Goal: Task Accomplishment & Management: Complete application form

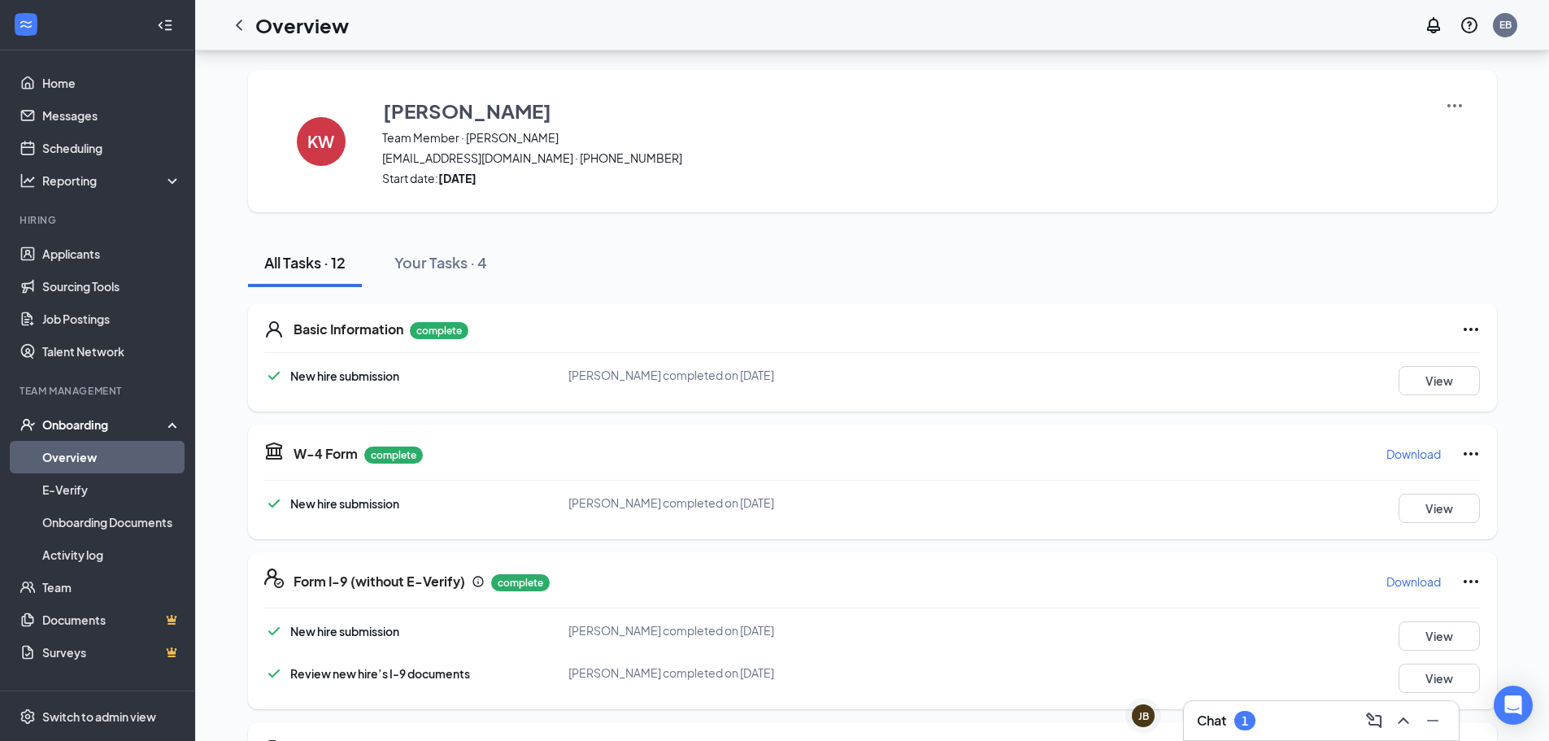
scroll to position [751, 0]
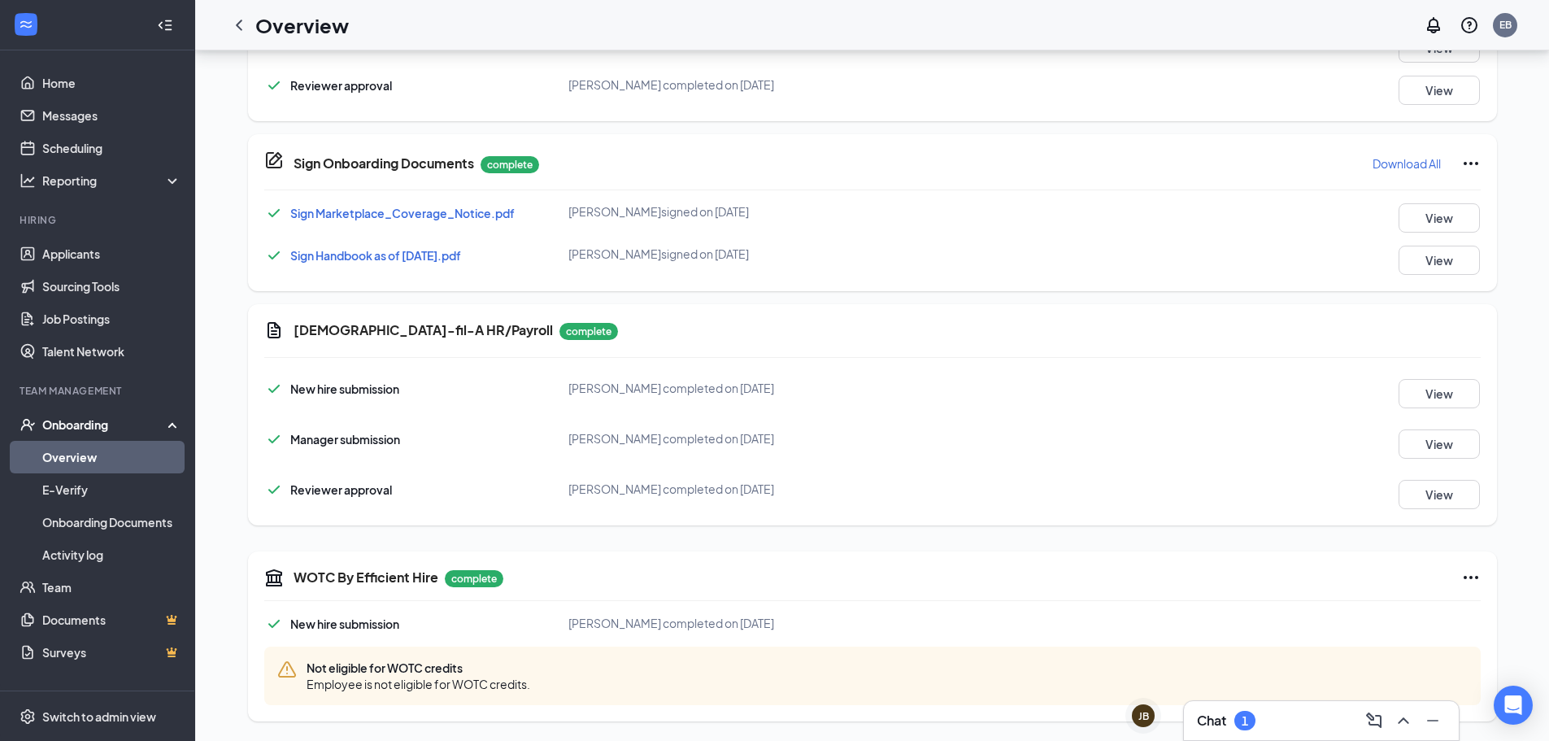
click at [1273, 711] on div "Chat 1" at bounding box center [1321, 721] width 249 height 26
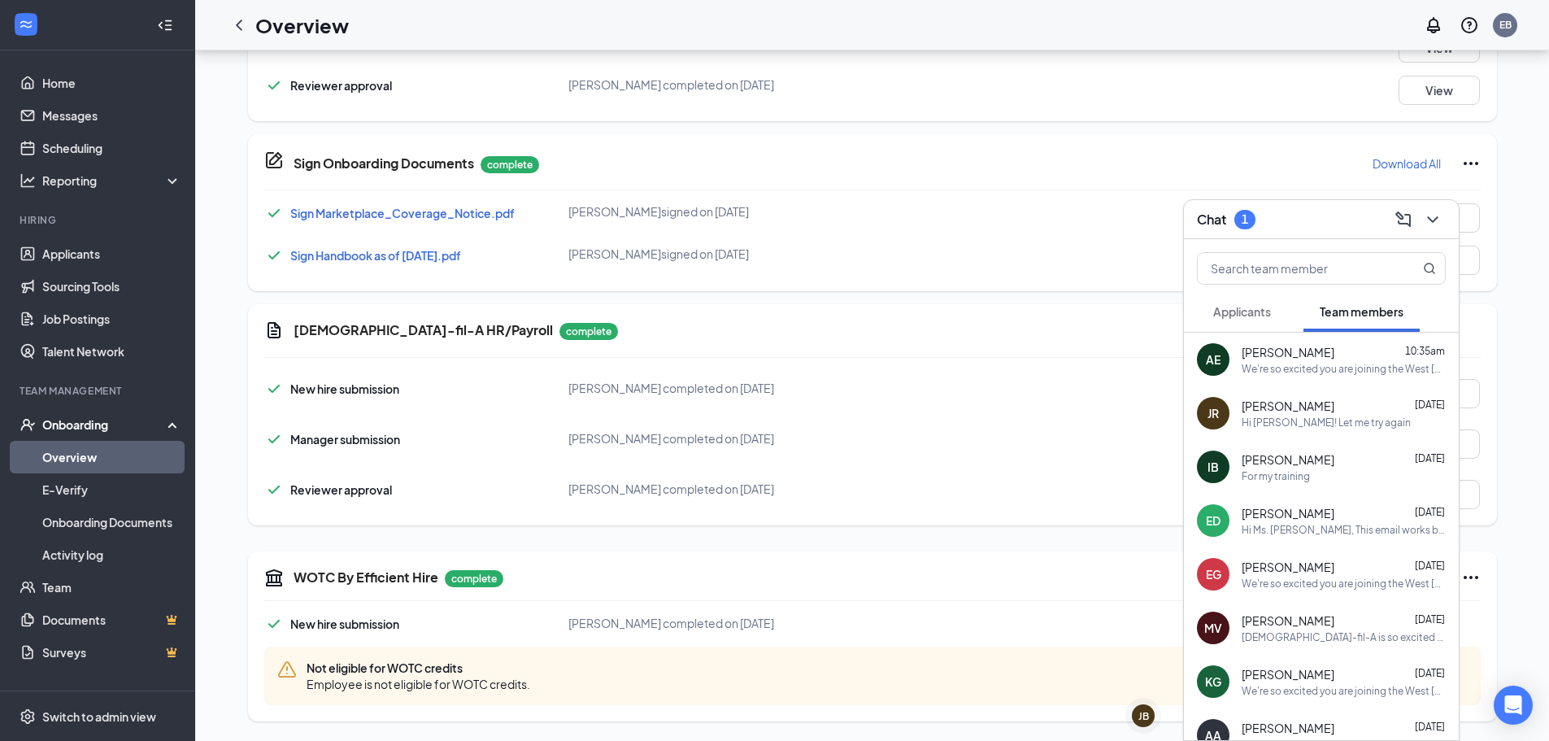
click at [1264, 324] on button "Applicants" at bounding box center [1242, 311] width 90 height 41
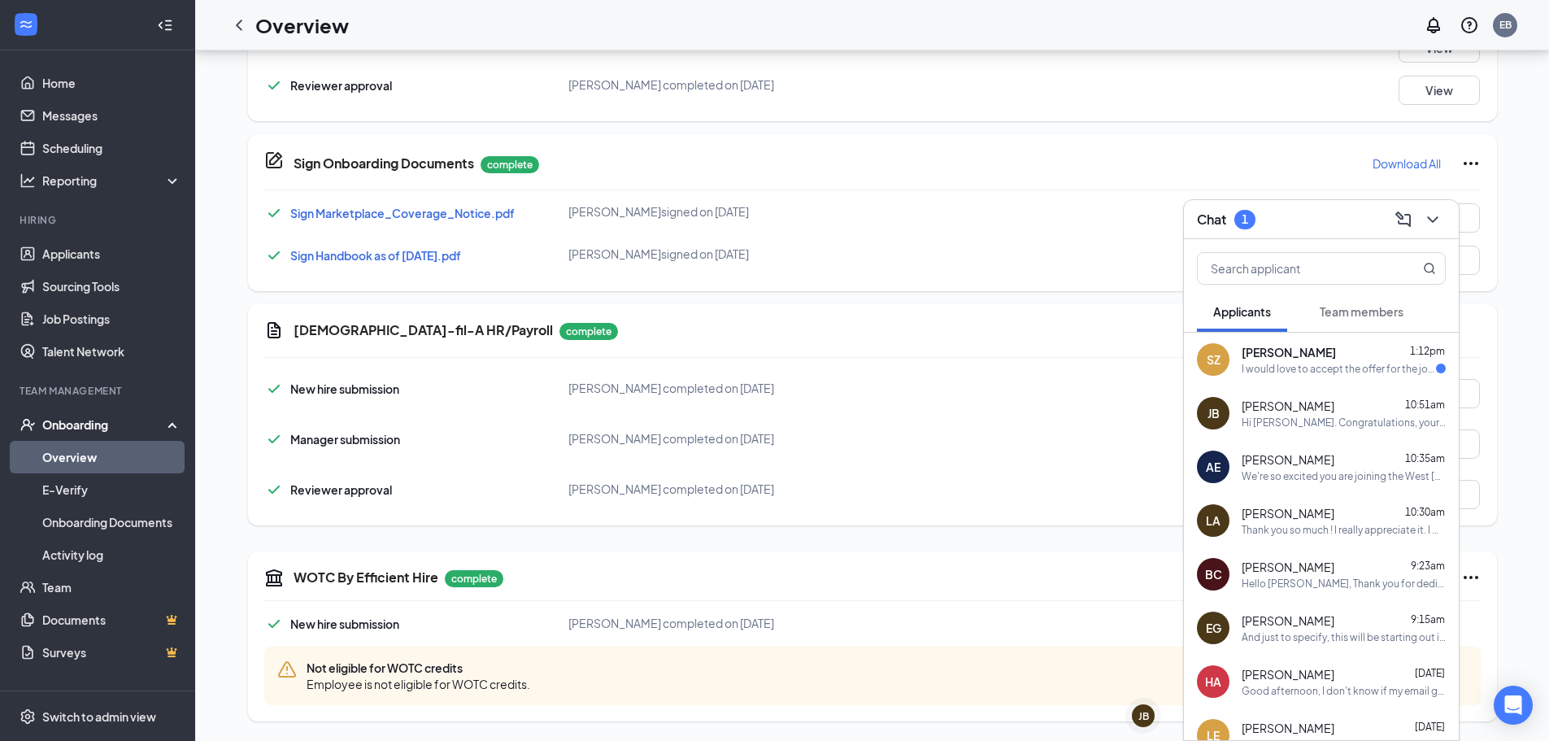
click at [1367, 373] on div "I would love to accept the offer for the job!" at bounding box center [1339, 369] width 194 height 14
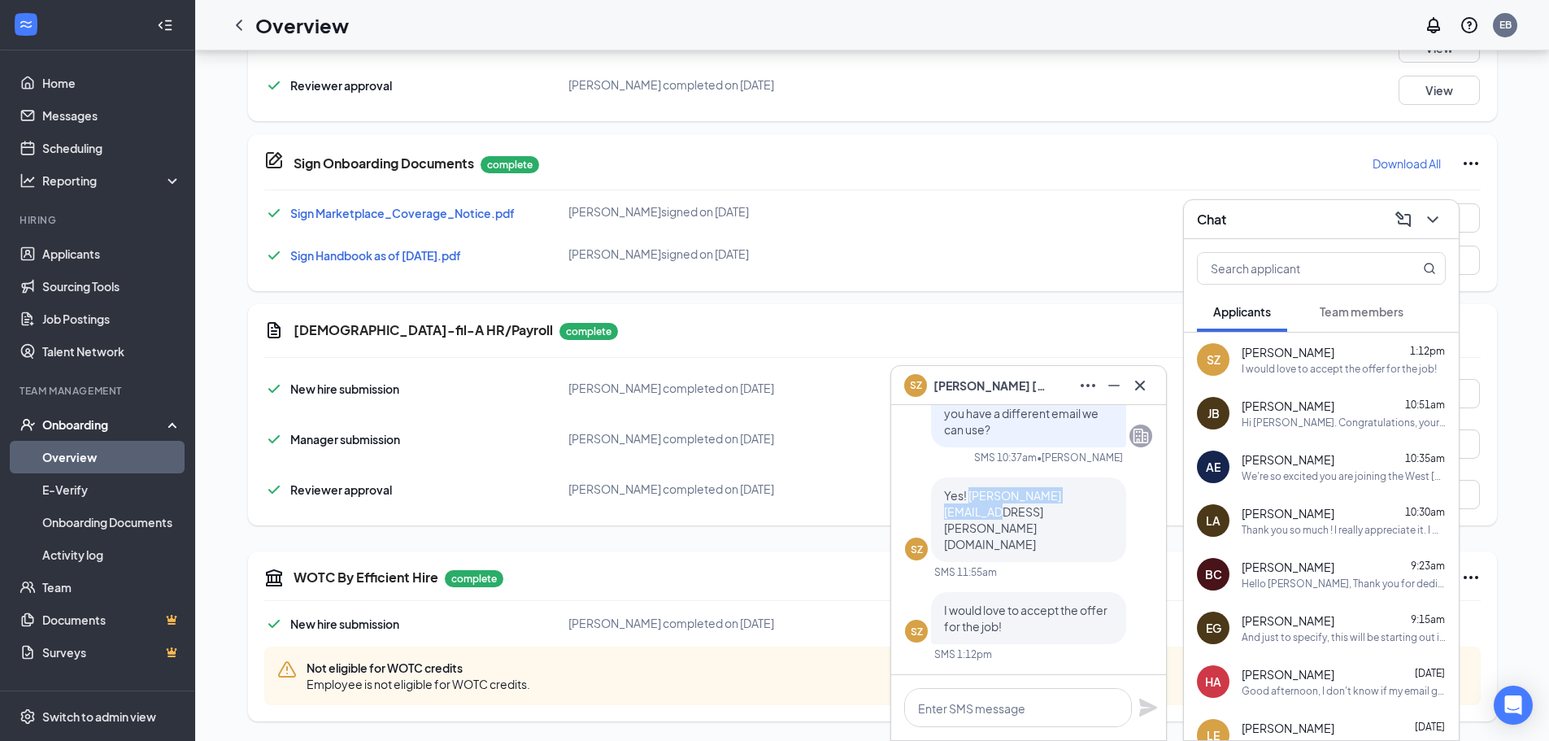
drag, startPoint x: 968, startPoint y: 542, endPoint x: 1126, endPoint y: 542, distance: 157.8
click at [1126, 542] on div "SZ Yes! [PERSON_NAME][EMAIL_ADDRESS][PERSON_NAME][DOMAIN_NAME]" at bounding box center [1028, 519] width 247 height 85
copy span "[PERSON_NAME][EMAIL_ADDRESS][PERSON_NAME][DOMAIN_NAME]"
click at [965, 711] on textarea at bounding box center [1018, 707] width 228 height 39
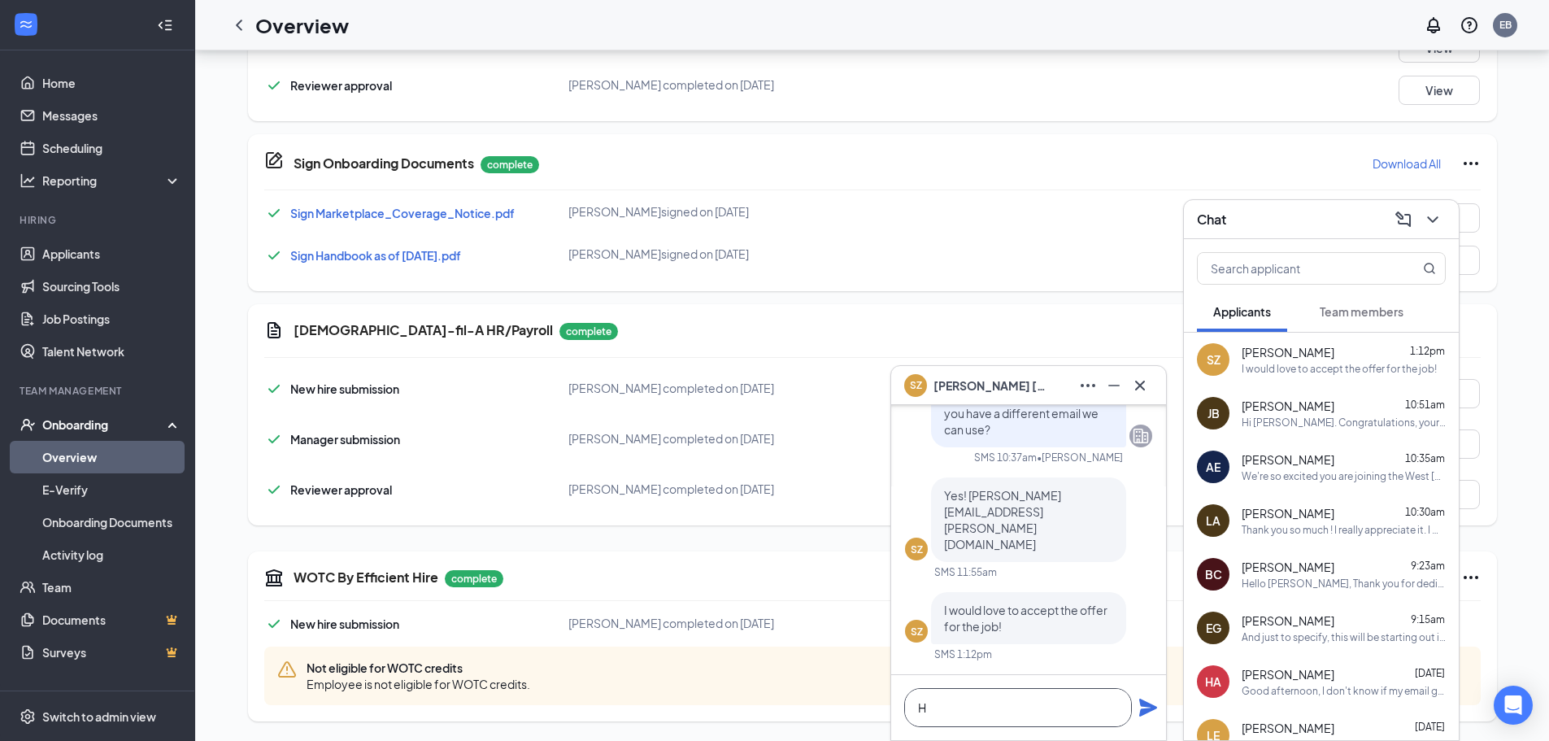
type textarea "H"
click at [1387, 311] on span "Team members" at bounding box center [1362, 311] width 84 height 15
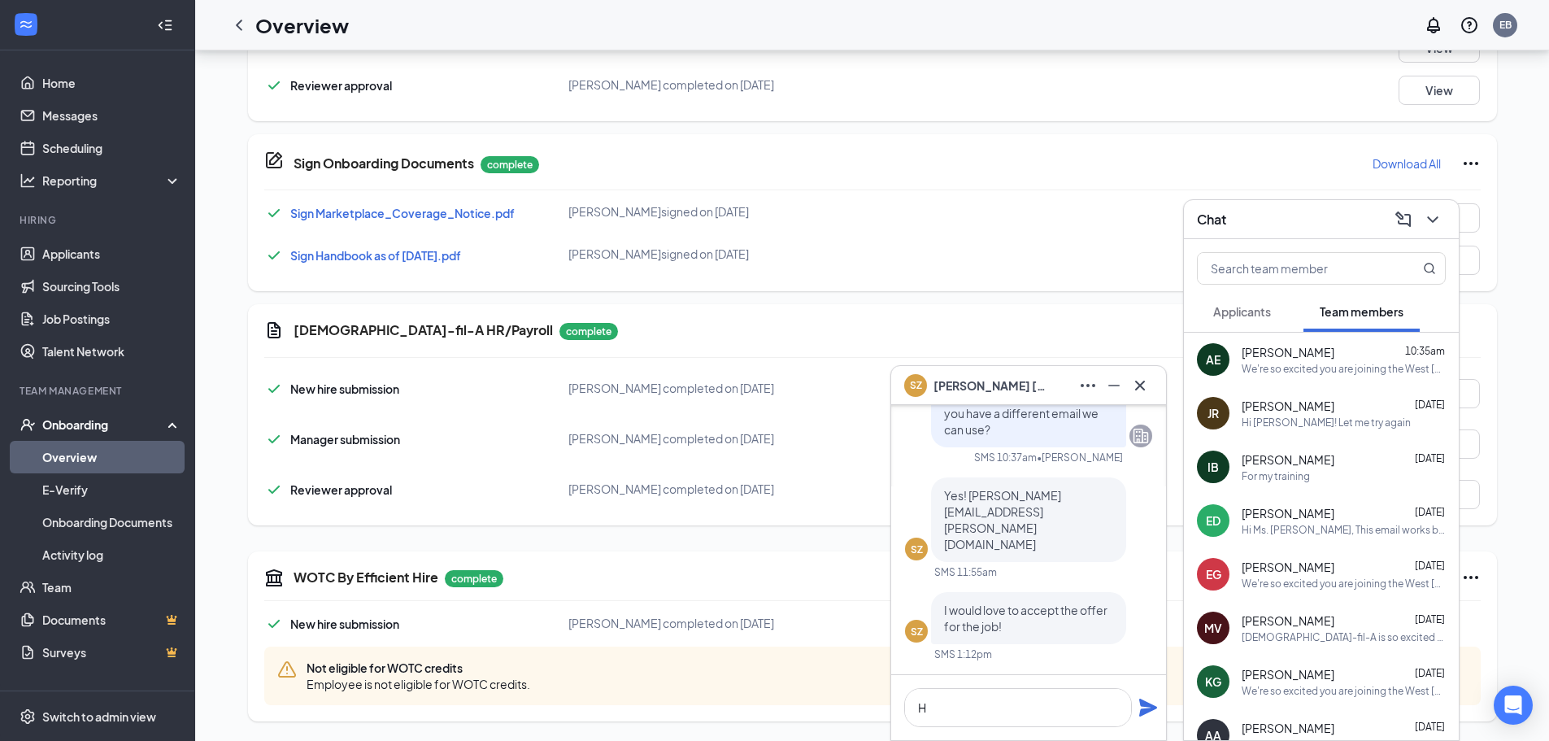
click at [1335, 355] on span "[PERSON_NAME]" at bounding box center [1288, 352] width 93 height 16
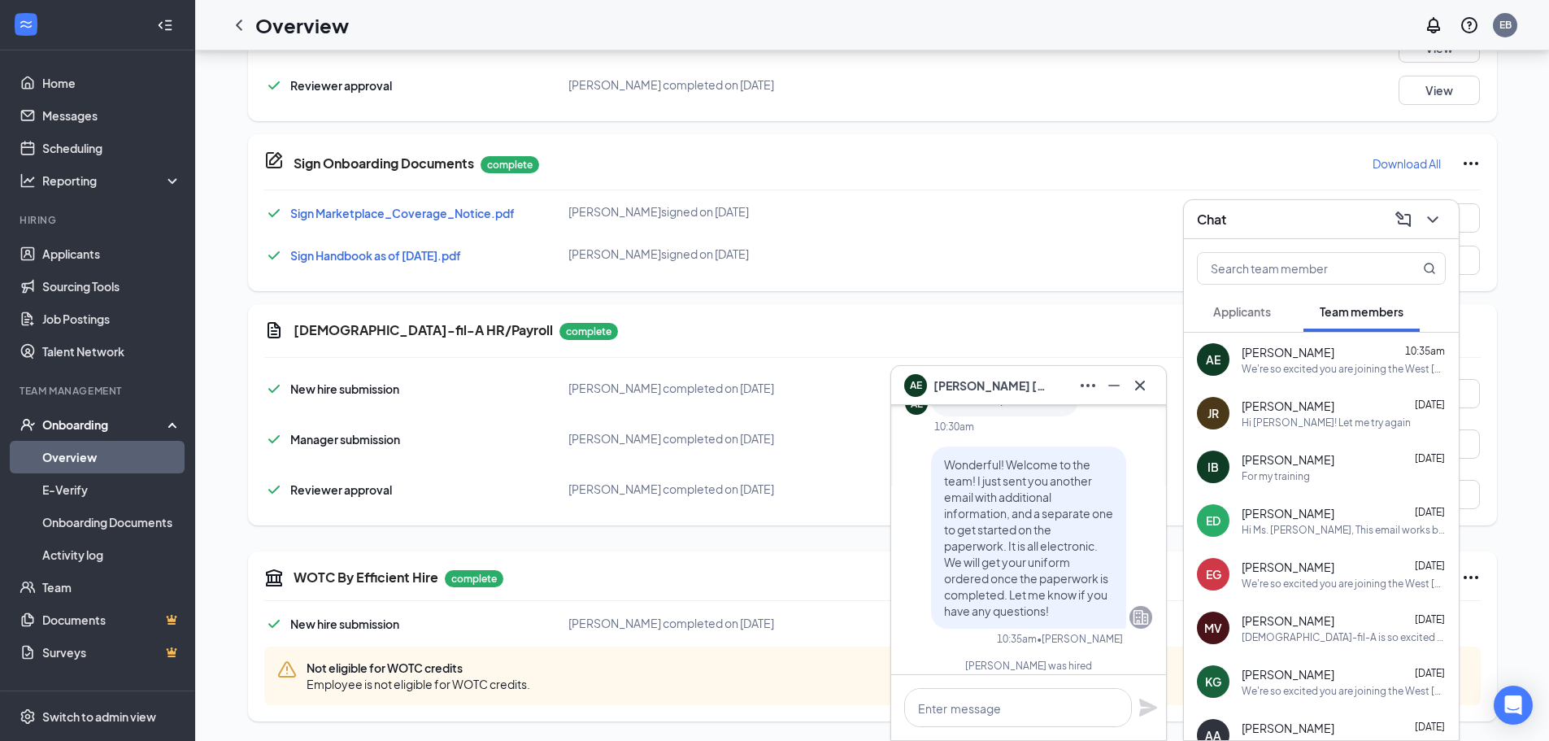
scroll to position [-244, 0]
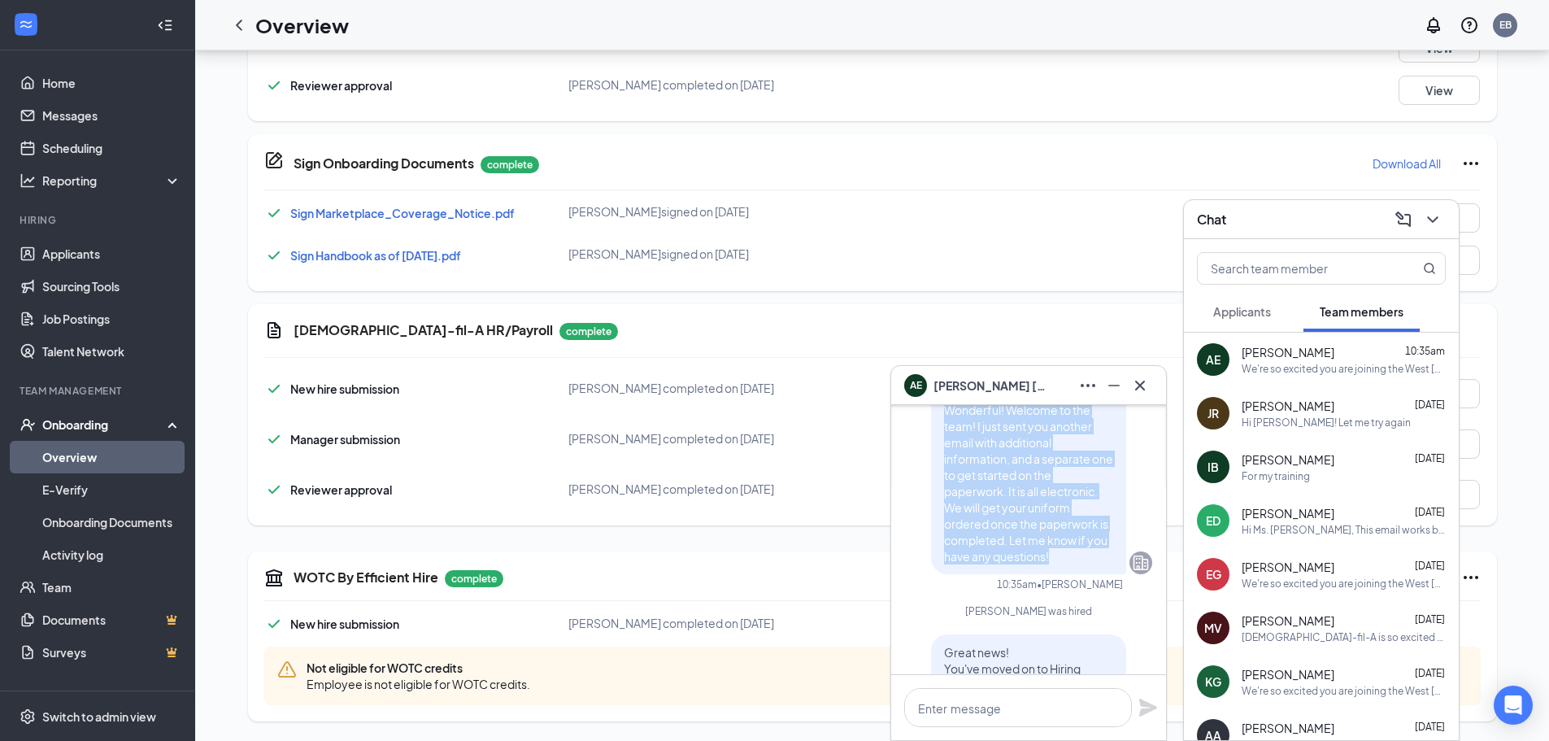
drag, startPoint x: 932, startPoint y: 555, endPoint x: 1047, endPoint y: 542, distance: 116.2
click at [1047, 542] on p "Wonderful! Welcome to the team! I just sent you another email with additional i…" at bounding box center [1028, 483] width 169 height 163
copy span "Wonderful! Welcome to the team! I just sent you another email with additional i…"
click at [1243, 316] on span "Applicants" at bounding box center [1242, 311] width 58 height 15
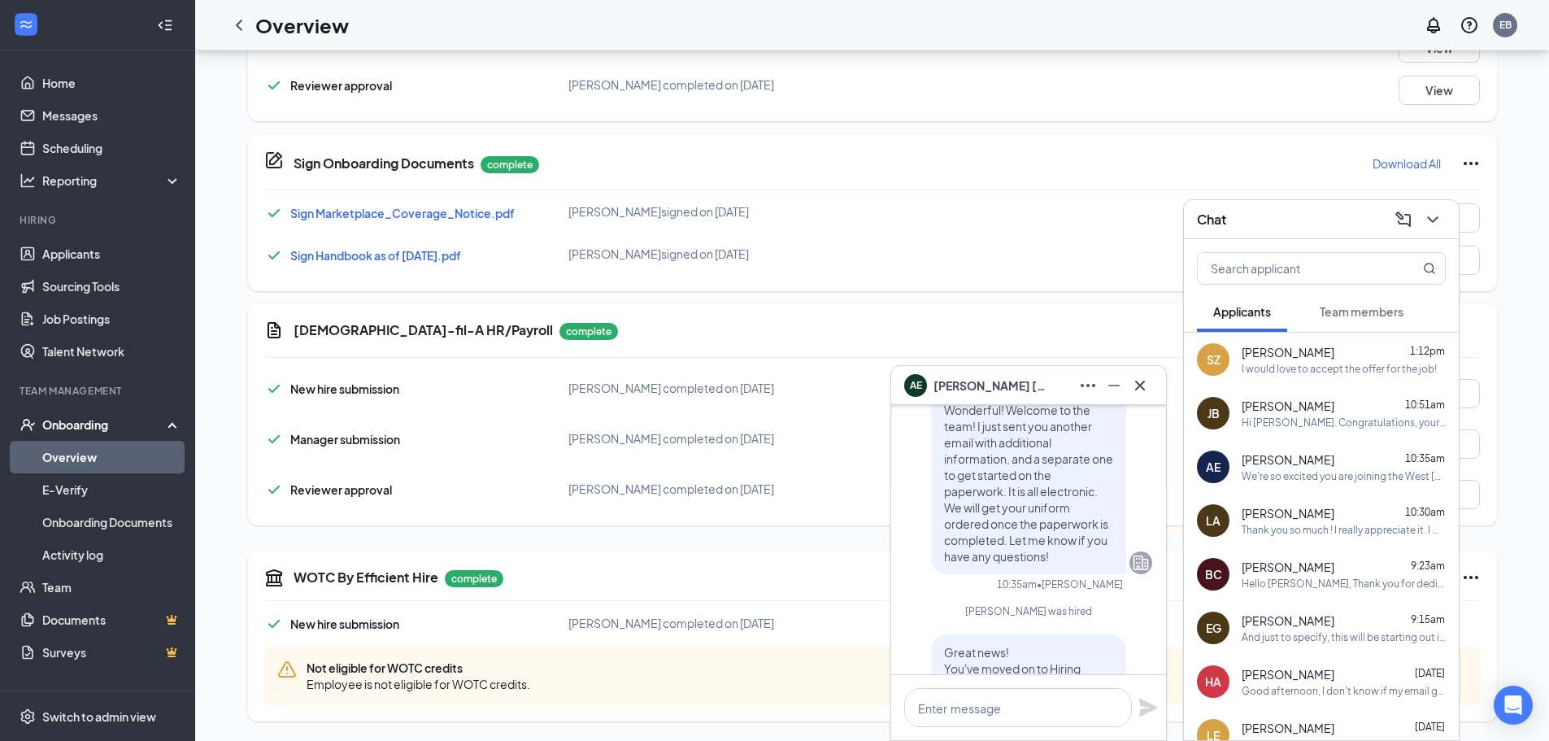
click at [1280, 373] on div "I would love to accept the offer for the job!" at bounding box center [1339, 369] width 195 height 14
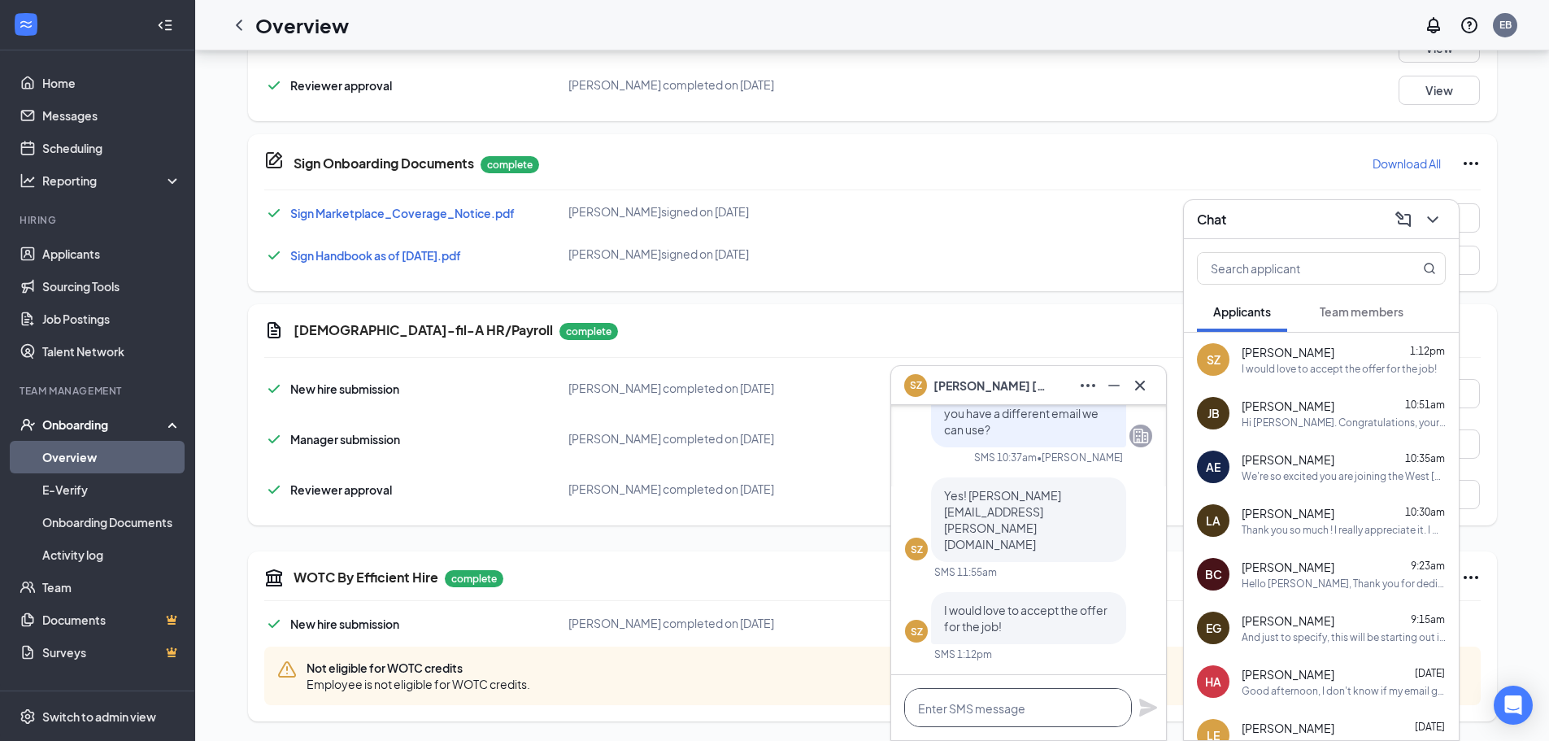
click at [1000, 707] on textarea at bounding box center [1018, 707] width 228 height 39
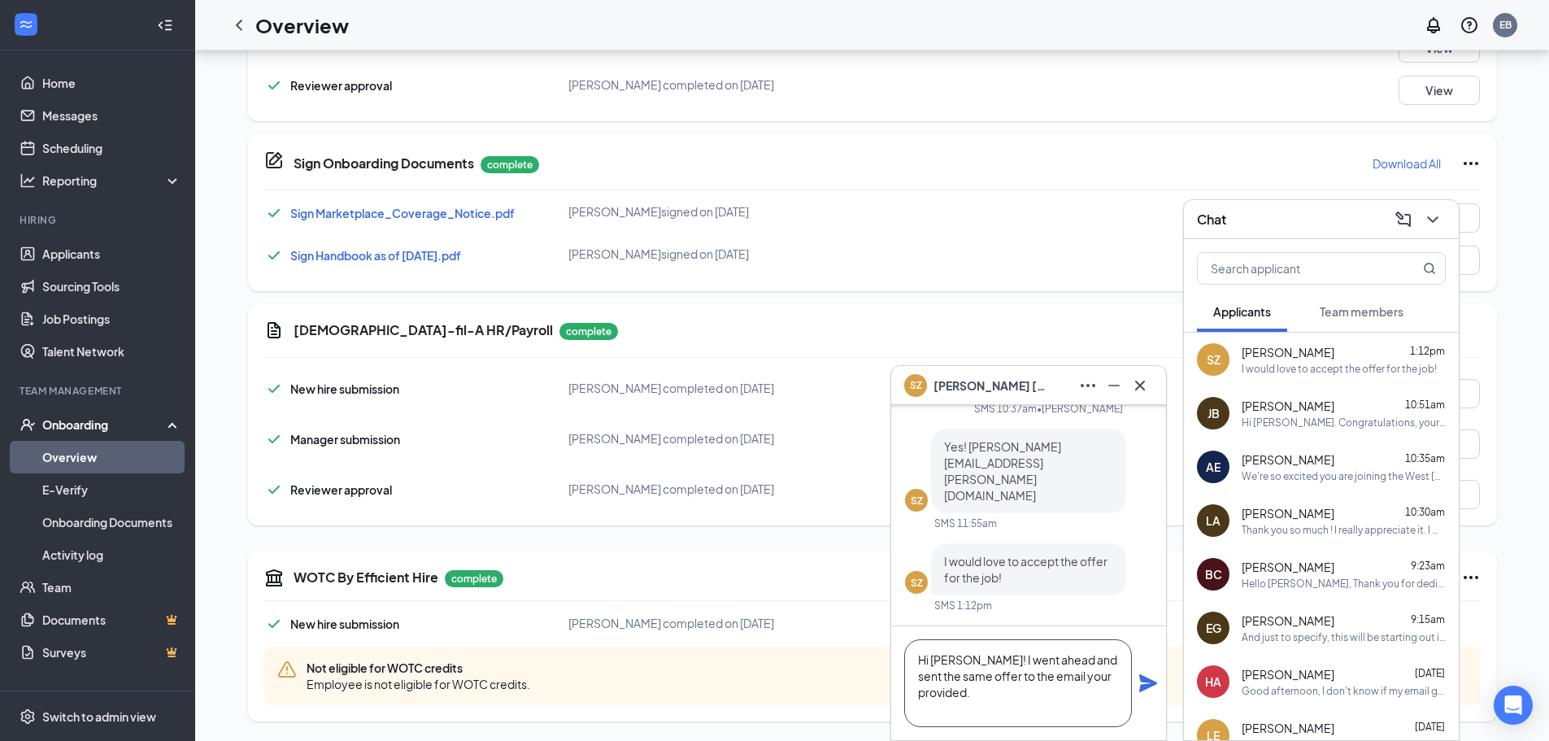
paste textarea "Wonderful! Welcome to the team! I just sent you another email with additional i…"
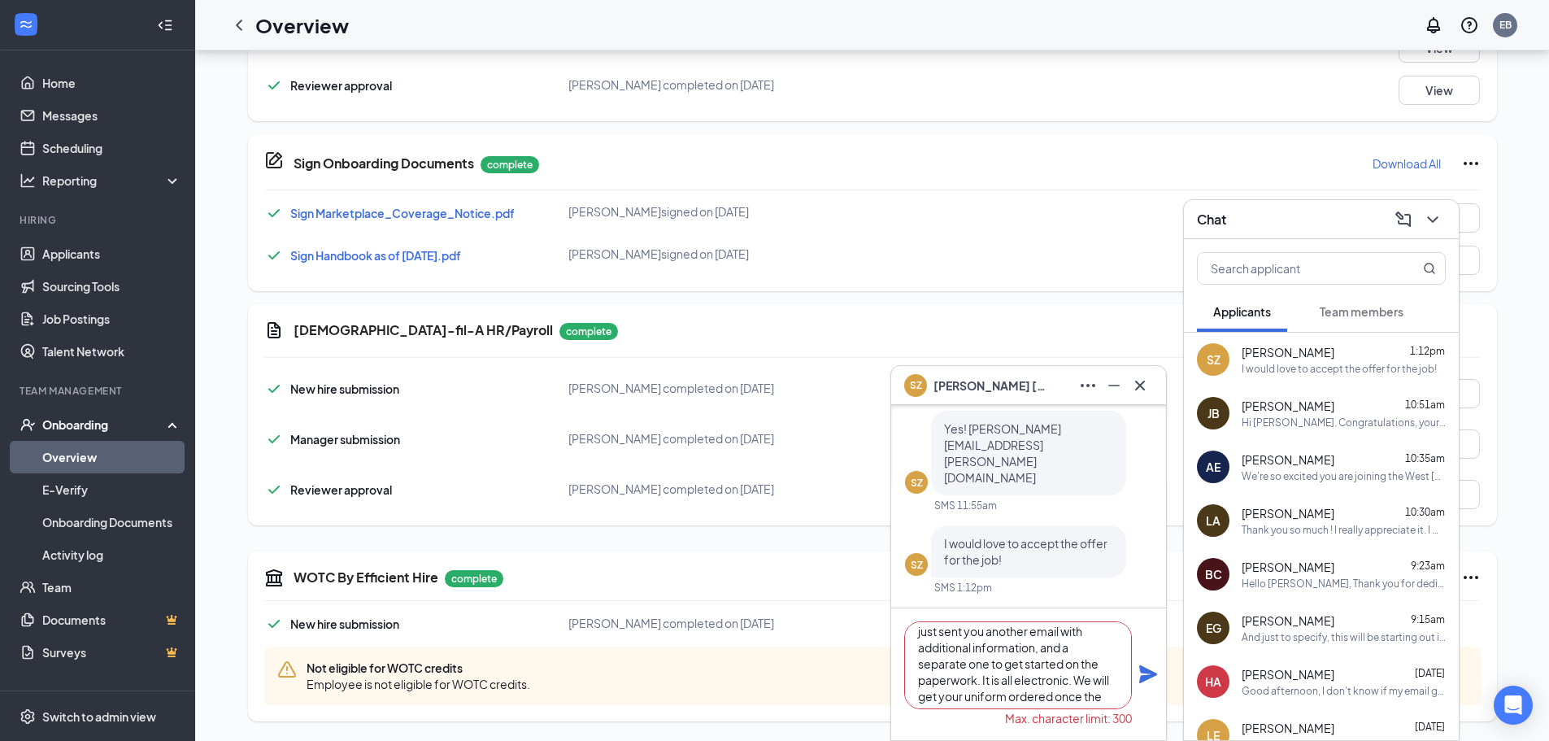
scroll to position [81, 0]
type textarea "Hi [PERSON_NAME]! I went ahead and sent the same offer to the email your provid…"
click at [1092, 385] on icon "Ellipses" at bounding box center [1088, 386] width 20 height 20
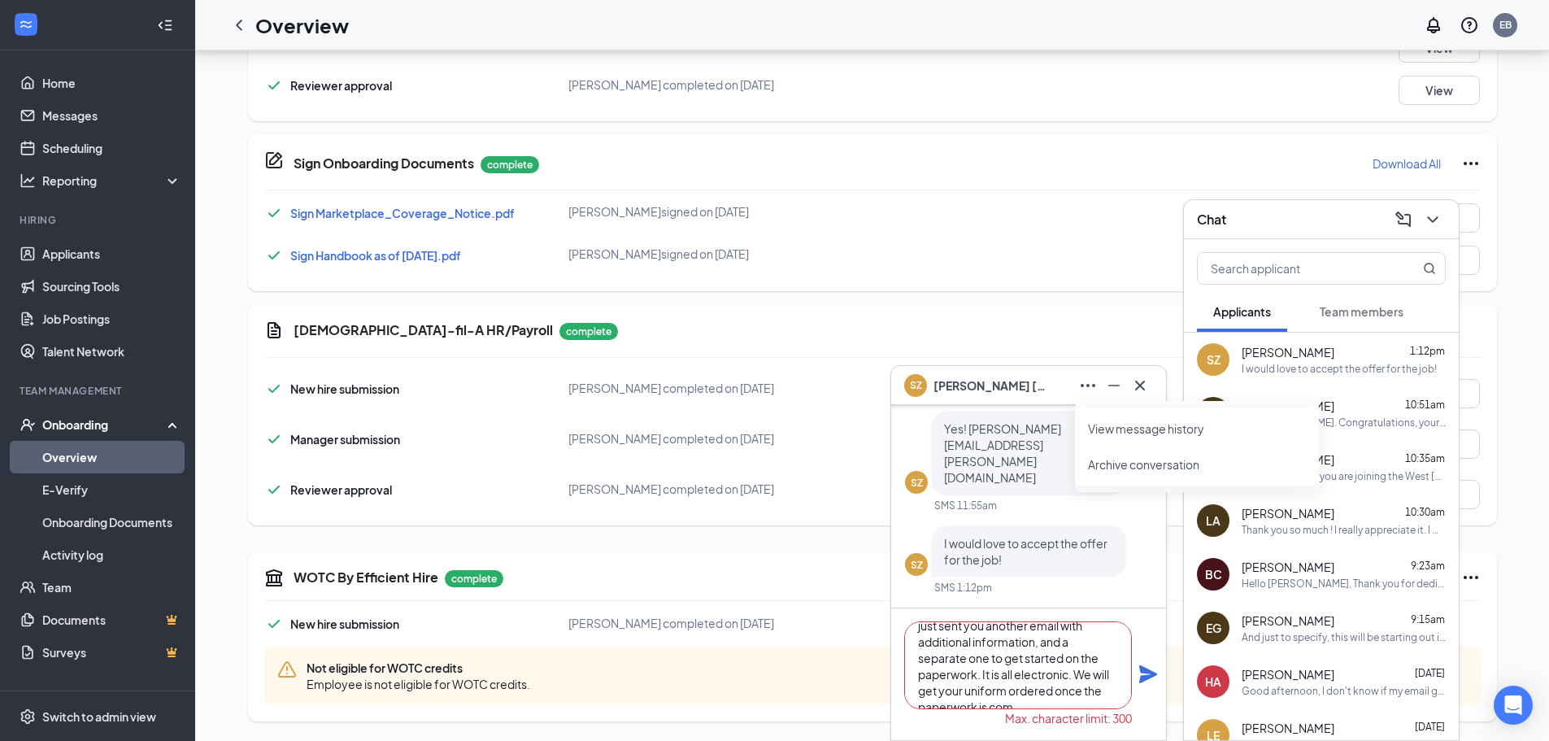
click at [1139, 429] on link "View message history" at bounding box center [1197, 428] width 218 height 16
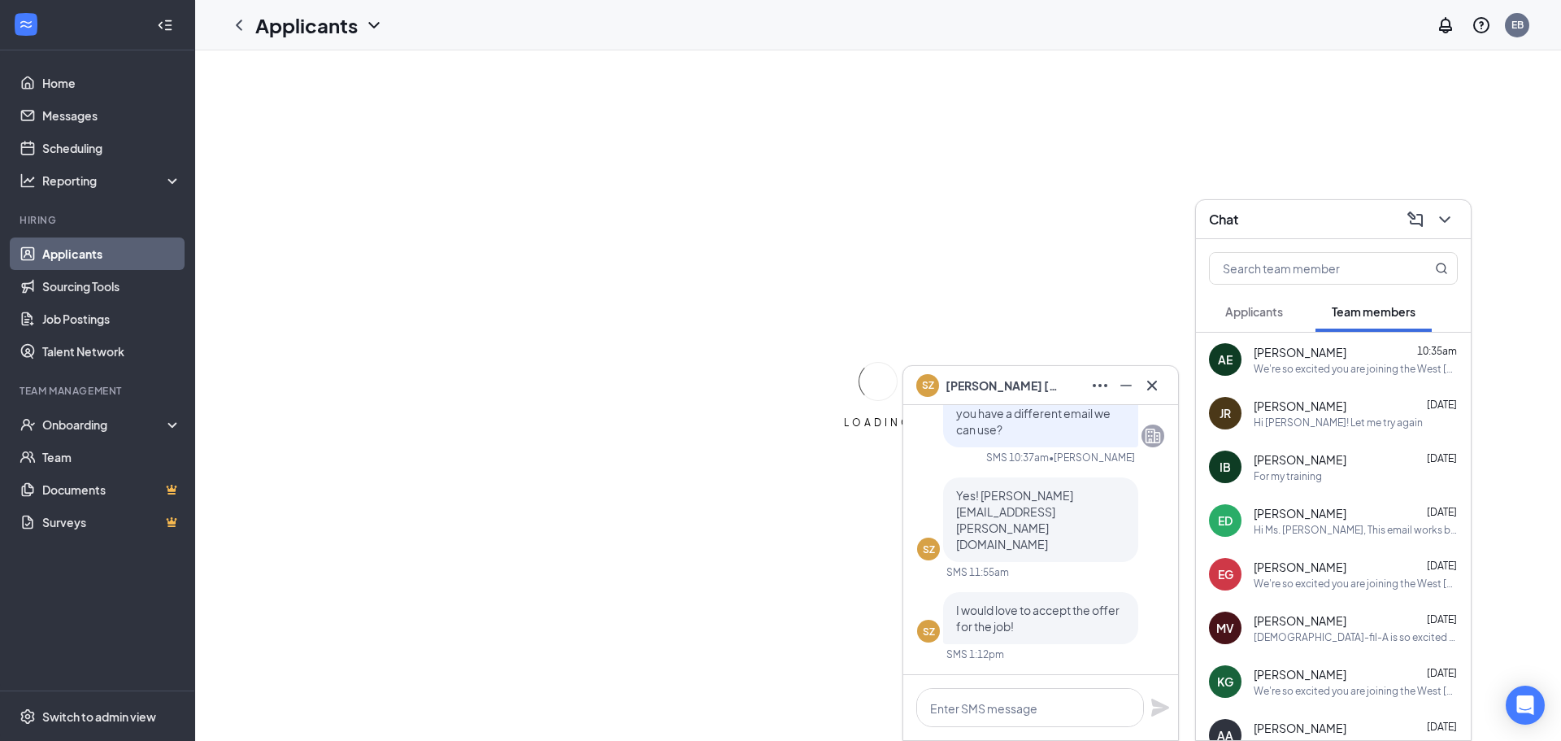
click at [975, 383] on span "Samuel Zarbaugh" at bounding box center [1003, 386] width 114 height 18
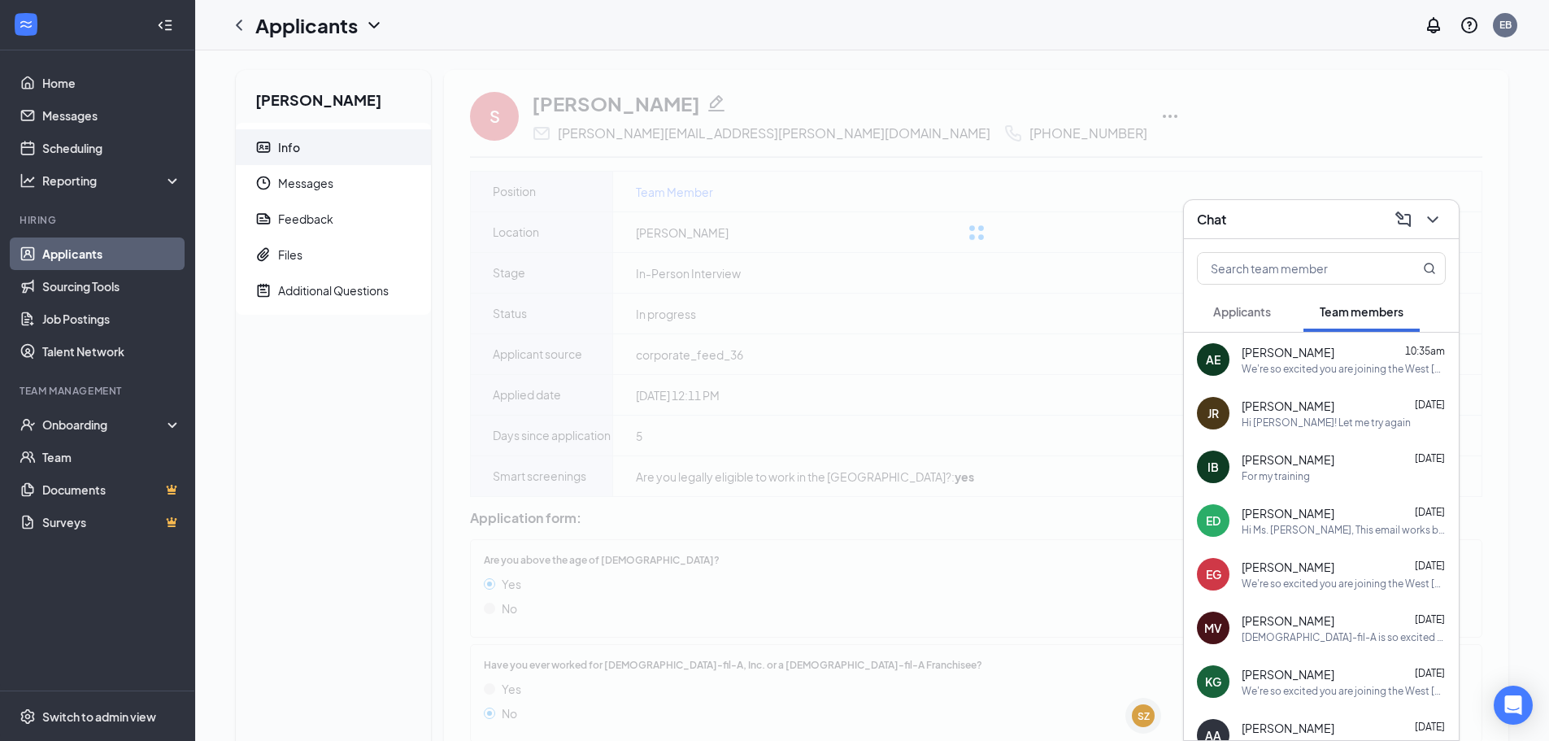
click at [1314, 224] on div "Chat" at bounding box center [1321, 219] width 249 height 25
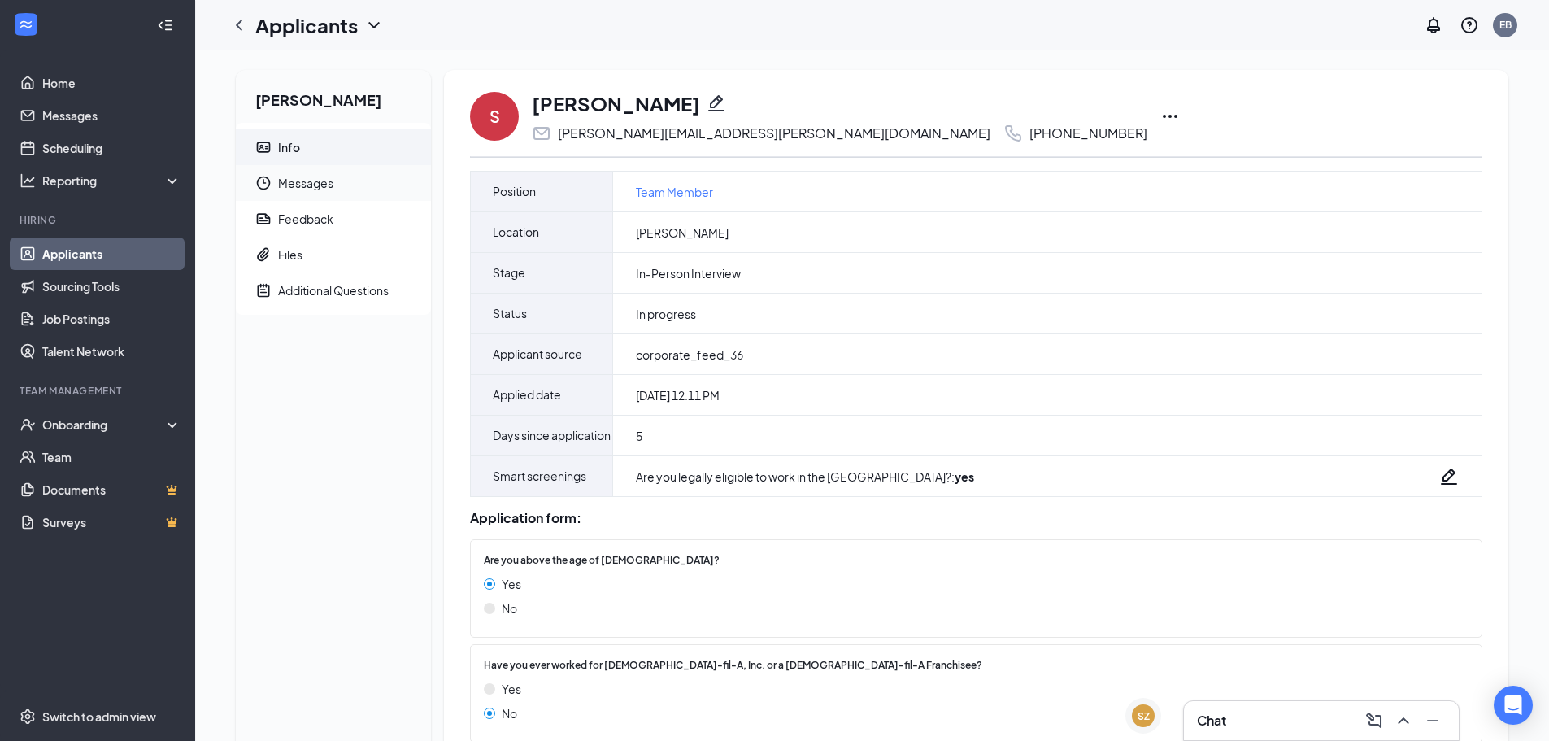
click at [292, 169] on span "Messages" at bounding box center [348, 183] width 140 height 36
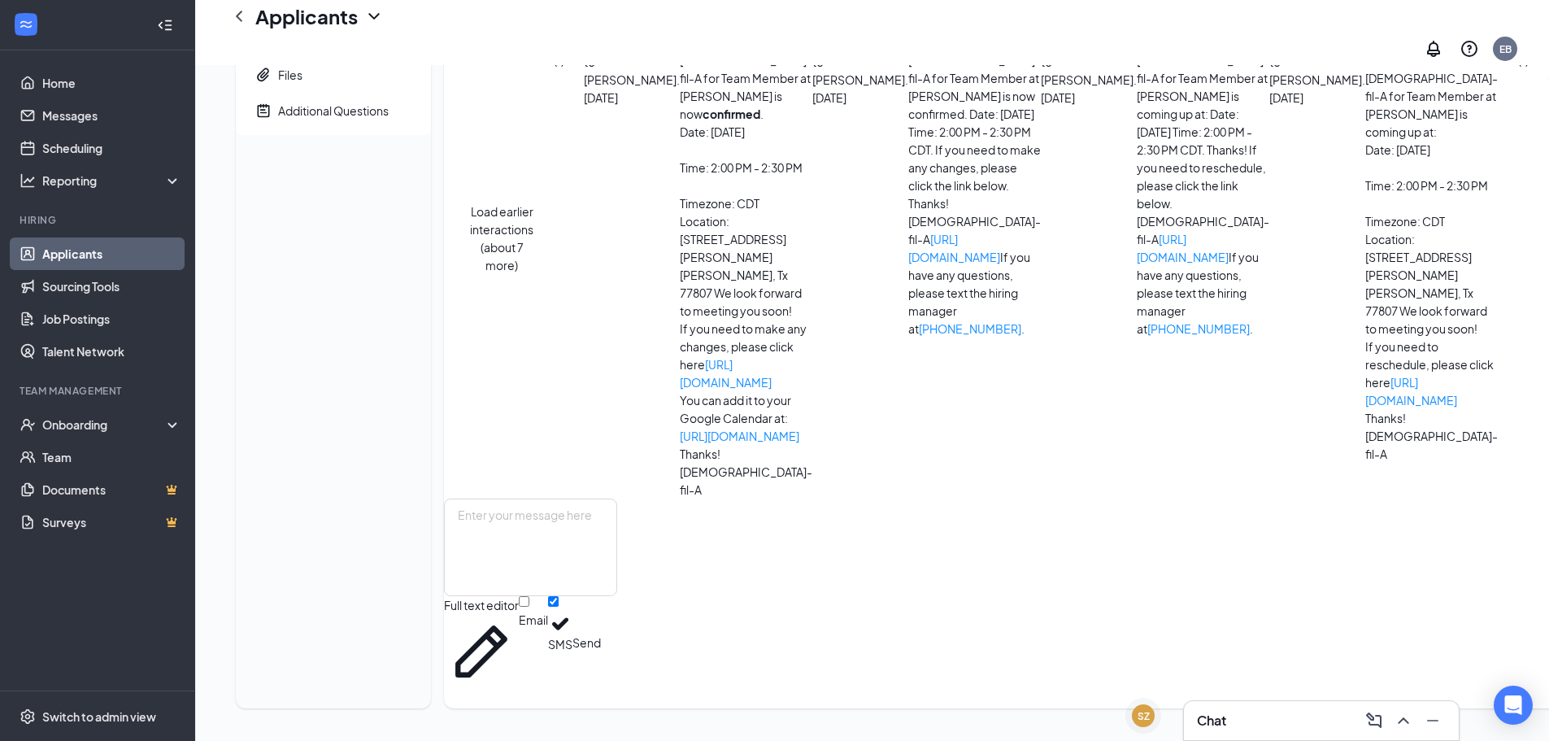
scroll to position [535, 0]
click at [617, 578] on textarea at bounding box center [530, 548] width 173 height 98
paste textarea "Wonderful! Welcome to the team! I just sent you another email with additional i…"
click at [486, 556] on textarea "Wonderful! Welcome to the team! I just sent you another email with additional i…" at bounding box center [530, 548] width 173 height 98
drag, startPoint x: 546, startPoint y: 574, endPoint x: 484, endPoint y: 577, distance: 61.9
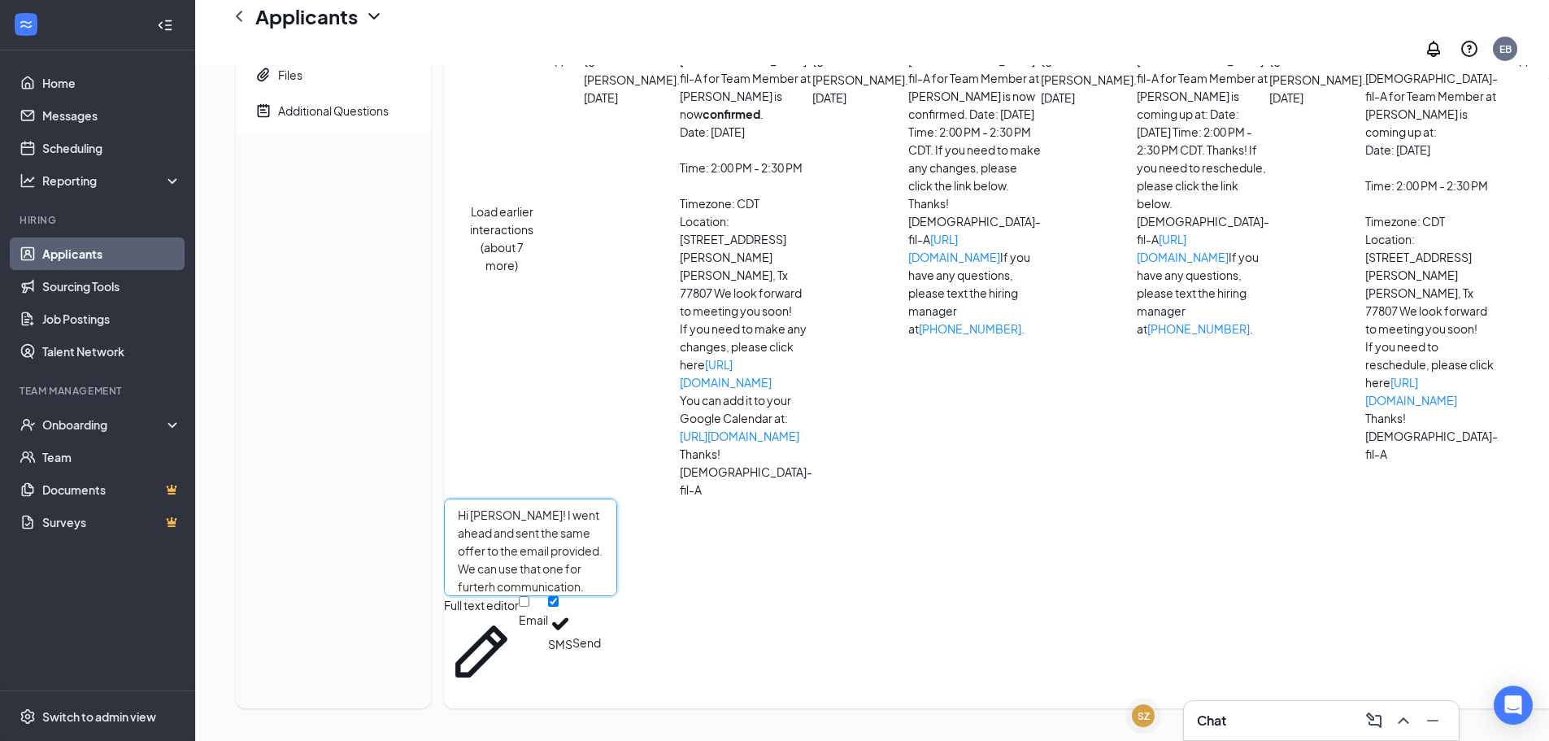
click at [484, 577] on textarea "Hi Samuel! I went ahead and sent the same offer to the email provided. We can u…" at bounding box center [530, 548] width 173 height 98
click at [601, 596] on textarea "Hi Samuel! I went ahead and sent the same offer to the email provided. We can u…" at bounding box center [530, 548] width 173 height 98
type textarea "Hi Samuel! I went ahead and sent the same offer to the email provided. We can u…"
click at [601, 658] on button "Send" at bounding box center [587, 642] width 28 height 93
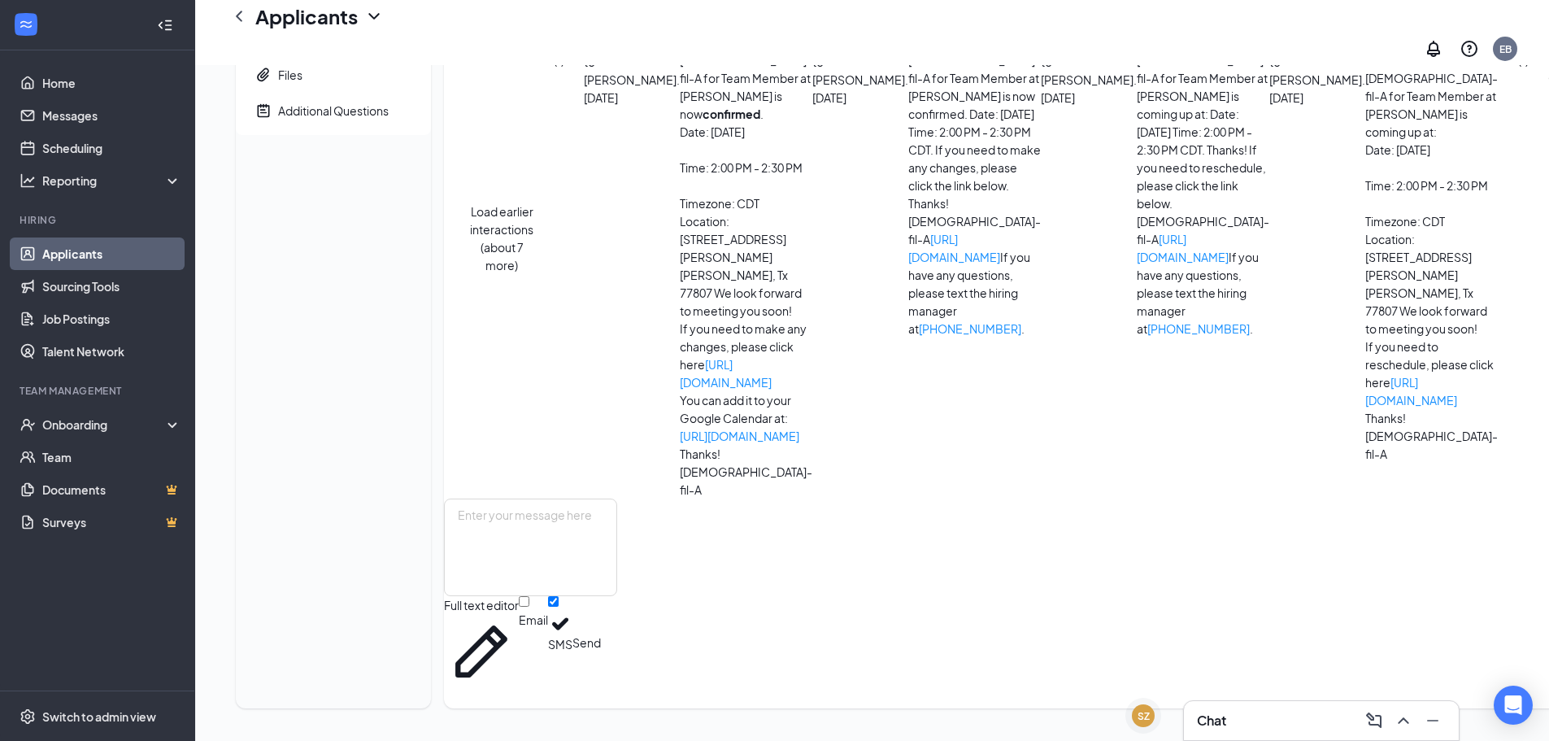
scroll to position [568, 0]
drag, startPoint x: 653, startPoint y: 375, endPoint x: 563, endPoint y: 220, distance: 179.7
click at [98, 257] on link "Applicants" at bounding box center [111, 253] width 139 height 33
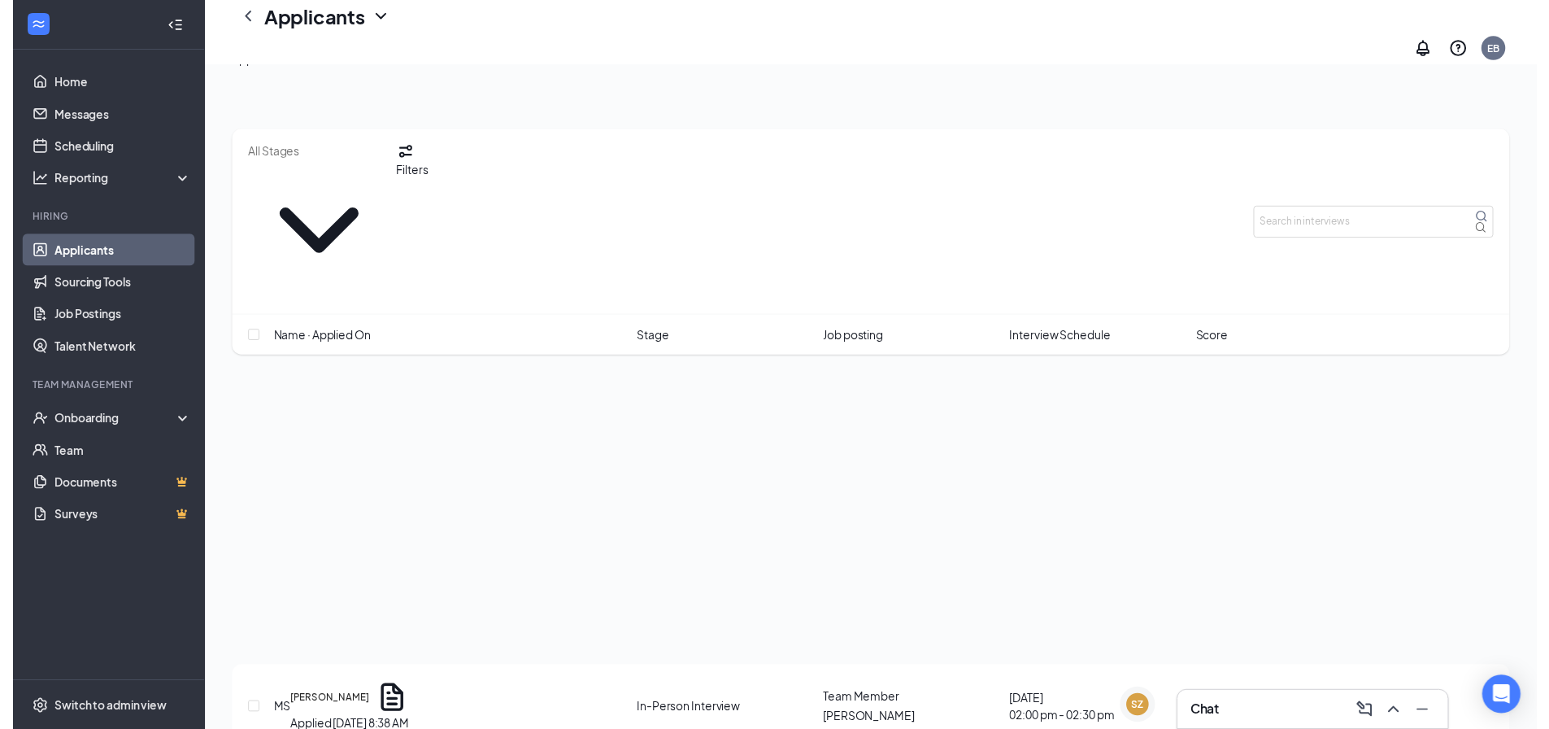
scroll to position [976, 0]
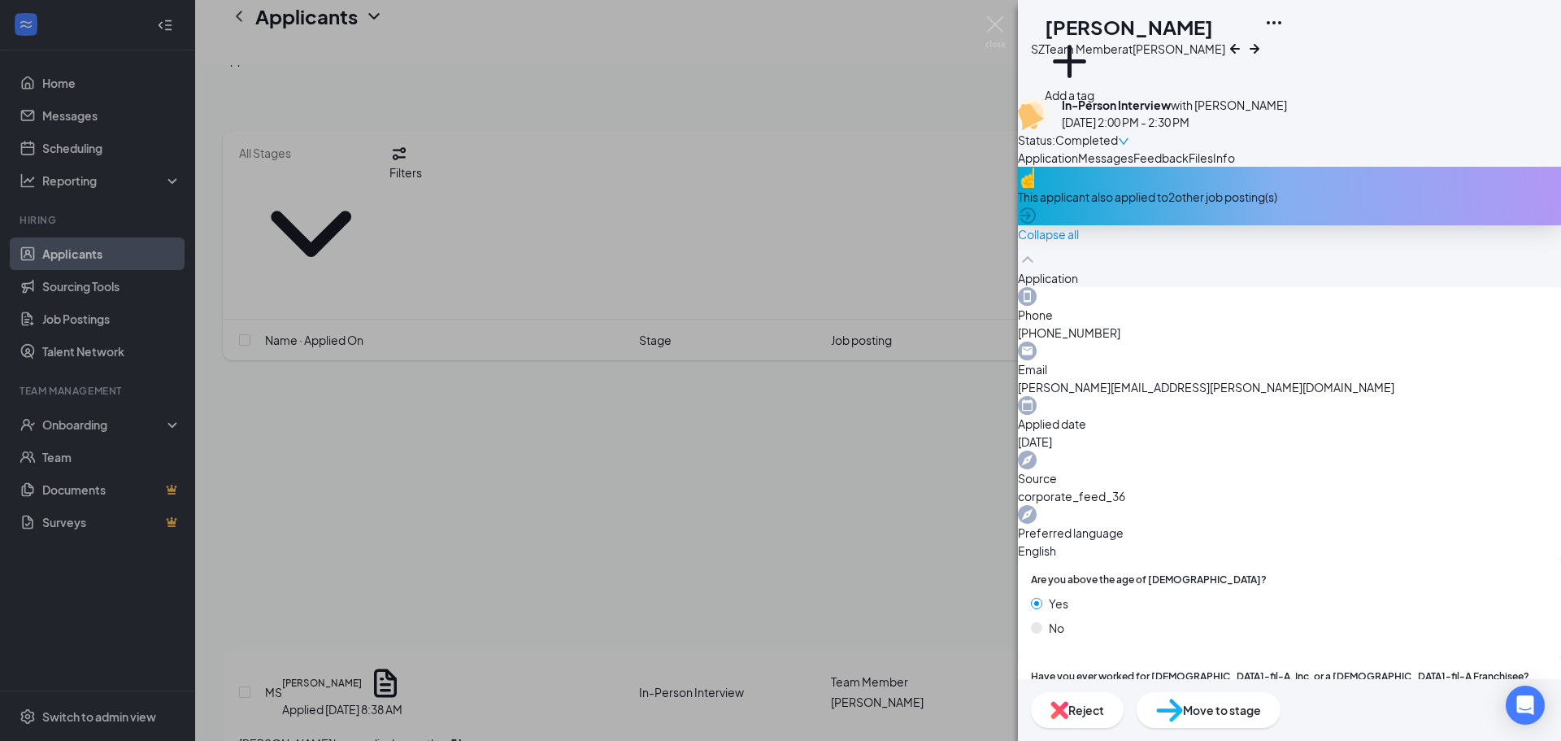
drag, startPoint x: 1385, startPoint y: 721, endPoint x: 1367, endPoint y: 699, distance: 27.7
click at [1281, 721] on div "Move to stage" at bounding box center [1209, 710] width 144 height 36
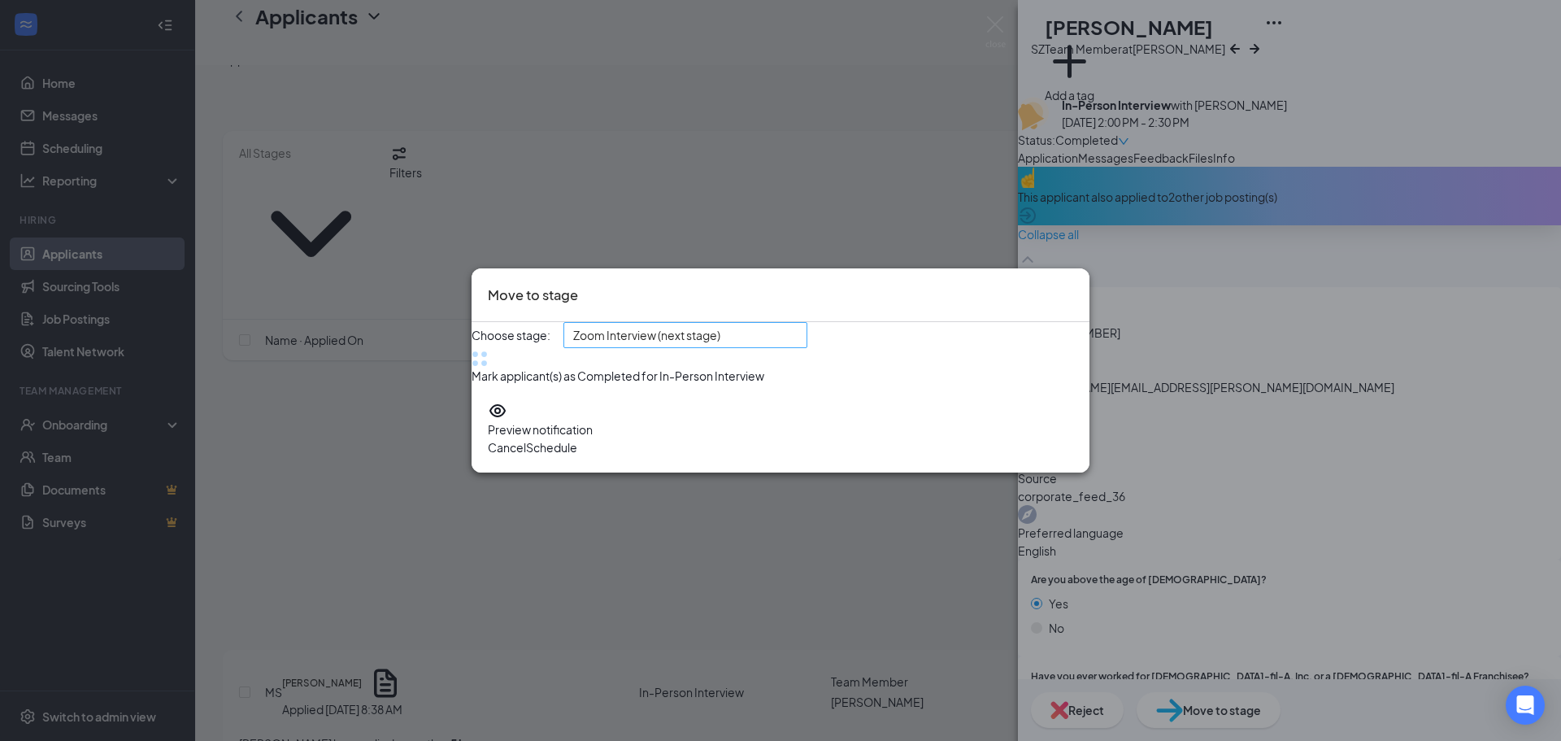
click at [700, 324] on div "Zoom Interview (next stage)" at bounding box center [686, 335] width 244 height 26
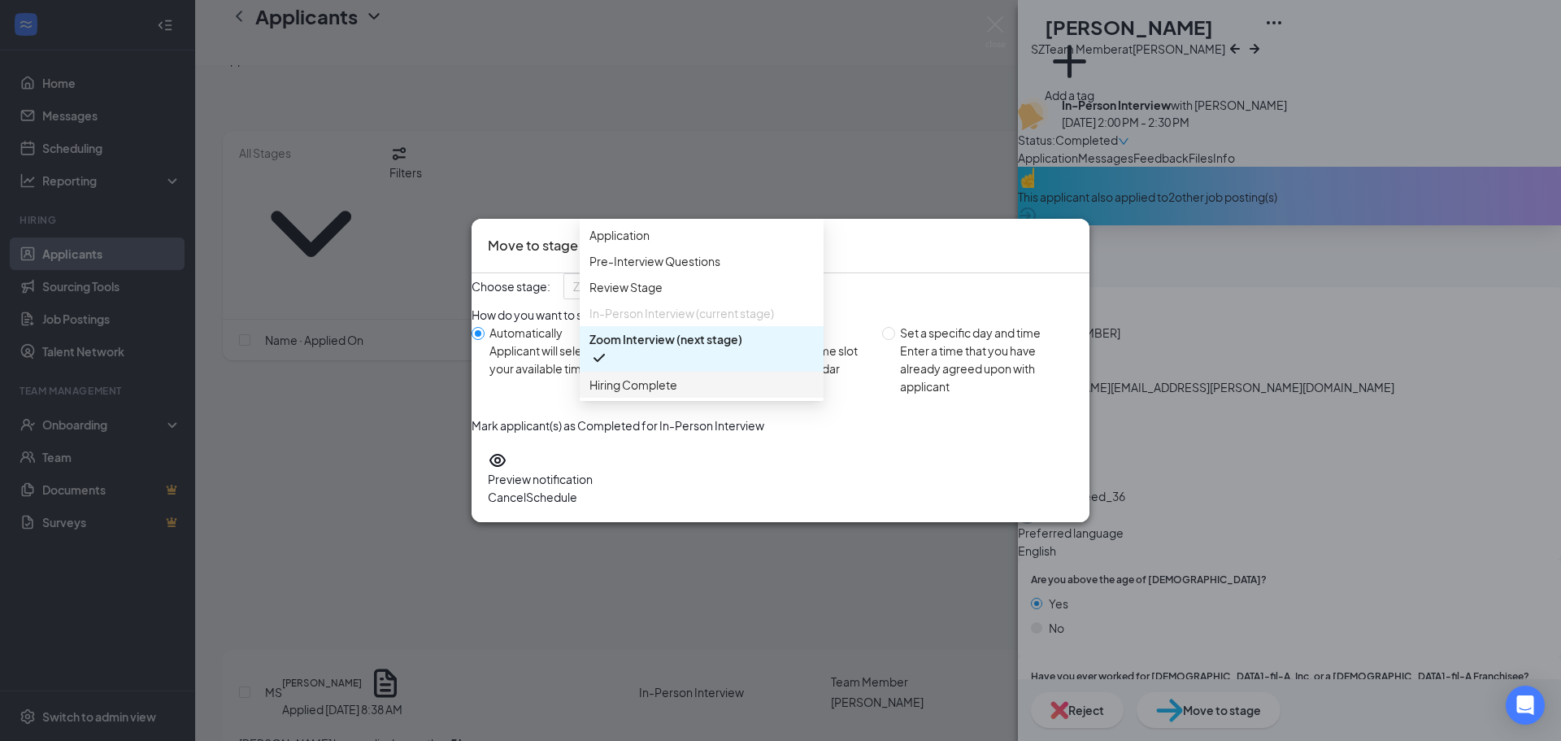
click at [638, 394] on span "Hiring Complete" at bounding box center [634, 385] width 88 height 18
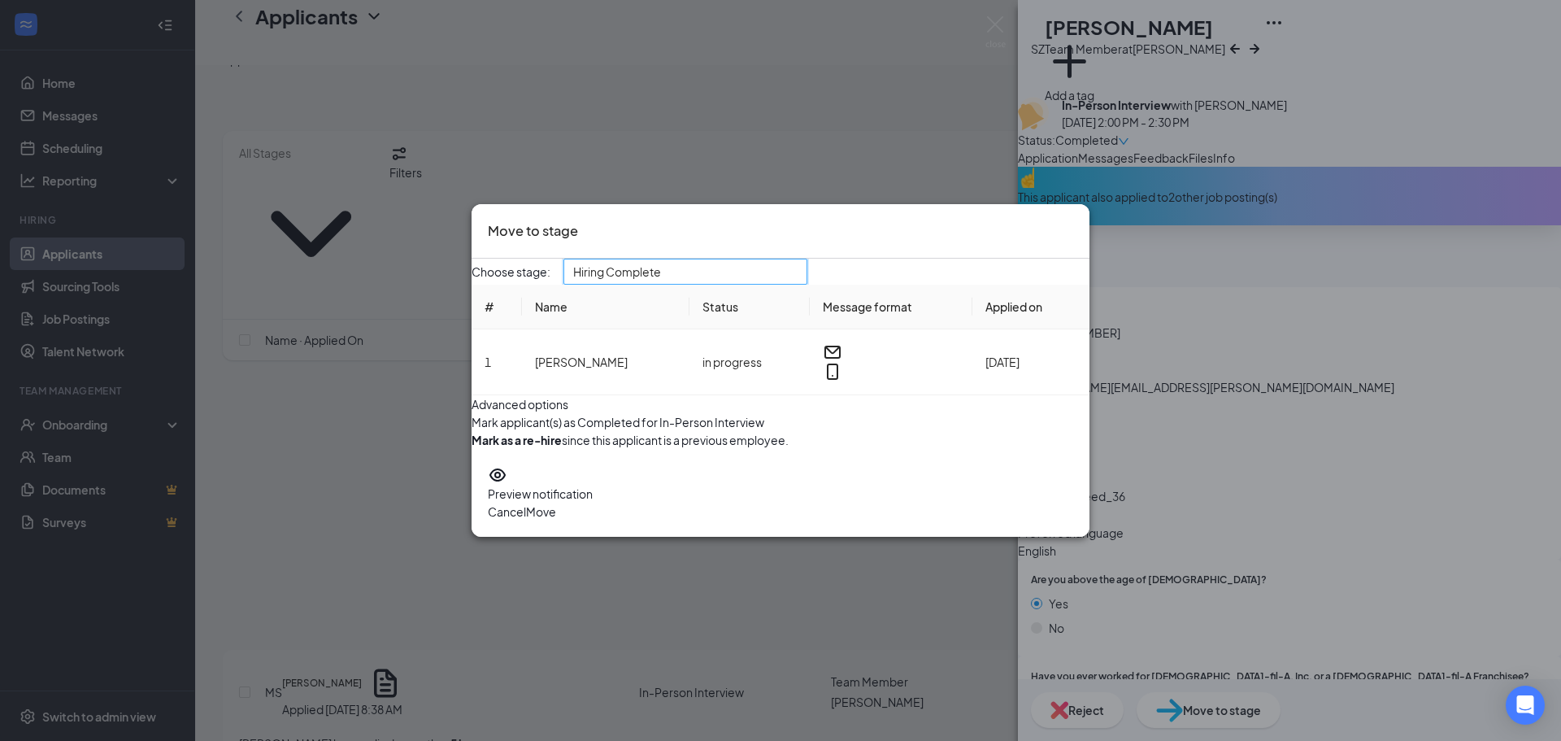
click at [500, 449] on form "Advanced options Mark applicant(s) as Completed for In-Person Interview Mark as…" at bounding box center [781, 422] width 618 height 54
click at [472, 431] on button "button" at bounding box center [472, 422] width 0 height 18
click at [556, 520] on button "Move" at bounding box center [541, 512] width 30 height 18
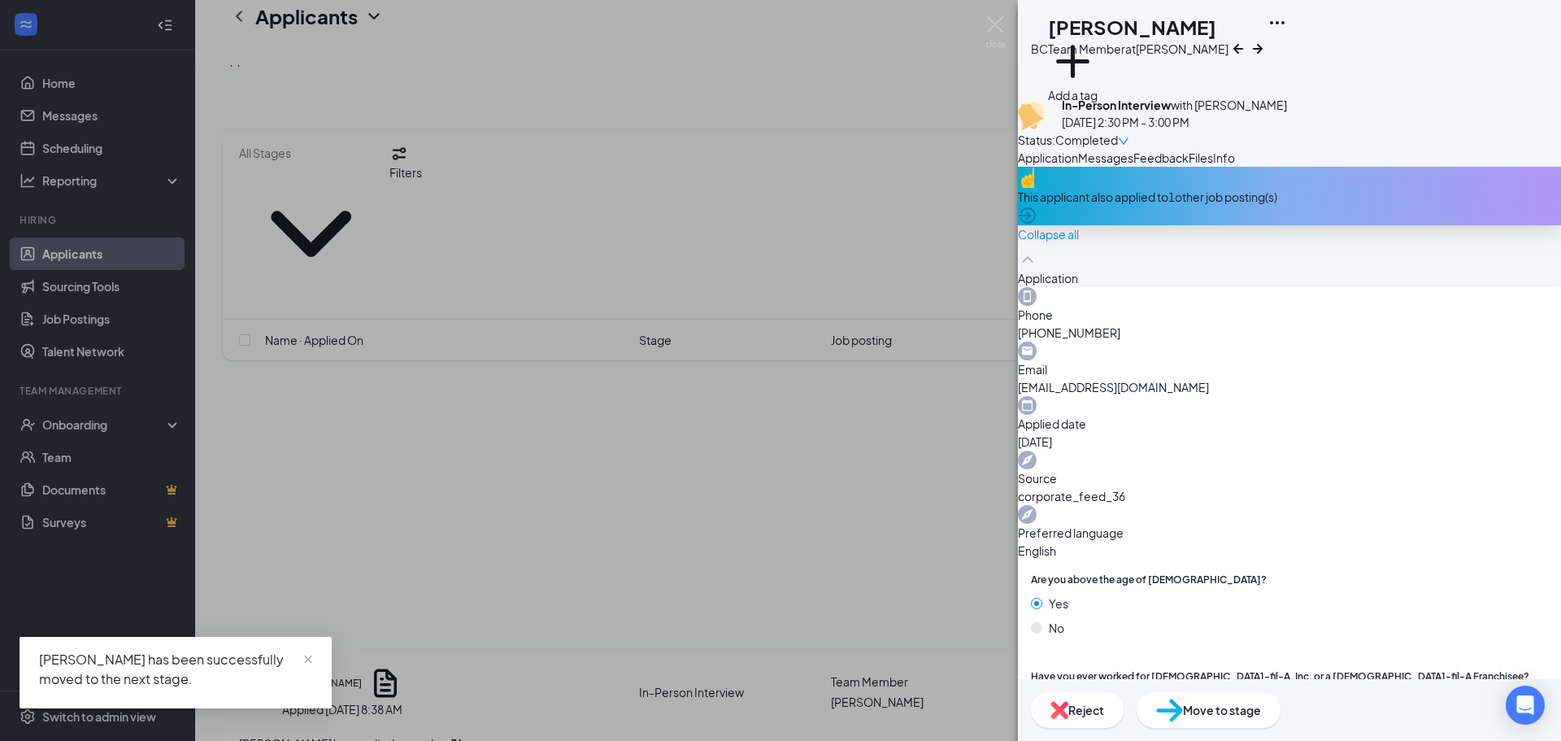
click at [159, 474] on div "BC Benedict Cruz Team Member at West Bryan Add a tag In-Person Interview with J…" at bounding box center [780, 370] width 1561 height 741
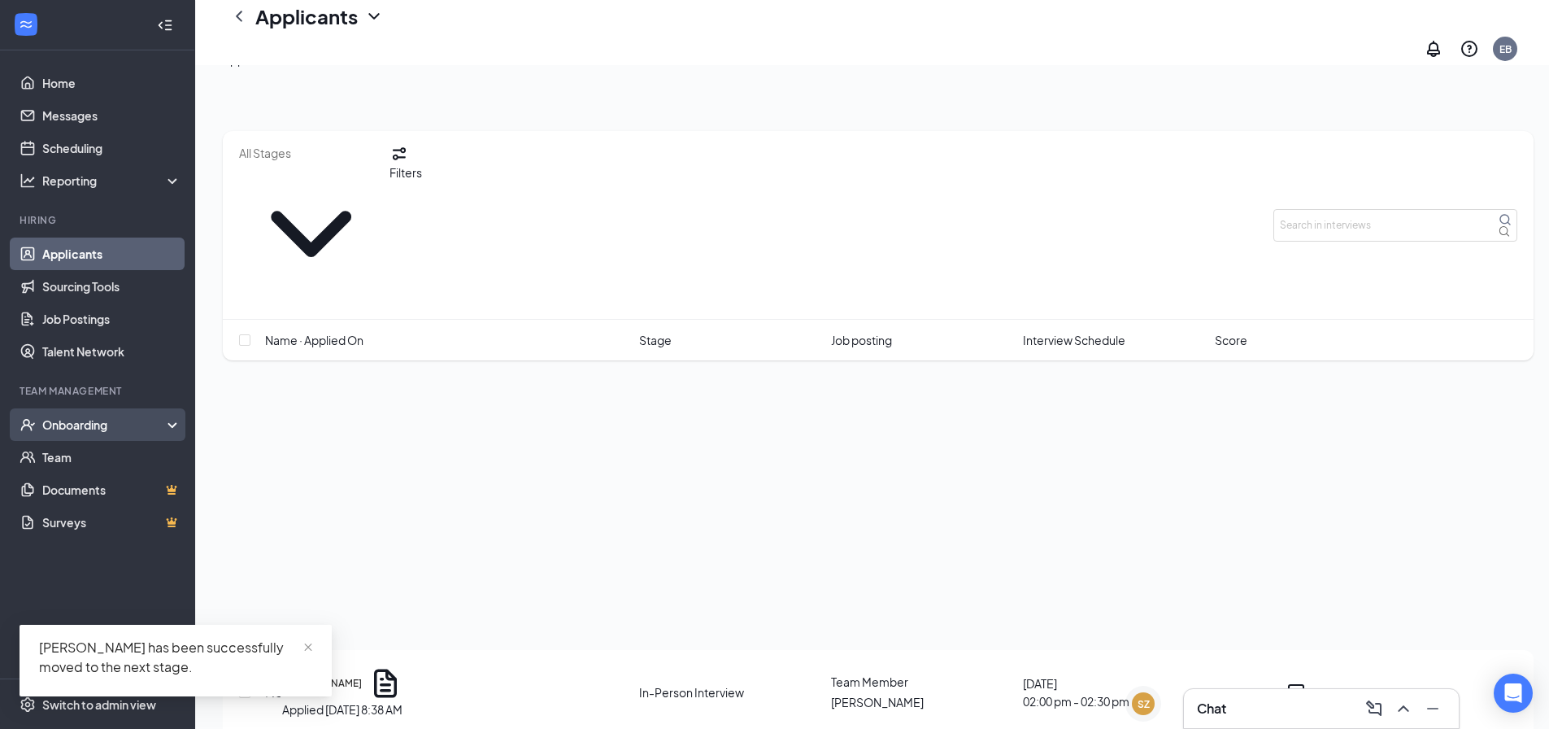
click at [118, 427] on div "Onboarding" at bounding box center [104, 424] width 125 height 16
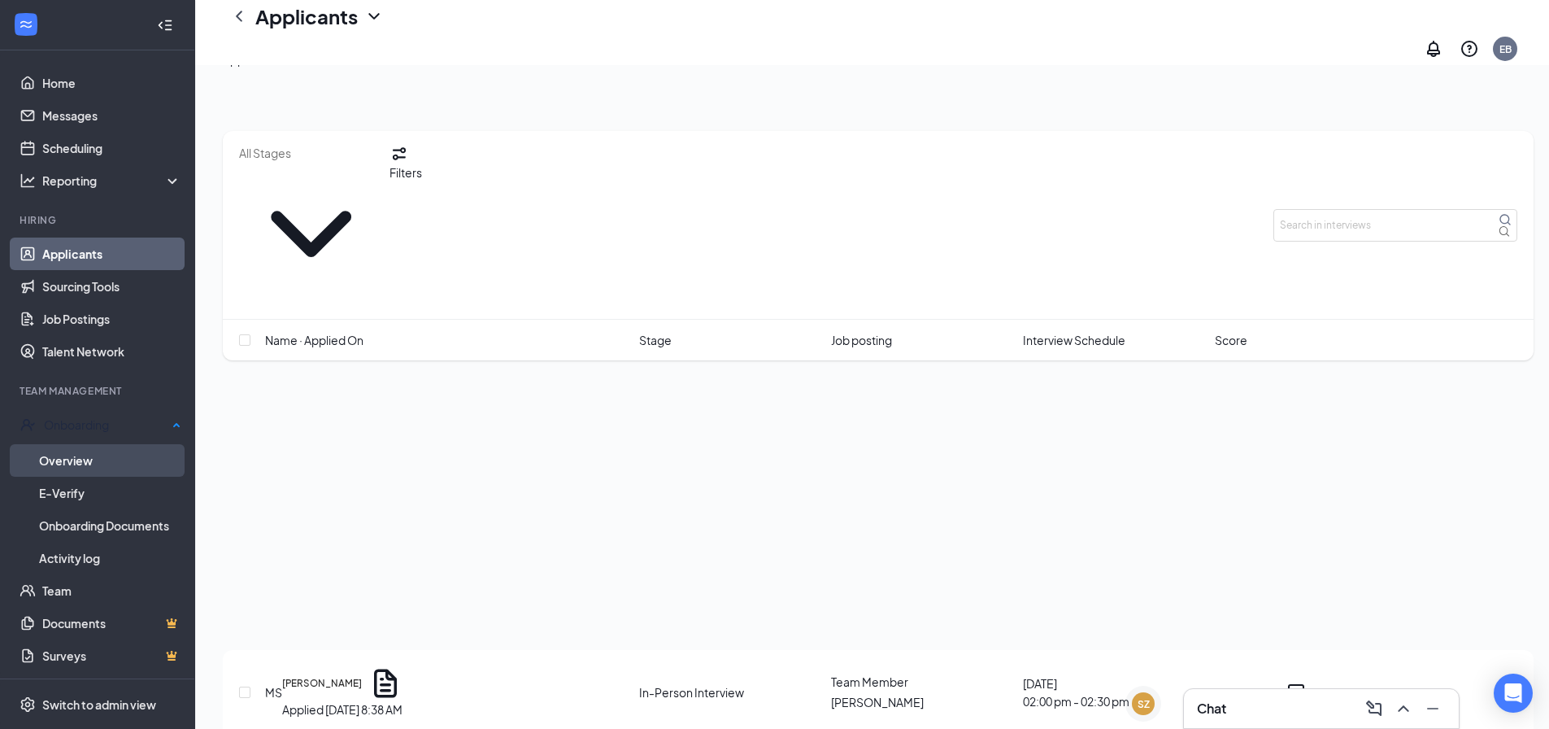
drag, startPoint x: 110, startPoint y: 452, endPoint x: 121, endPoint y: 459, distance: 13.1
click at [110, 453] on link "Overview" at bounding box center [110, 460] width 142 height 33
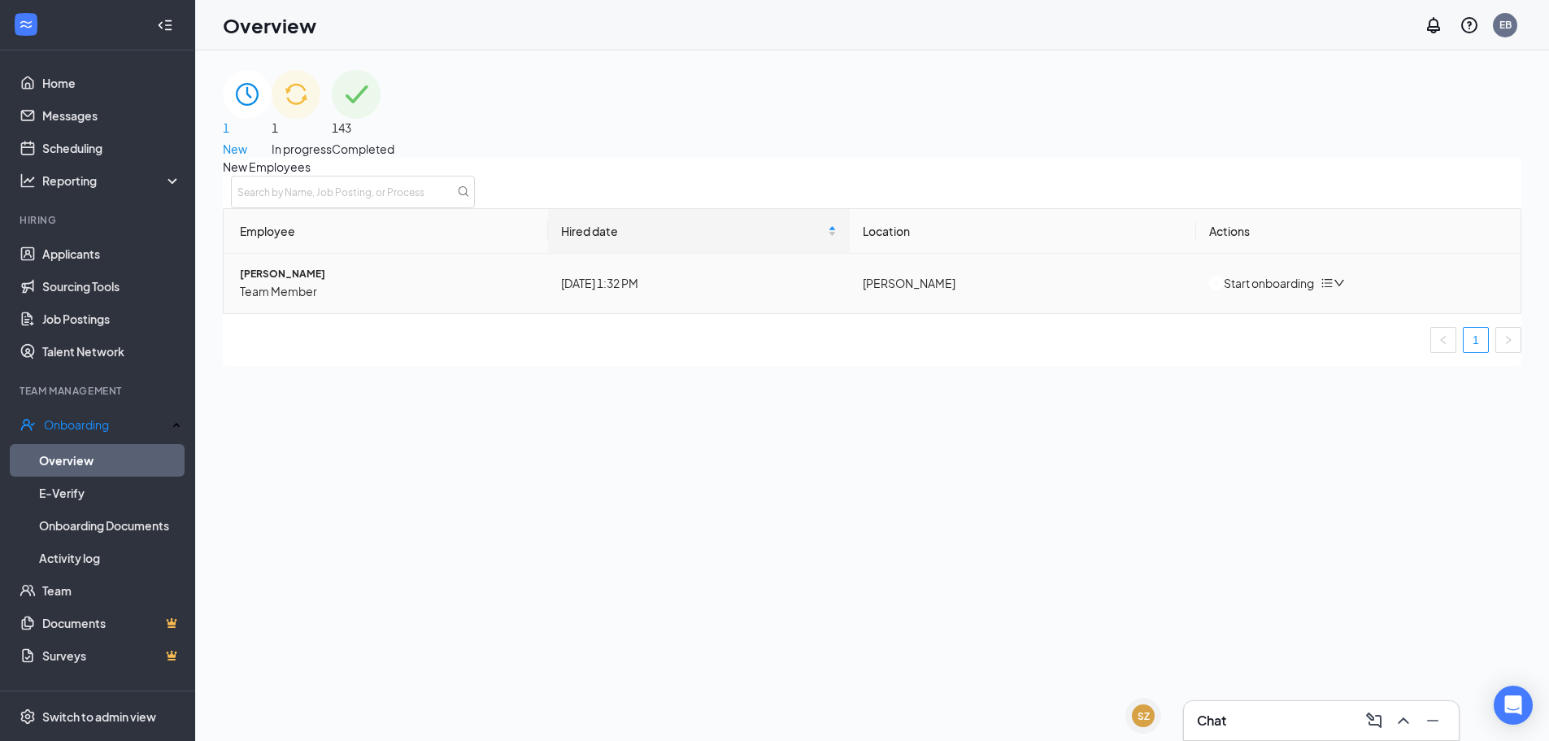
click at [1272, 292] on div "Start onboarding" at bounding box center [1261, 283] width 105 height 18
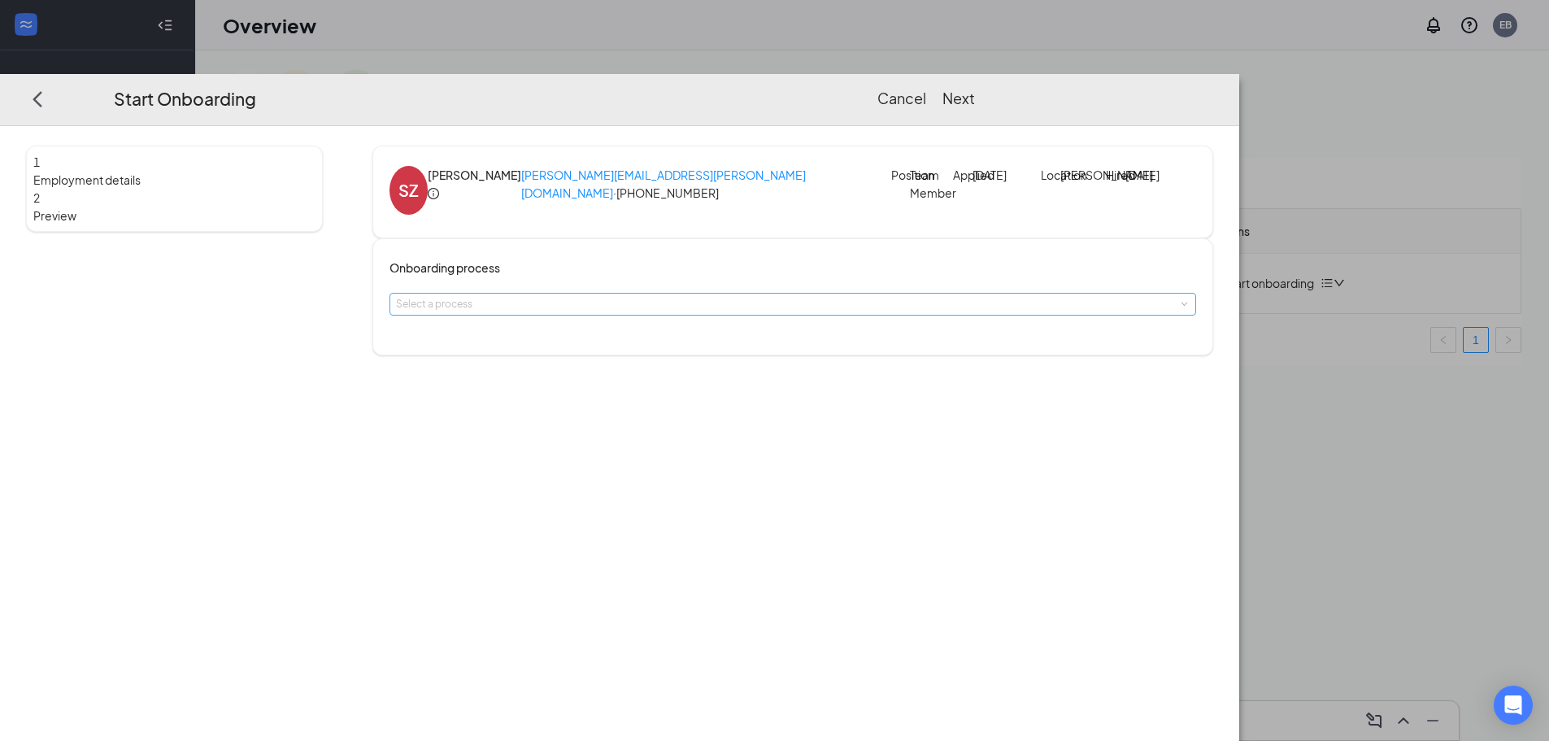
click at [629, 312] on div "Select a process" at bounding box center [789, 304] width 786 height 16
click at [633, 358] on span "Chick-fil-A West Bryan Onboarding" at bounding box center [689, 362] width 277 height 12
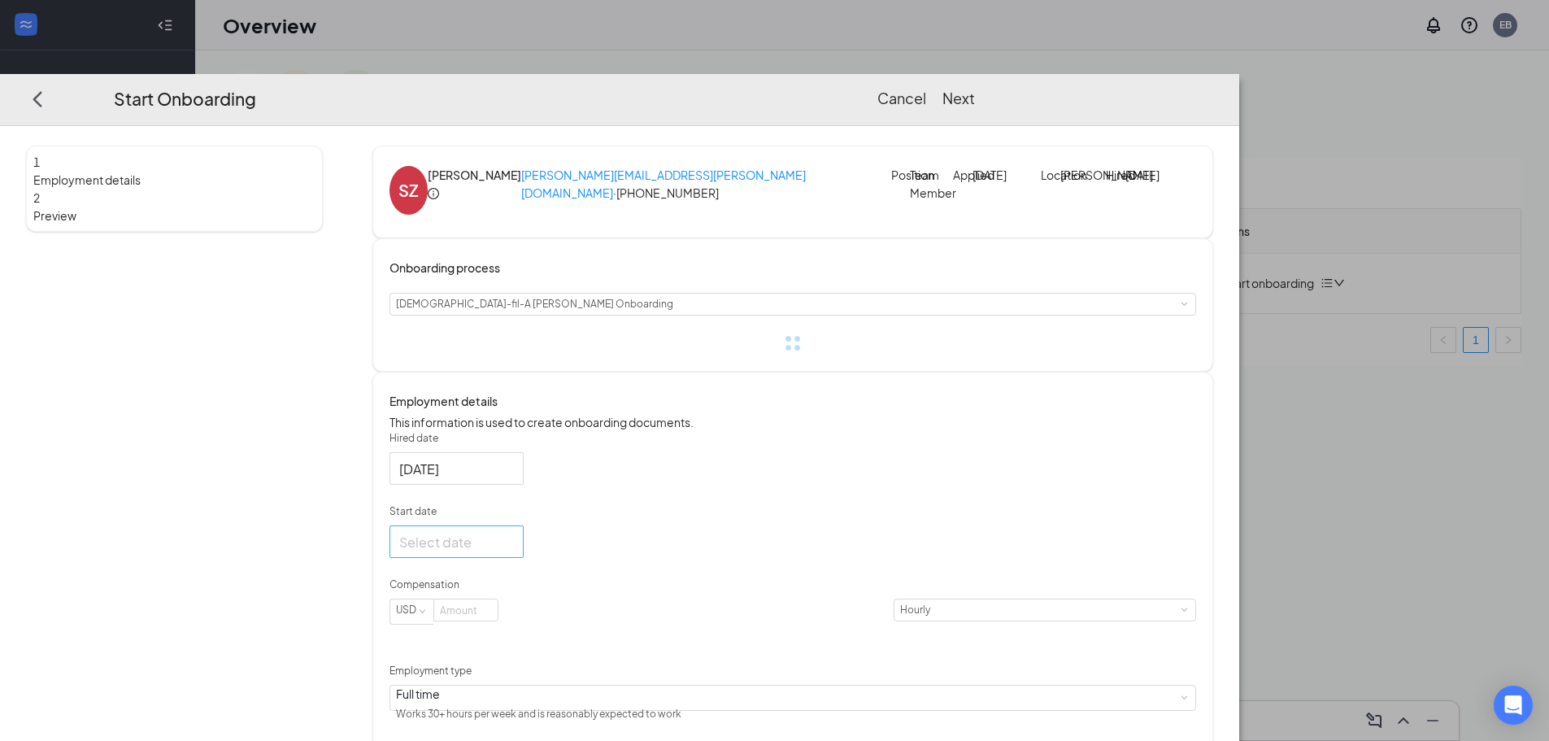
click at [514, 552] on div at bounding box center [456, 542] width 115 height 20
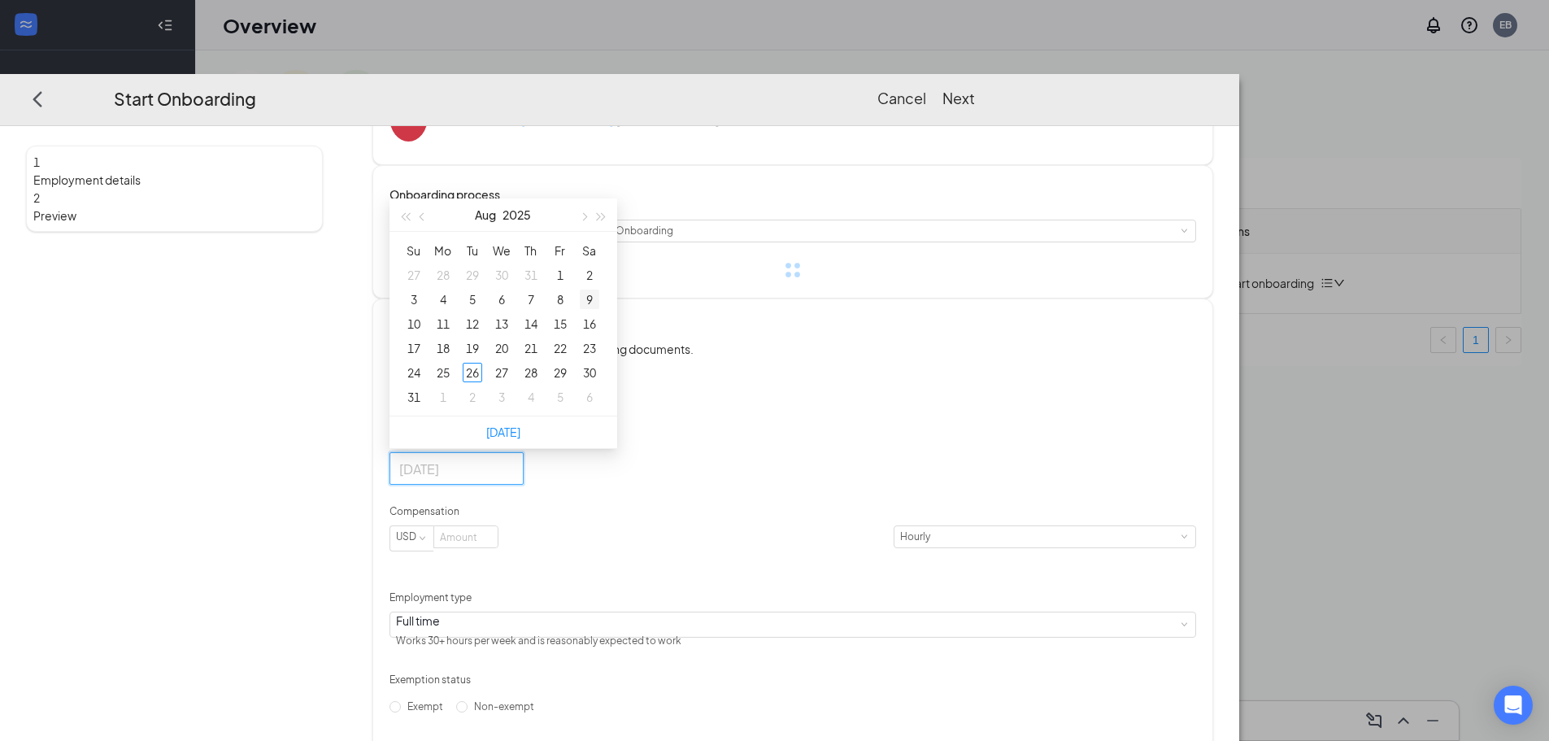
scroll to position [81, 0]
type input "Aug 2, 2025"
click at [592, 223] on button "button" at bounding box center [583, 206] width 18 height 33
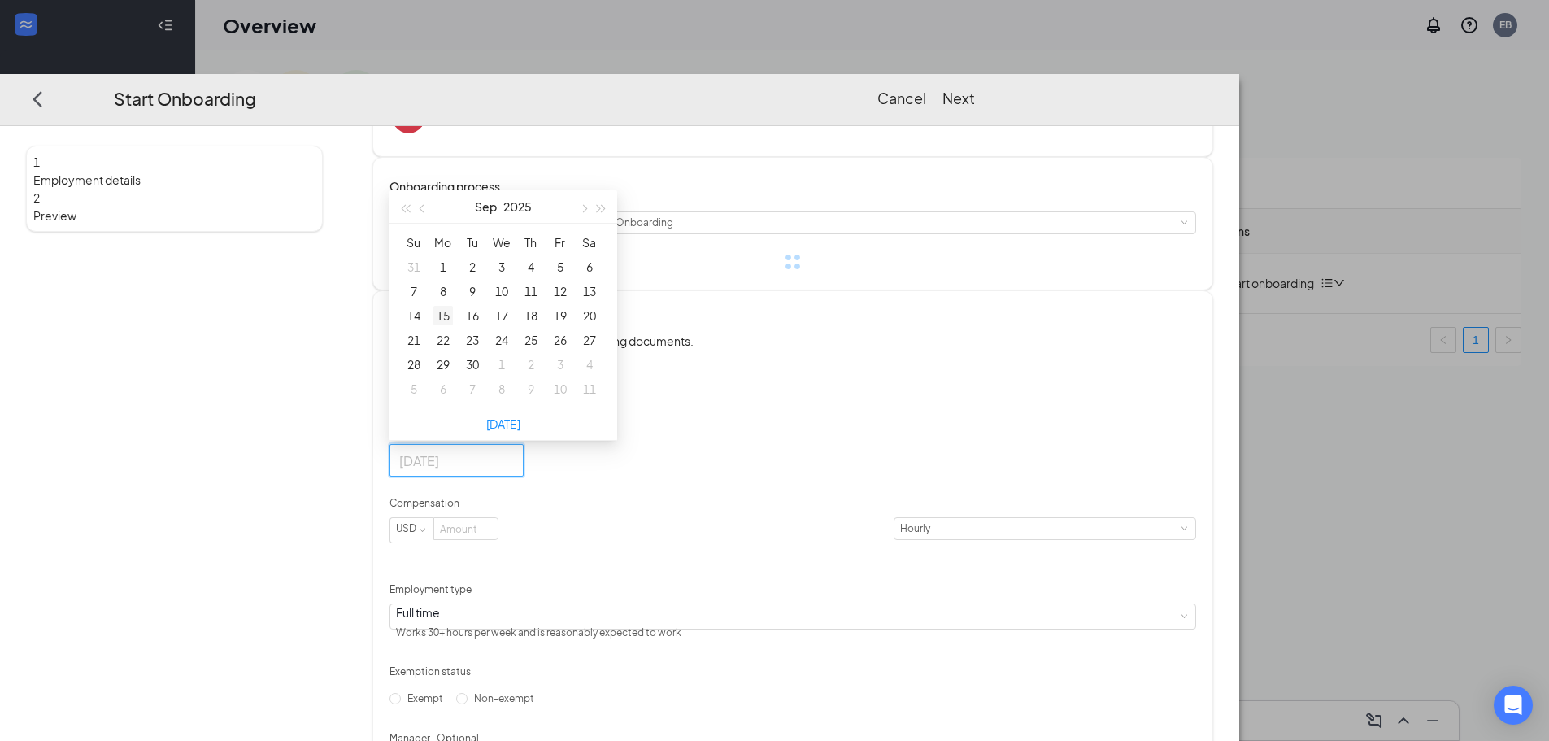
type input "Sep 15, 2025"
click at [453, 325] on div "15" at bounding box center [443, 316] width 20 height 20
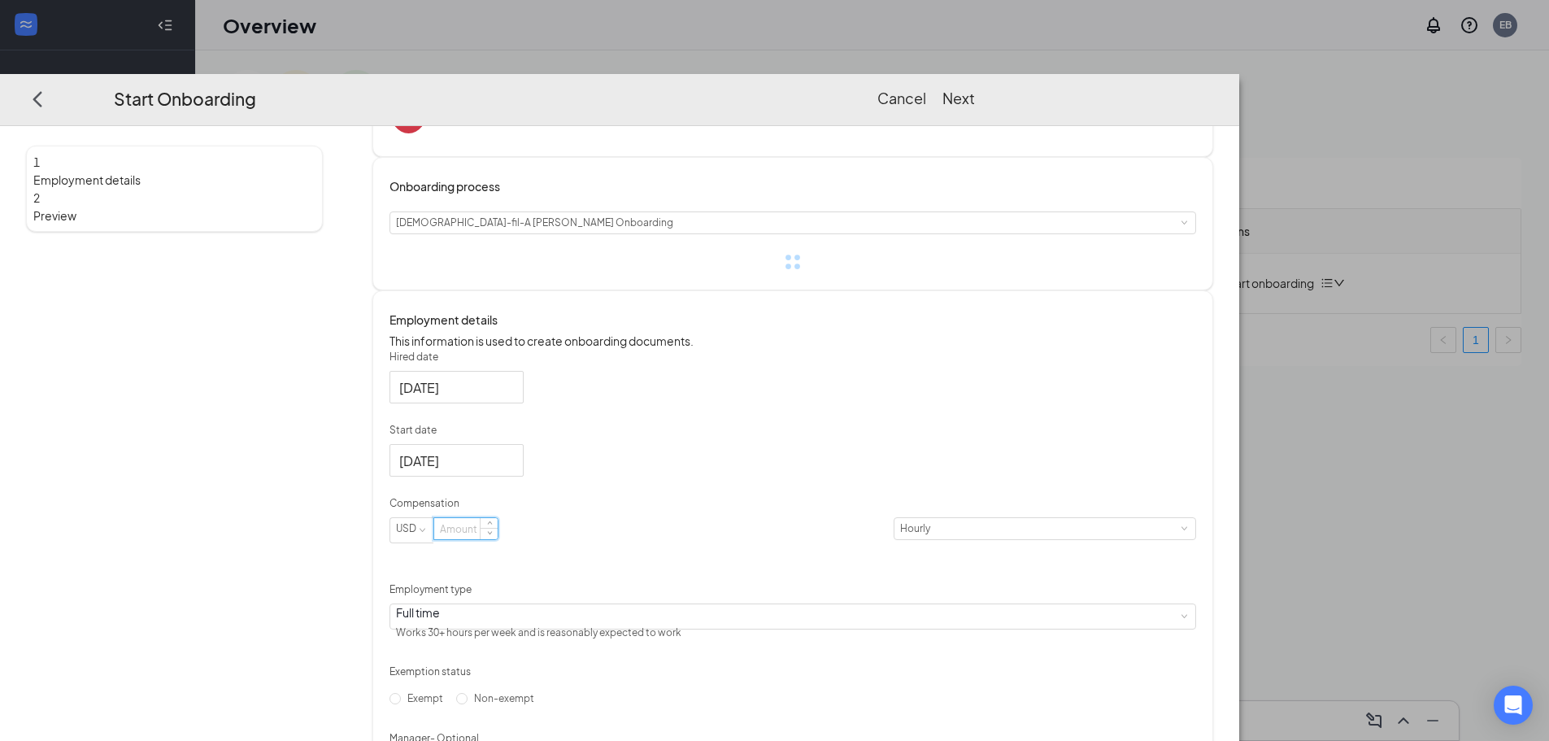
click at [498, 539] on input at bounding box center [465, 528] width 63 height 21
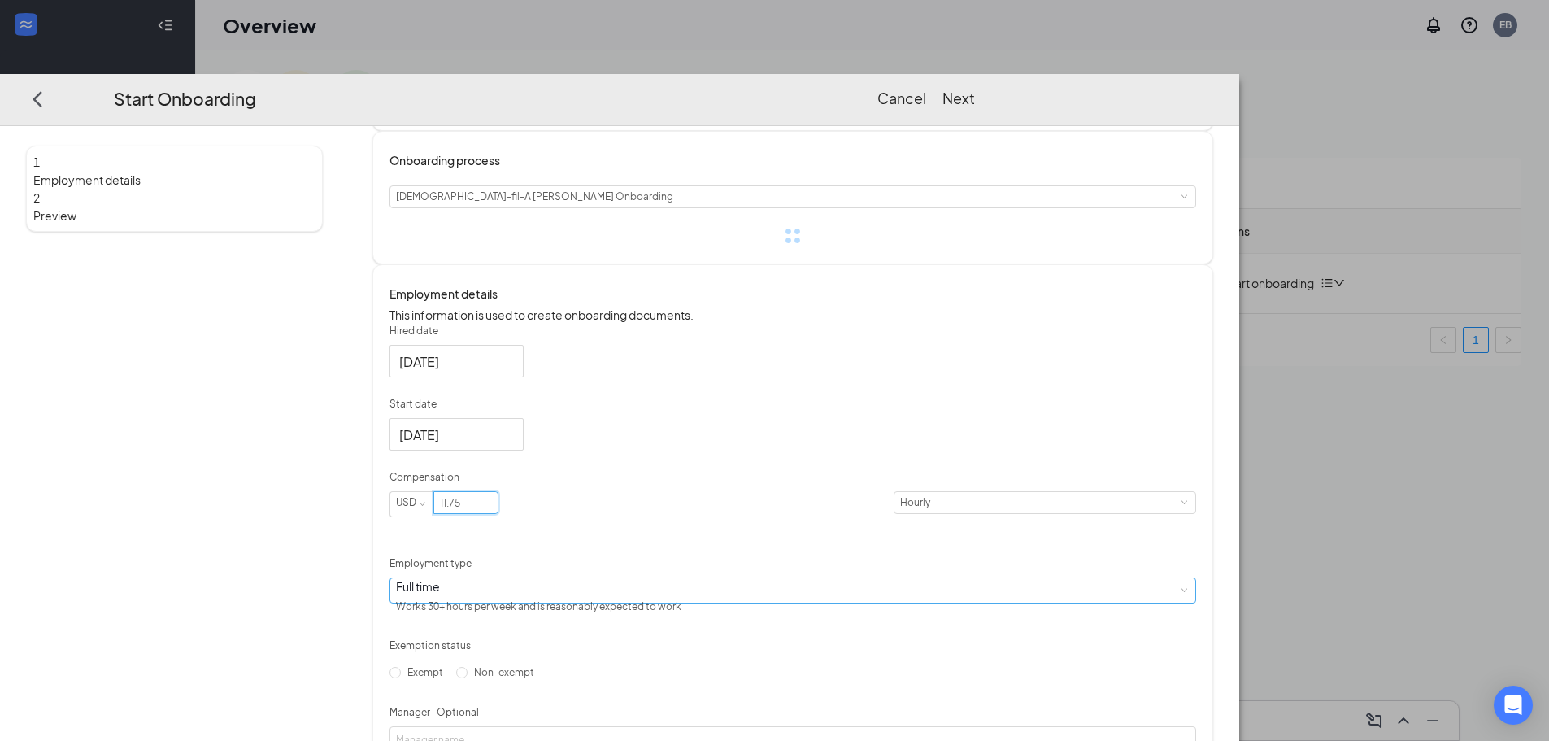
scroll to position [163, 0]
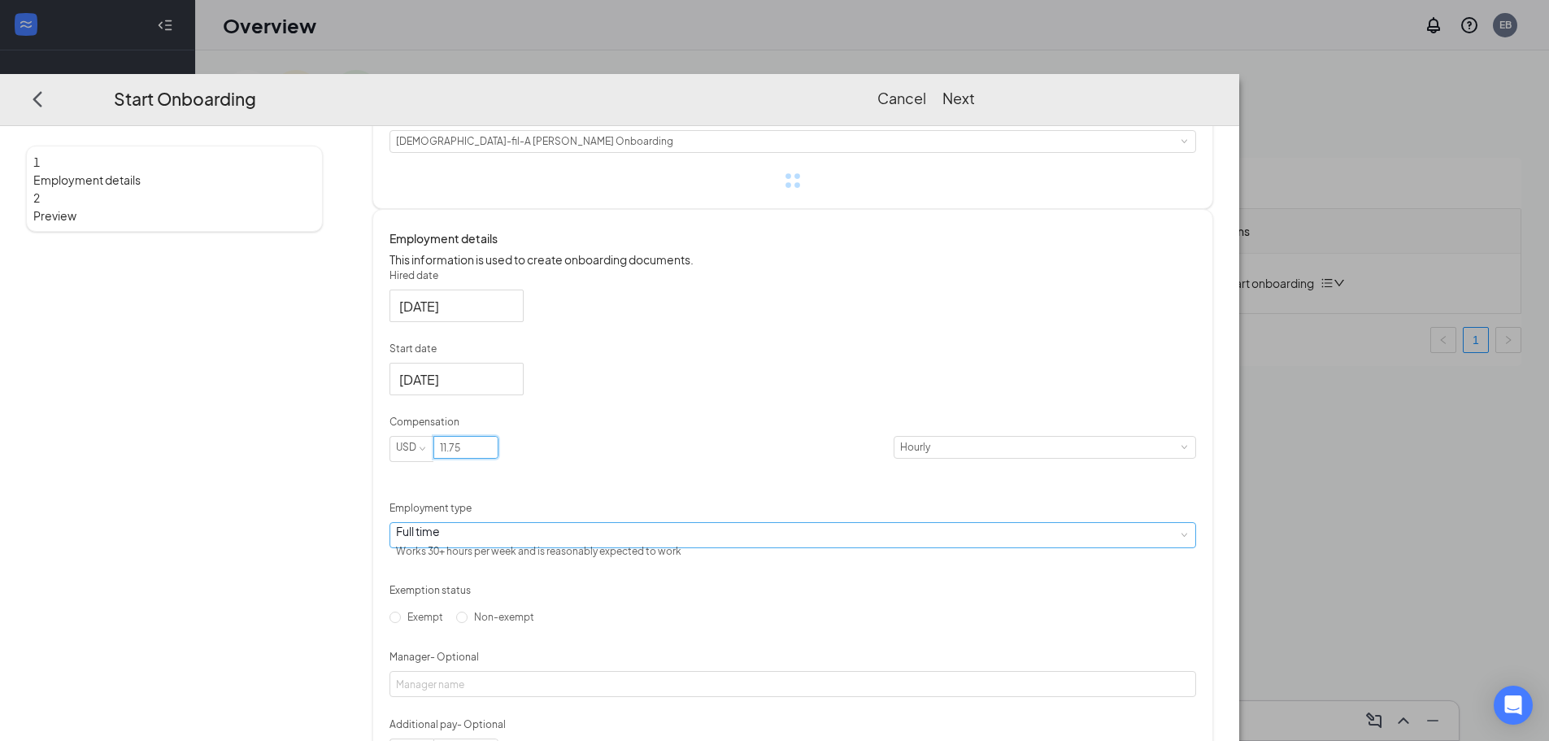
type input "11.75"
click at [651, 547] on div "Full time Works 30+ hours per week and is reasonably expected to work" at bounding box center [793, 535] width 794 height 24
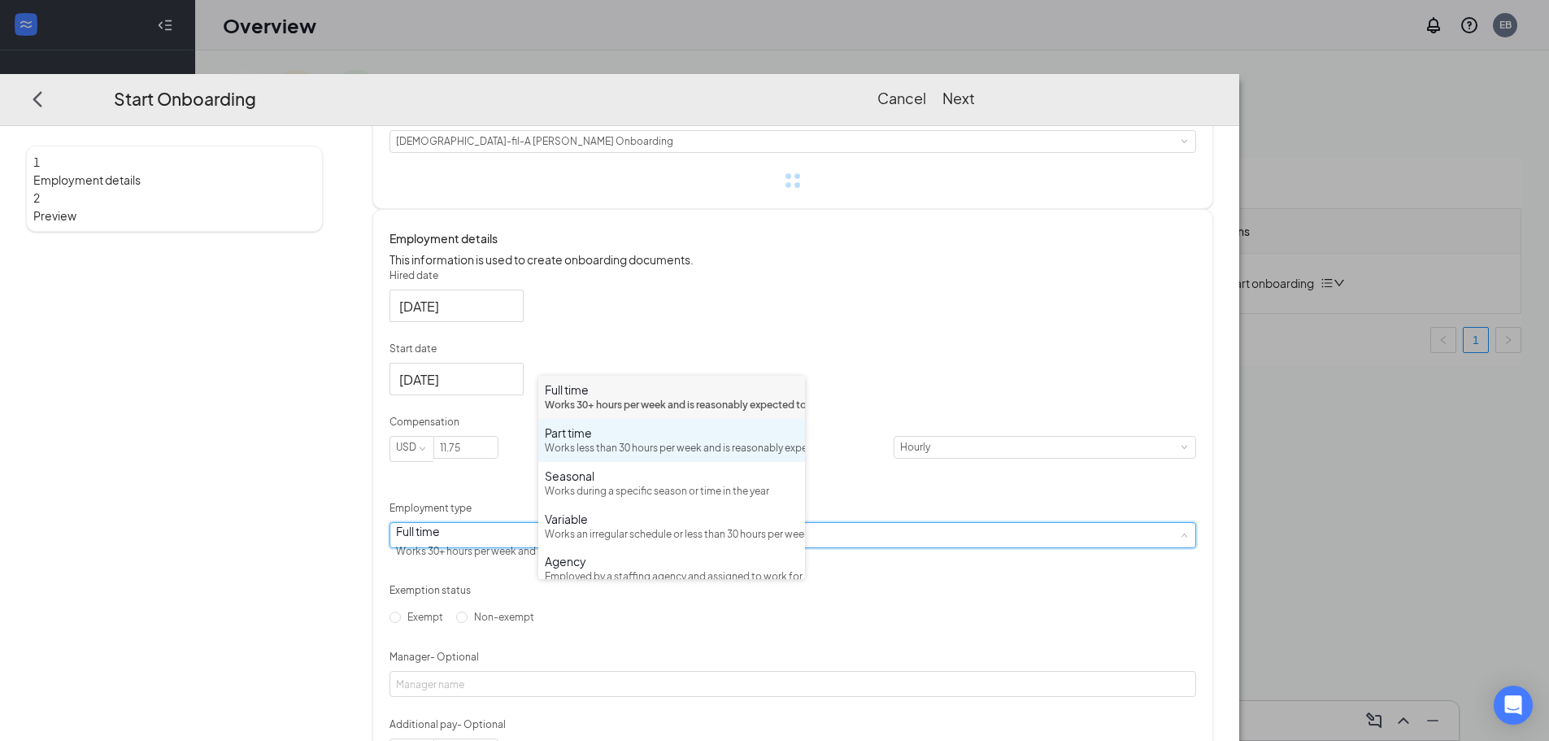
click at [594, 456] on div "Works less than 30 hours per week and is reasonably expected to work" at bounding box center [672, 448] width 254 height 15
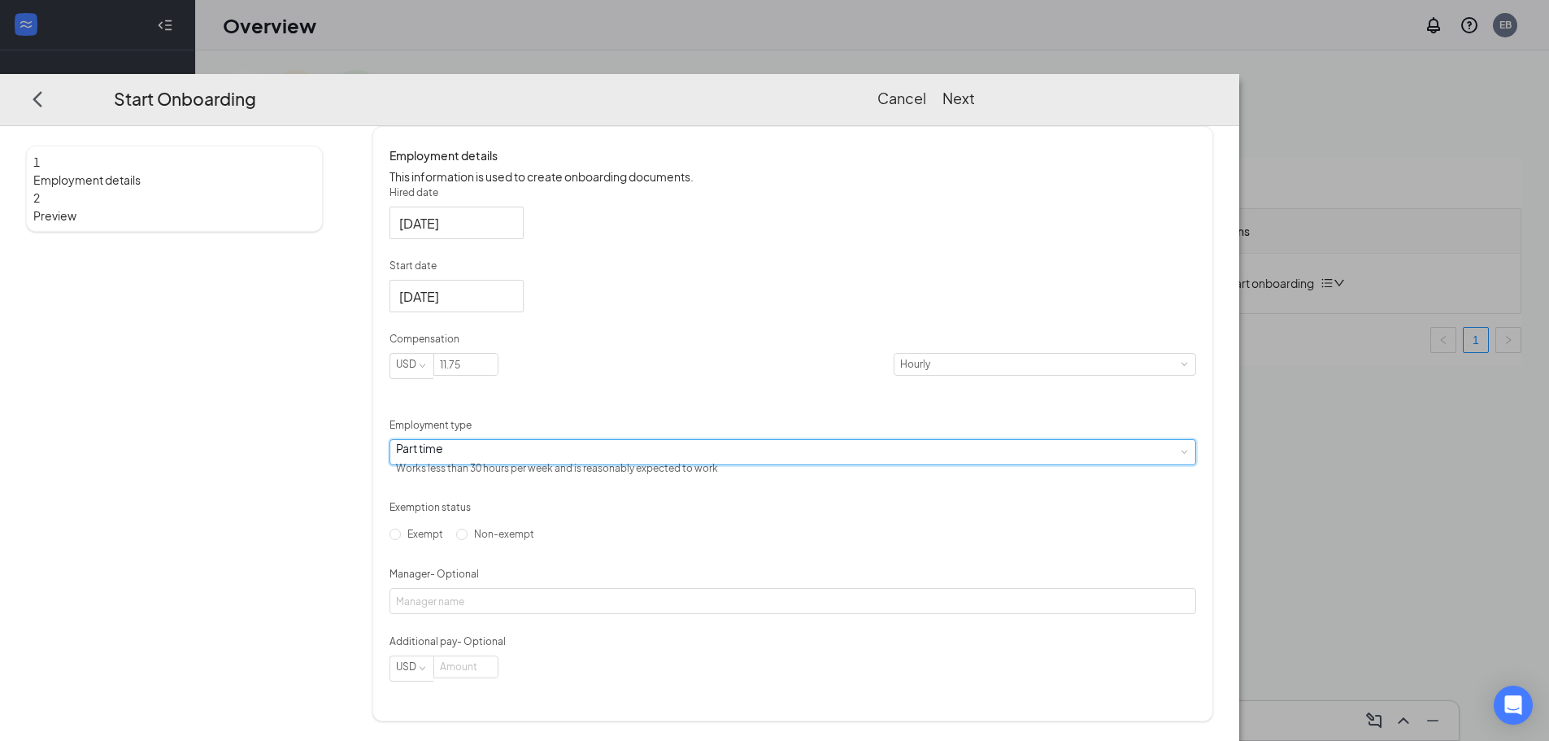
scroll to position [322, 0]
click at [541, 540] on span "Non-exempt" at bounding box center [504, 534] width 73 height 12
click at [468, 540] on input "Non-exempt" at bounding box center [461, 534] width 11 height 11
radio input "true"
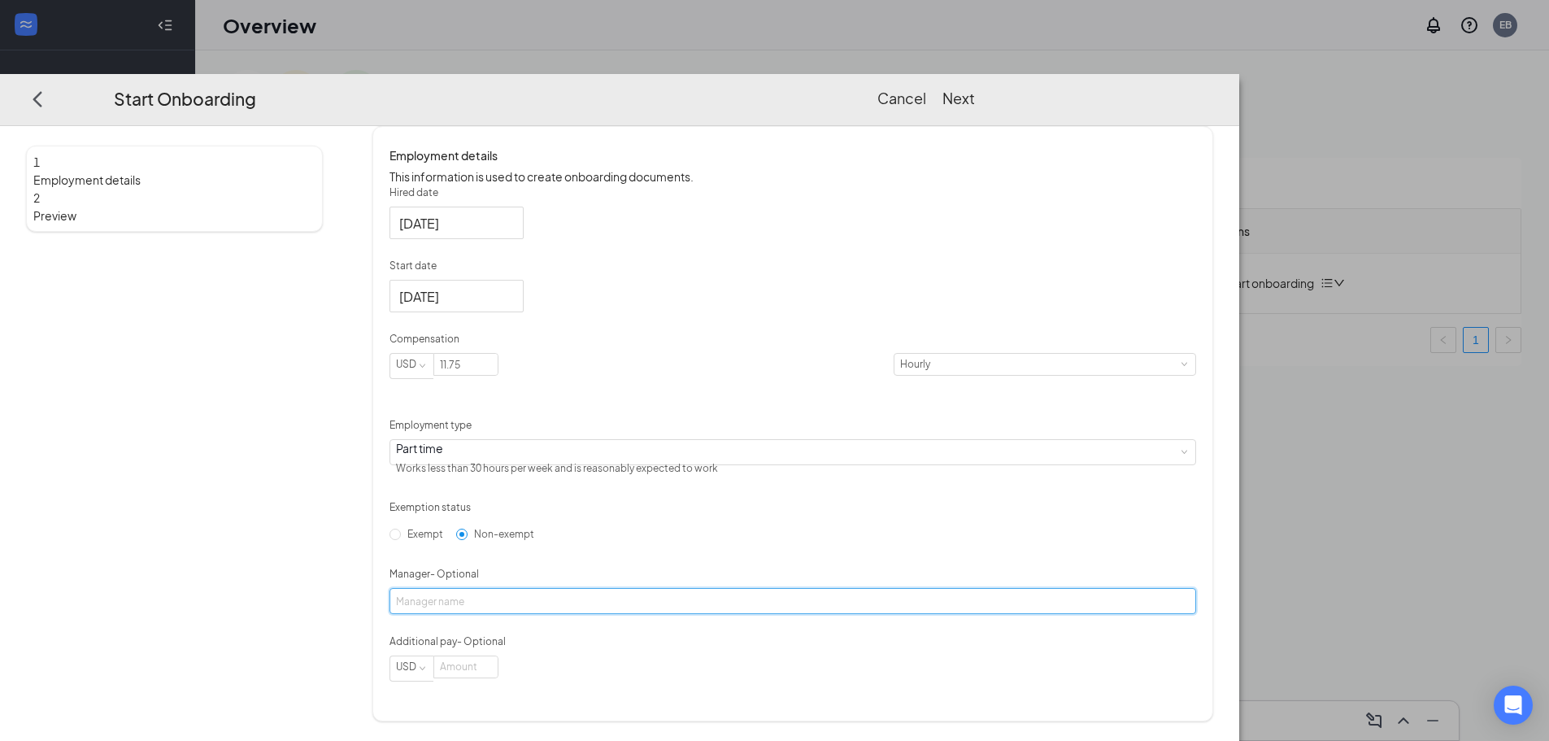
click at [612, 608] on input "Manager - Optional" at bounding box center [793, 601] width 807 height 26
type input "[PERSON_NAME]"
click at [788, 521] on div "Exempt Non-exempt" at bounding box center [793, 534] width 807 height 26
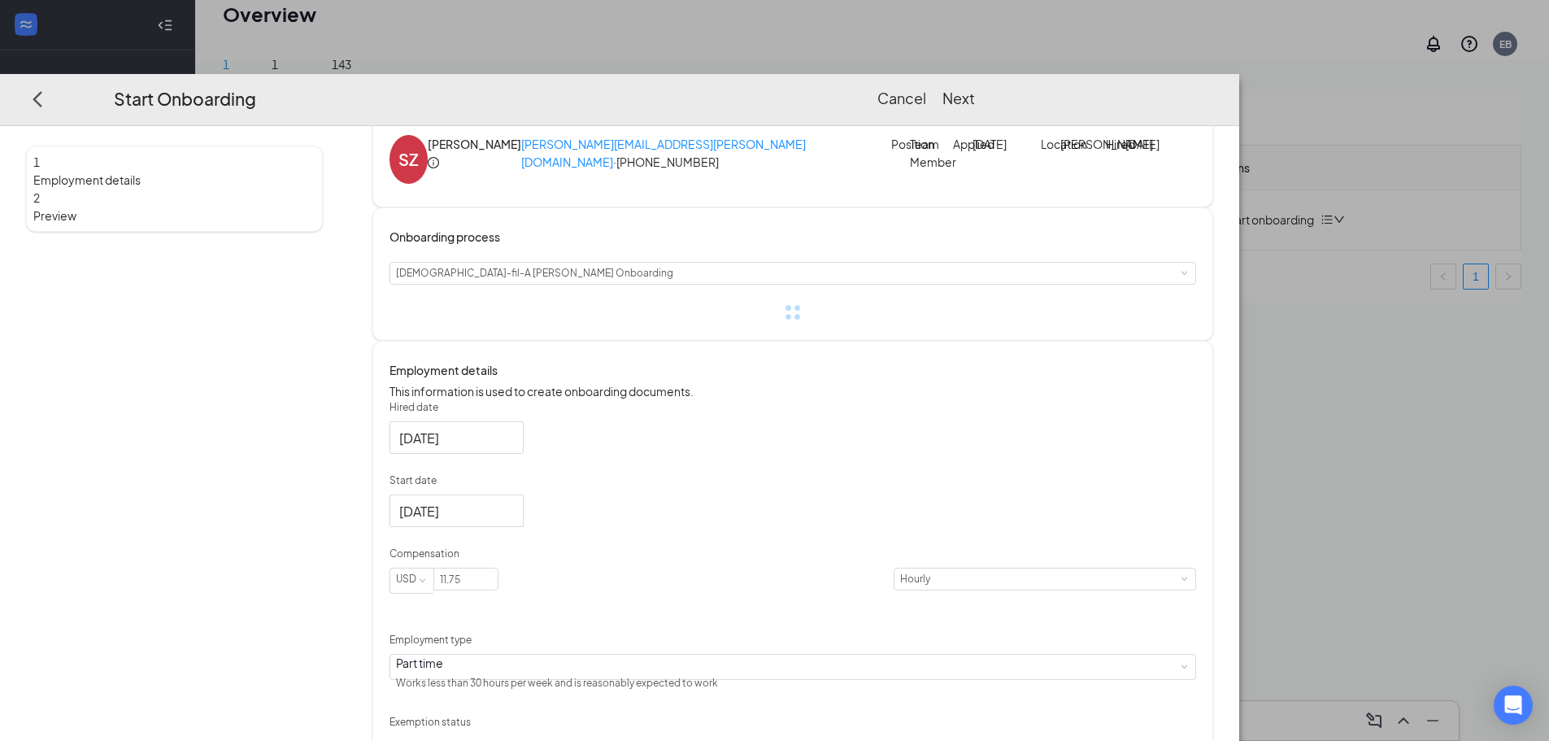
scroll to position [0, 0]
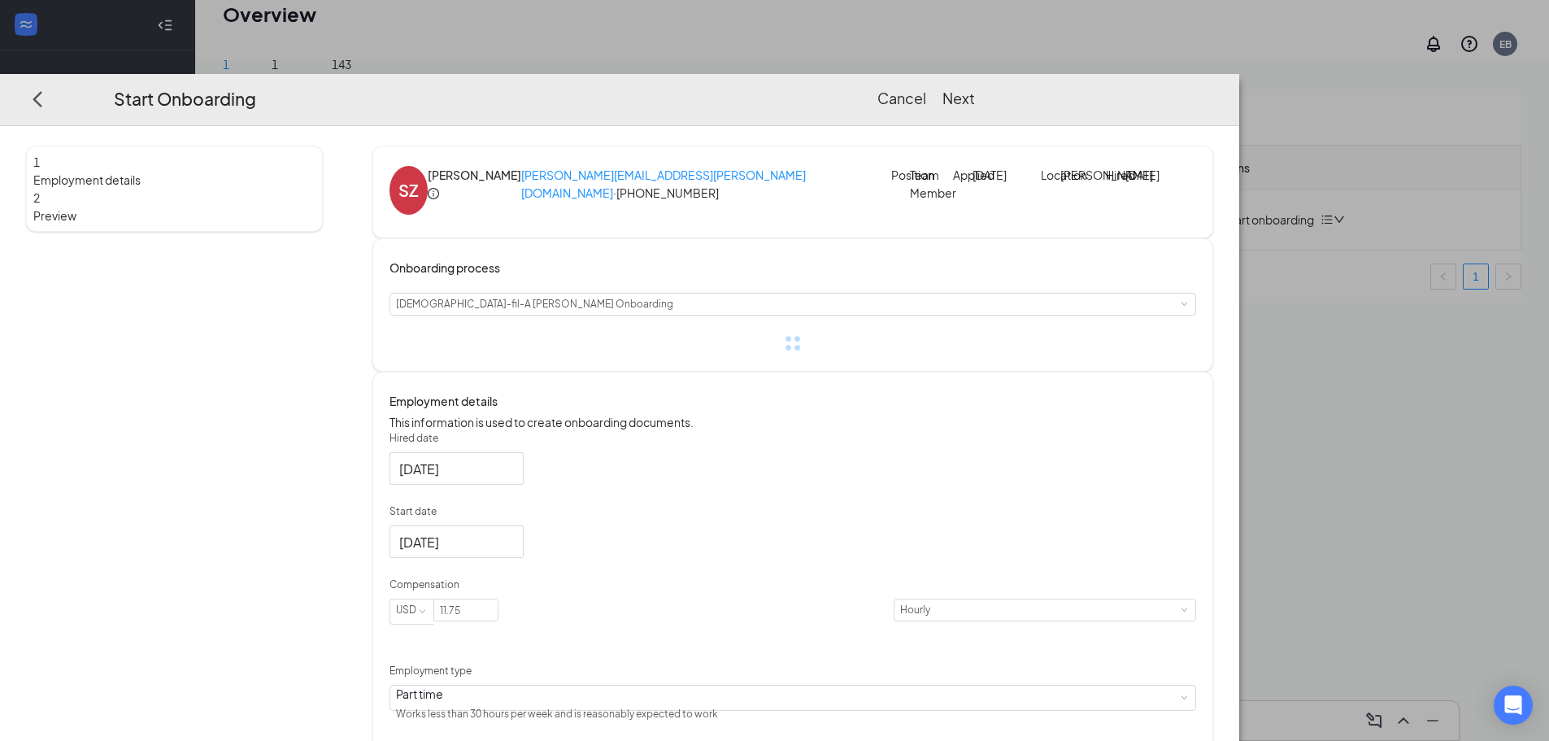
click at [439, 188] on icon "info-circle" at bounding box center [433, 193] width 11 height 11
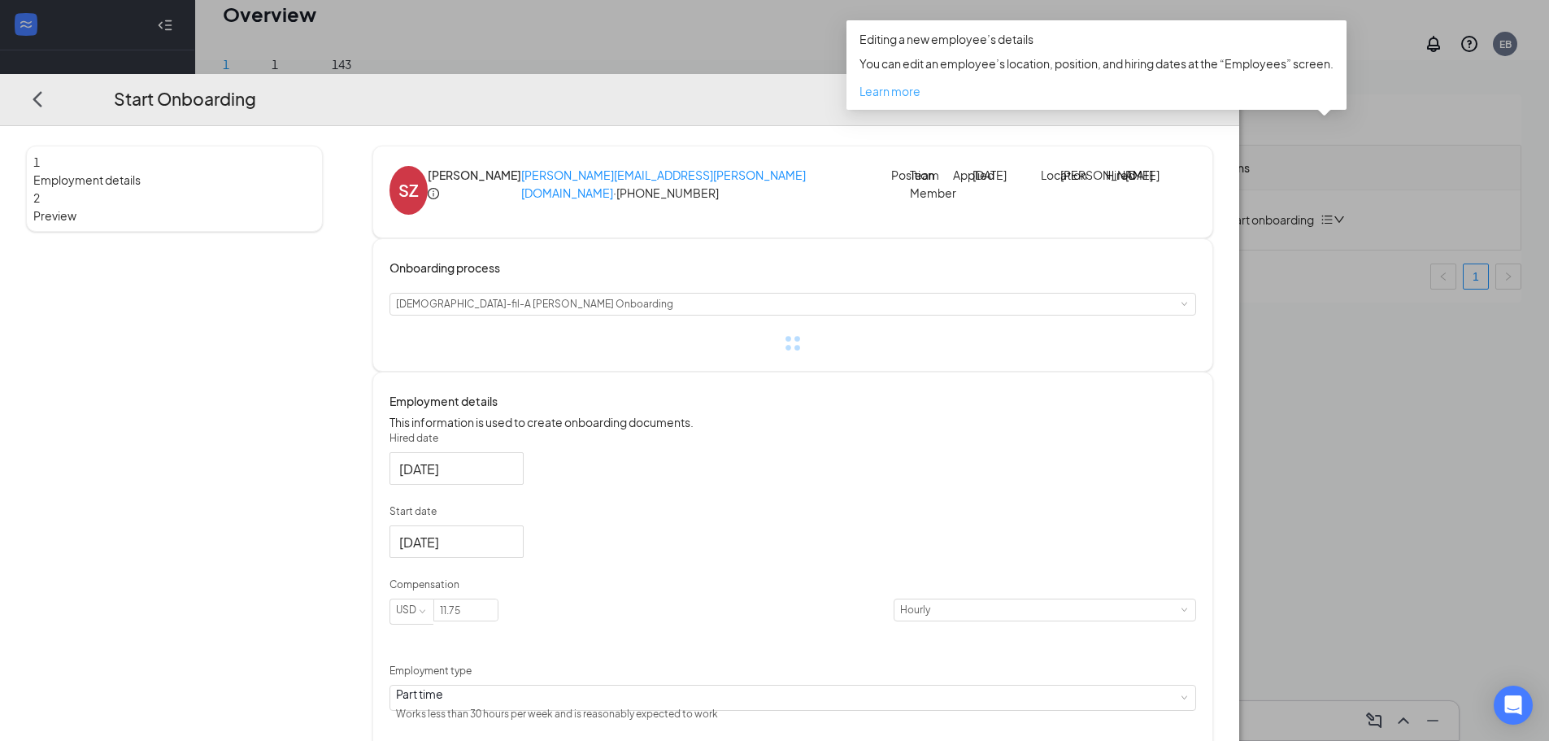
click at [913, 90] on span "Learn more" at bounding box center [890, 91] width 61 height 15
click at [1051, 351] on div at bounding box center [793, 343] width 807 height 16
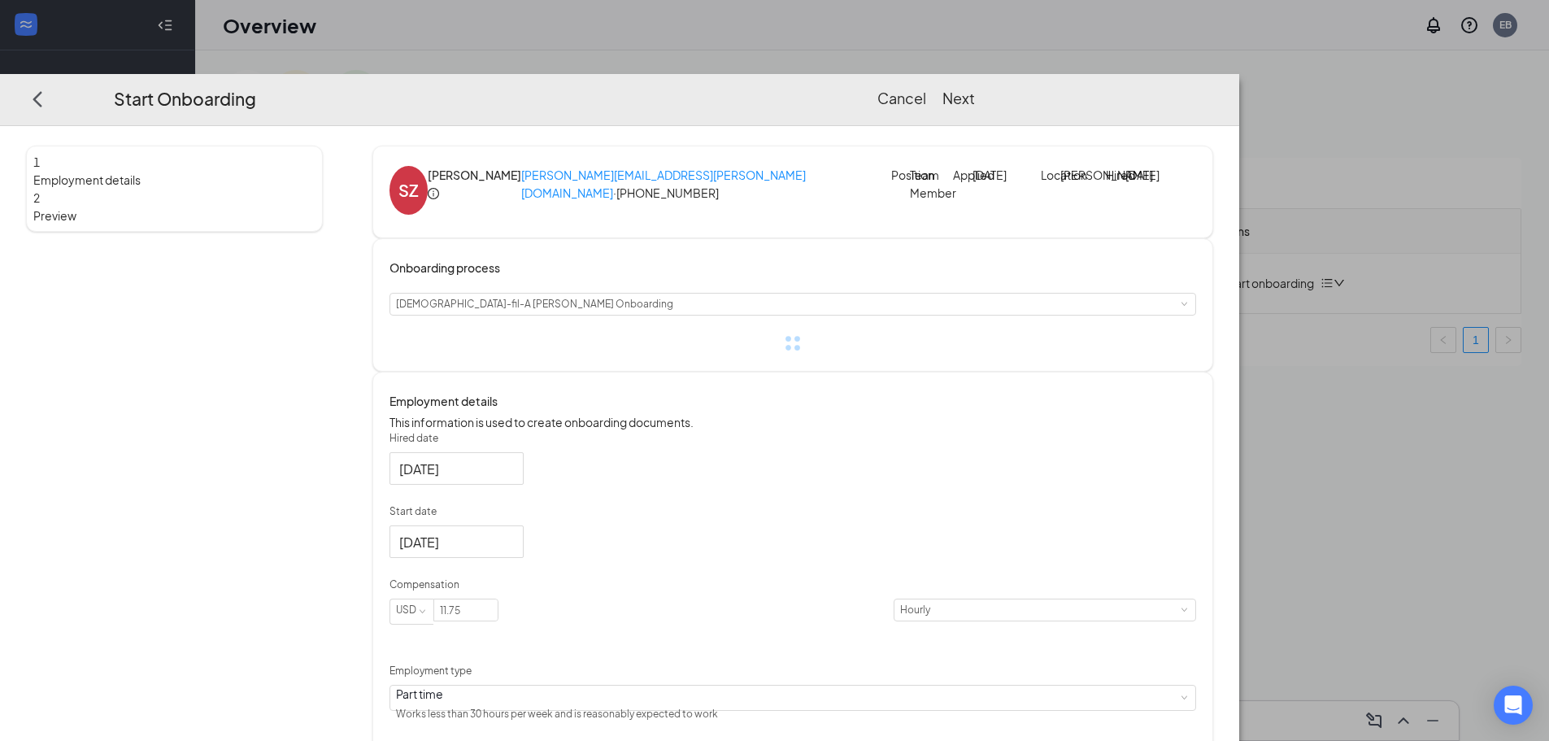
click at [975, 87] on button "Next" at bounding box center [959, 98] width 33 height 23
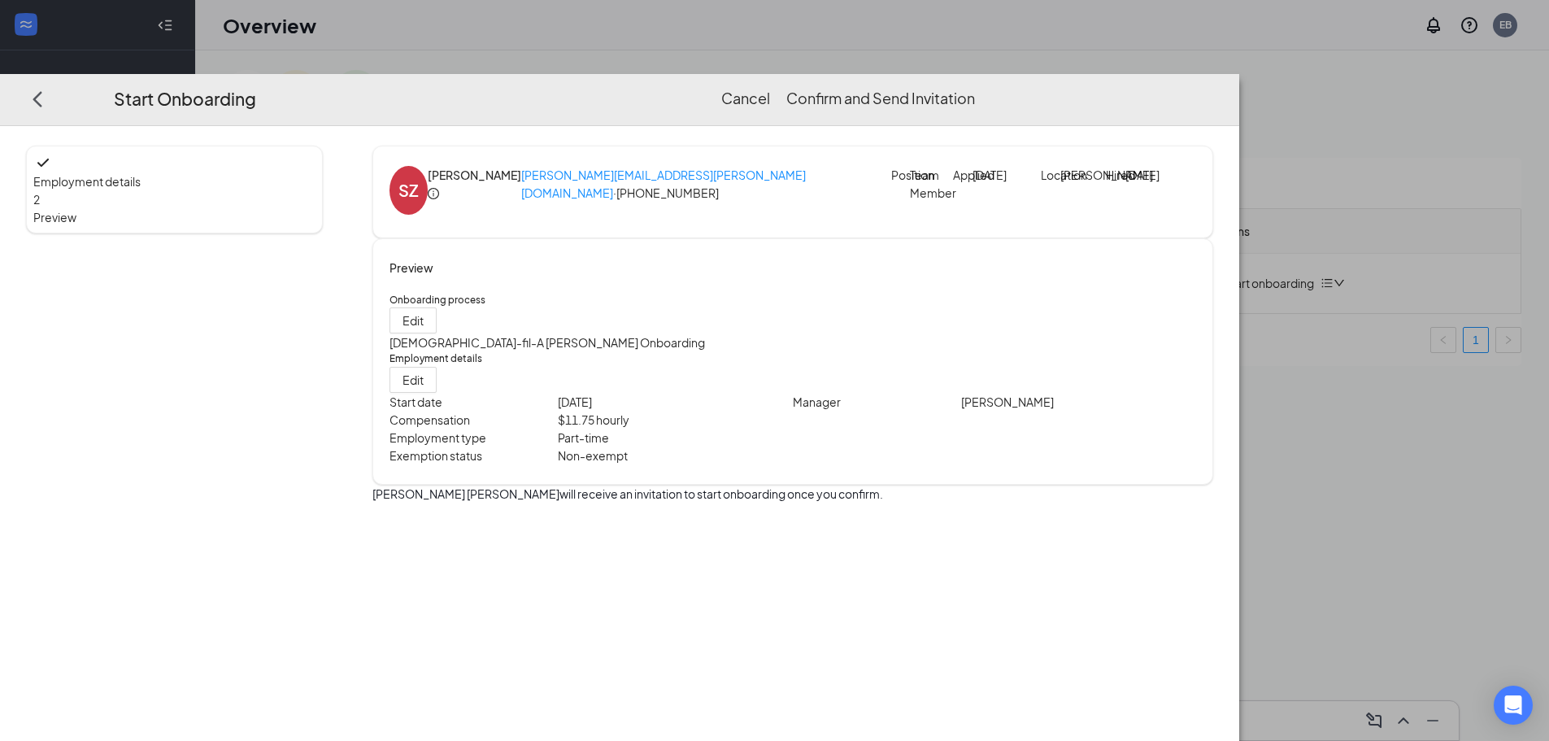
click at [975, 87] on button "Confirm and Send Invitation" at bounding box center [880, 98] width 189 height 23
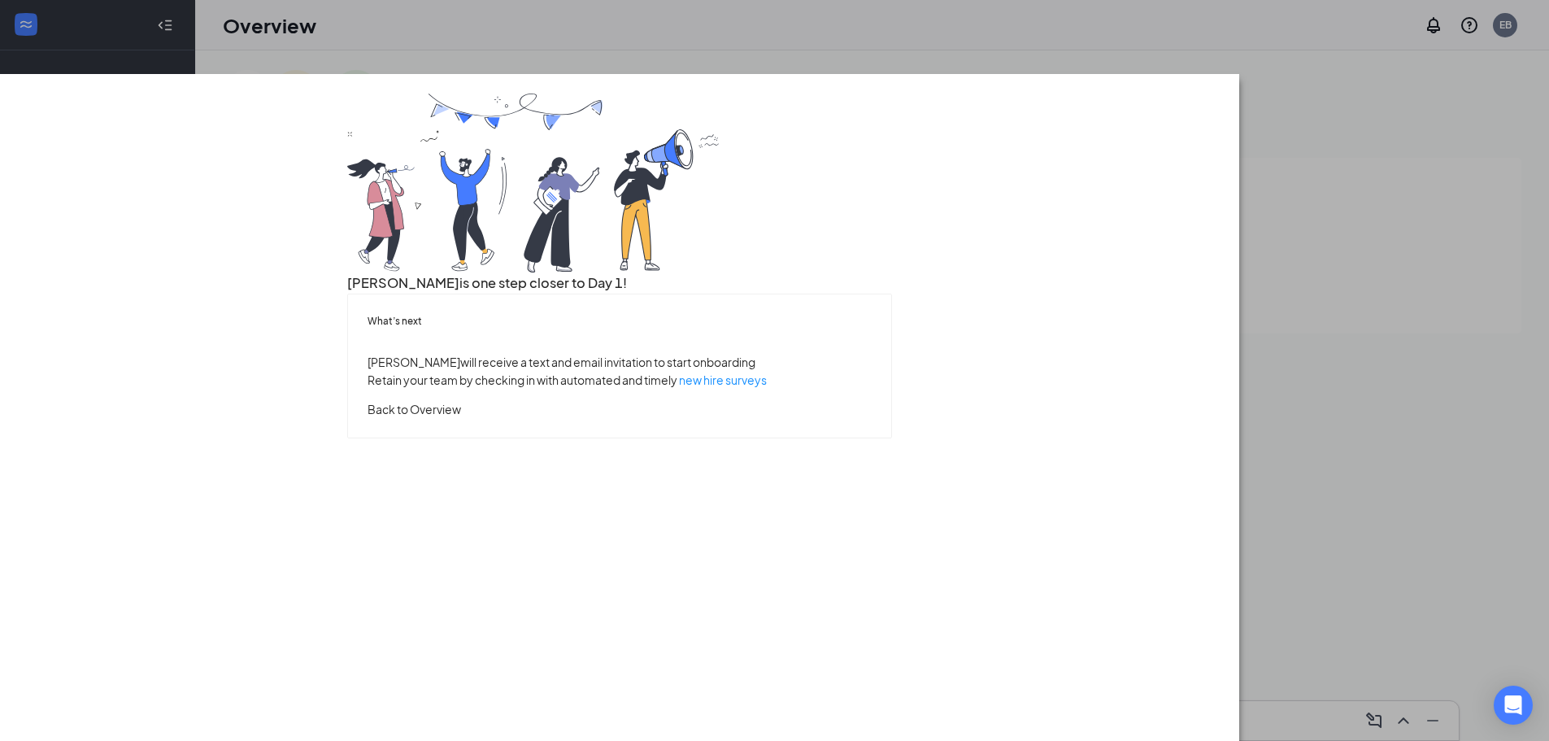
click at [461, 418] on button "Back to Overview" at bounding box center [415, 409] width 94 height 18
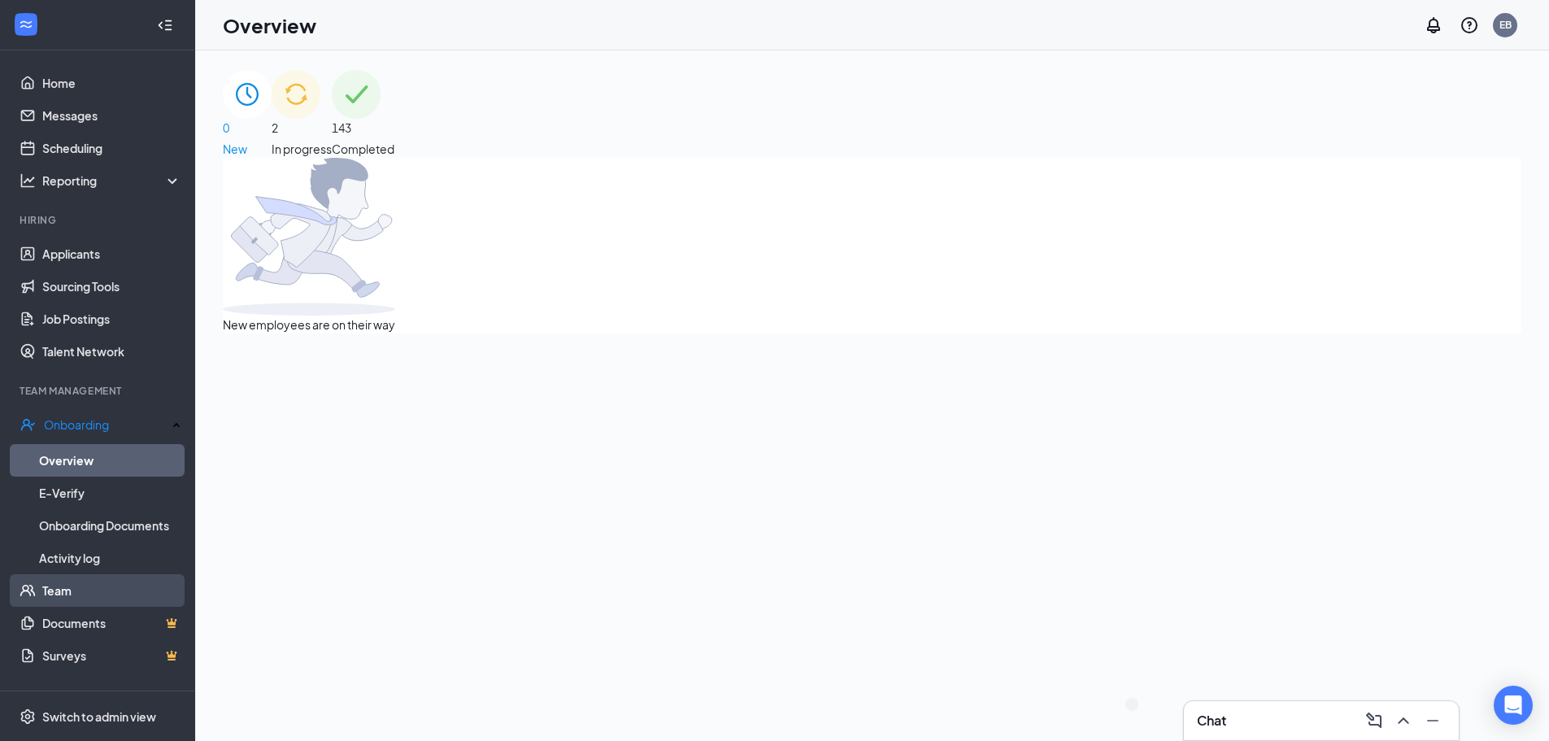
click at [88, 582] on link "Team" at bounding box center [111, 590] width 139 height 33
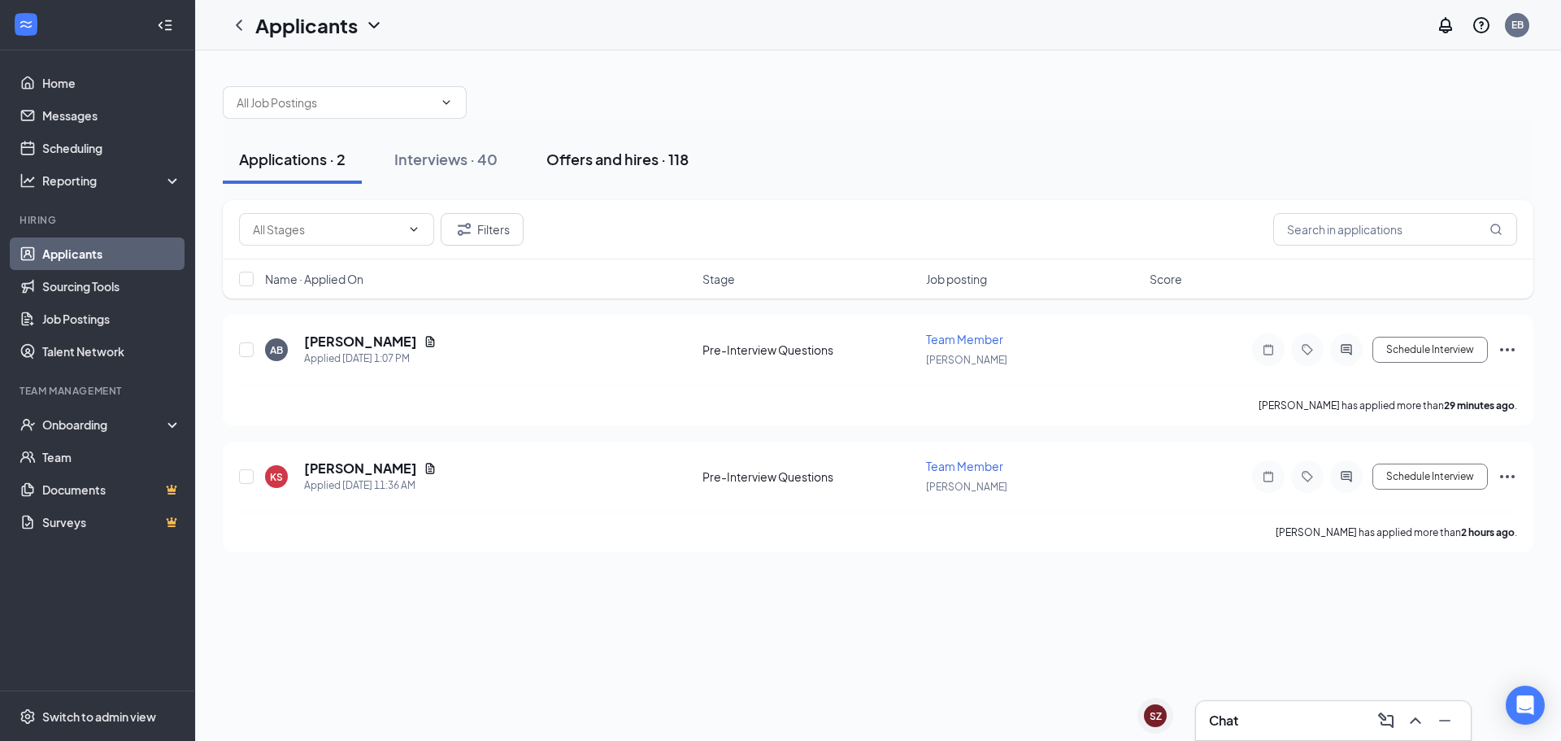
click at [573, 163] on div "Offers and hires · 118" at bounding box center [618, 159] width 142 height 20
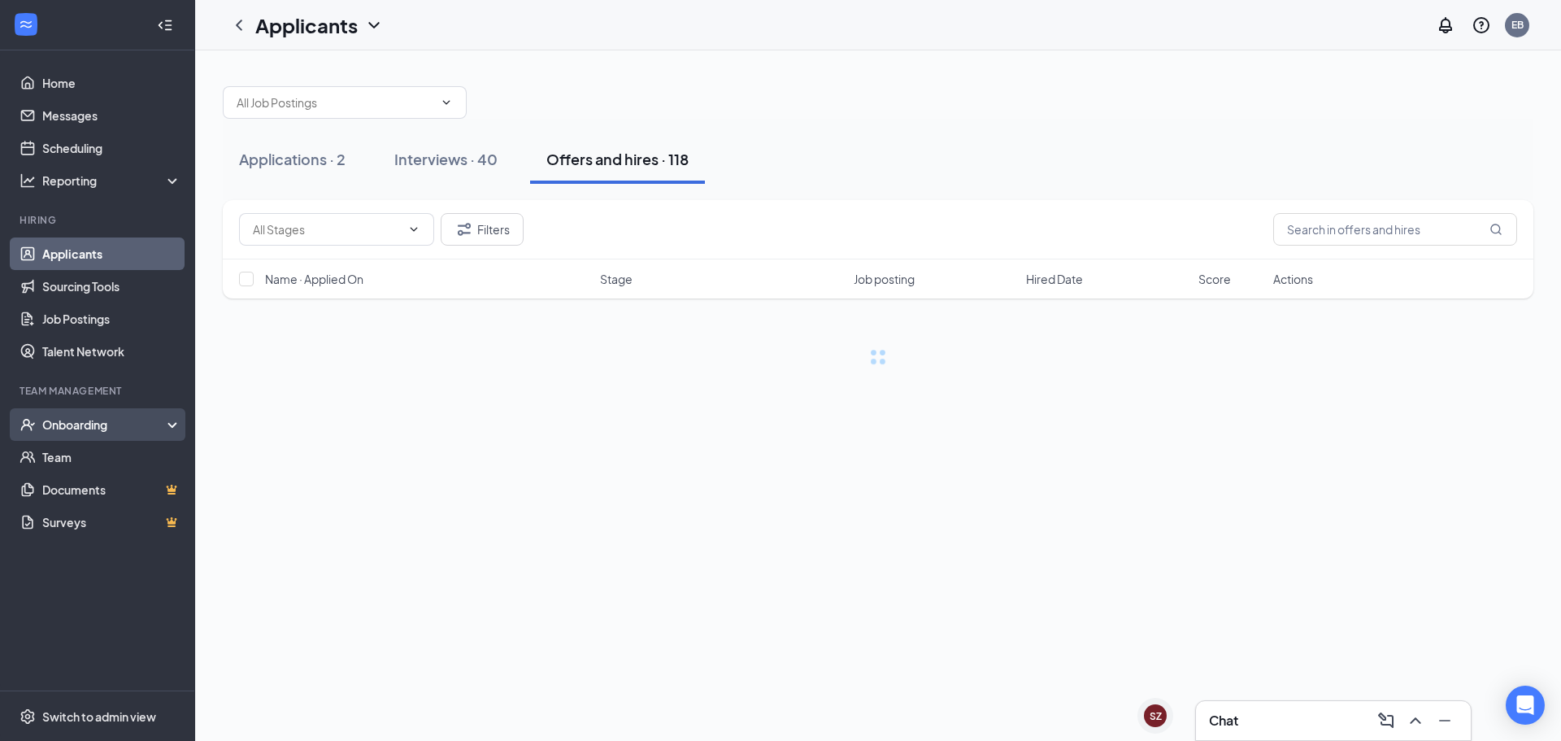
click at [145, 420] on div "Onboarding" at bounding box center [104, 424] width 125 height 16
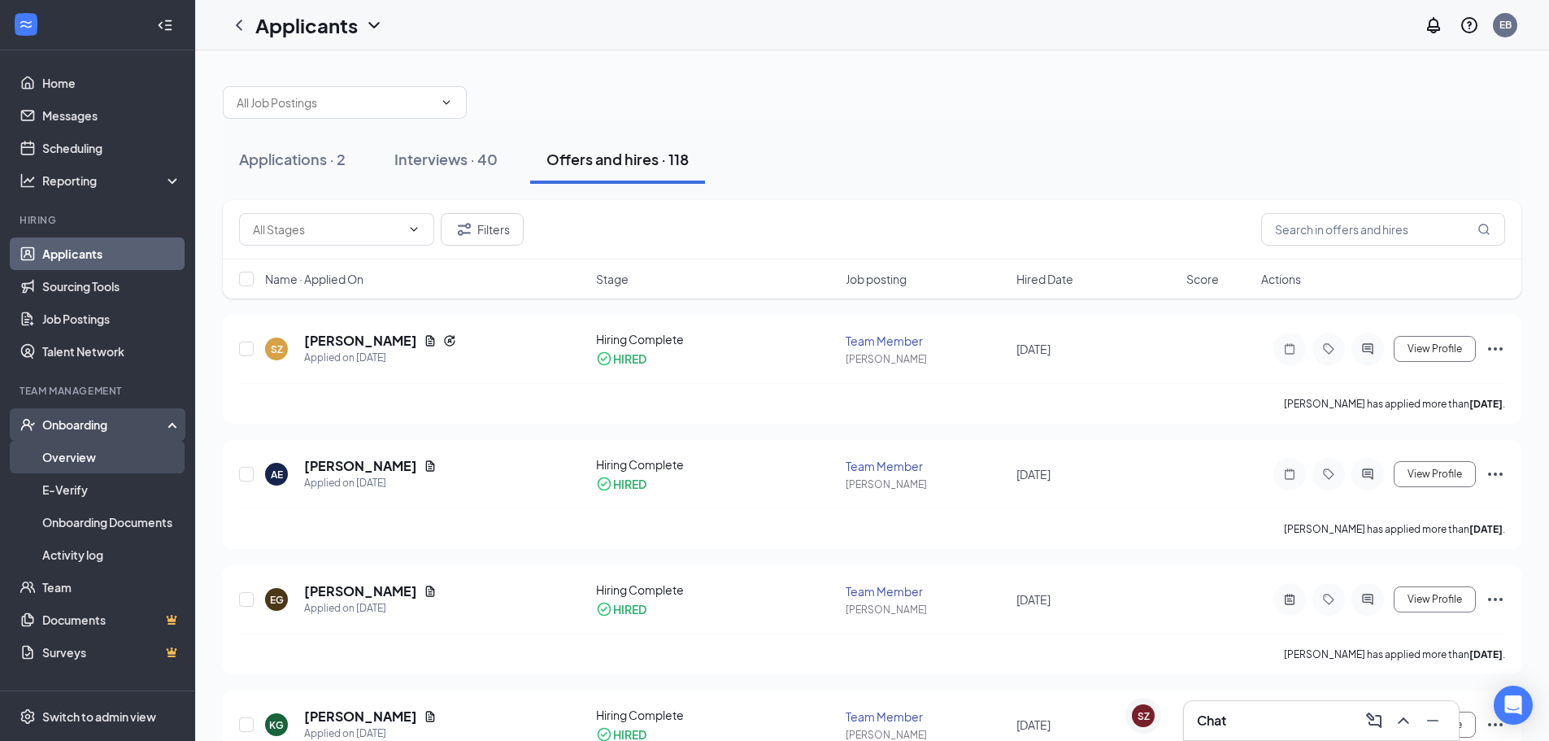
click at [90, 457] on link "Overview" at bounding box center [111, 457] width 139 height 33
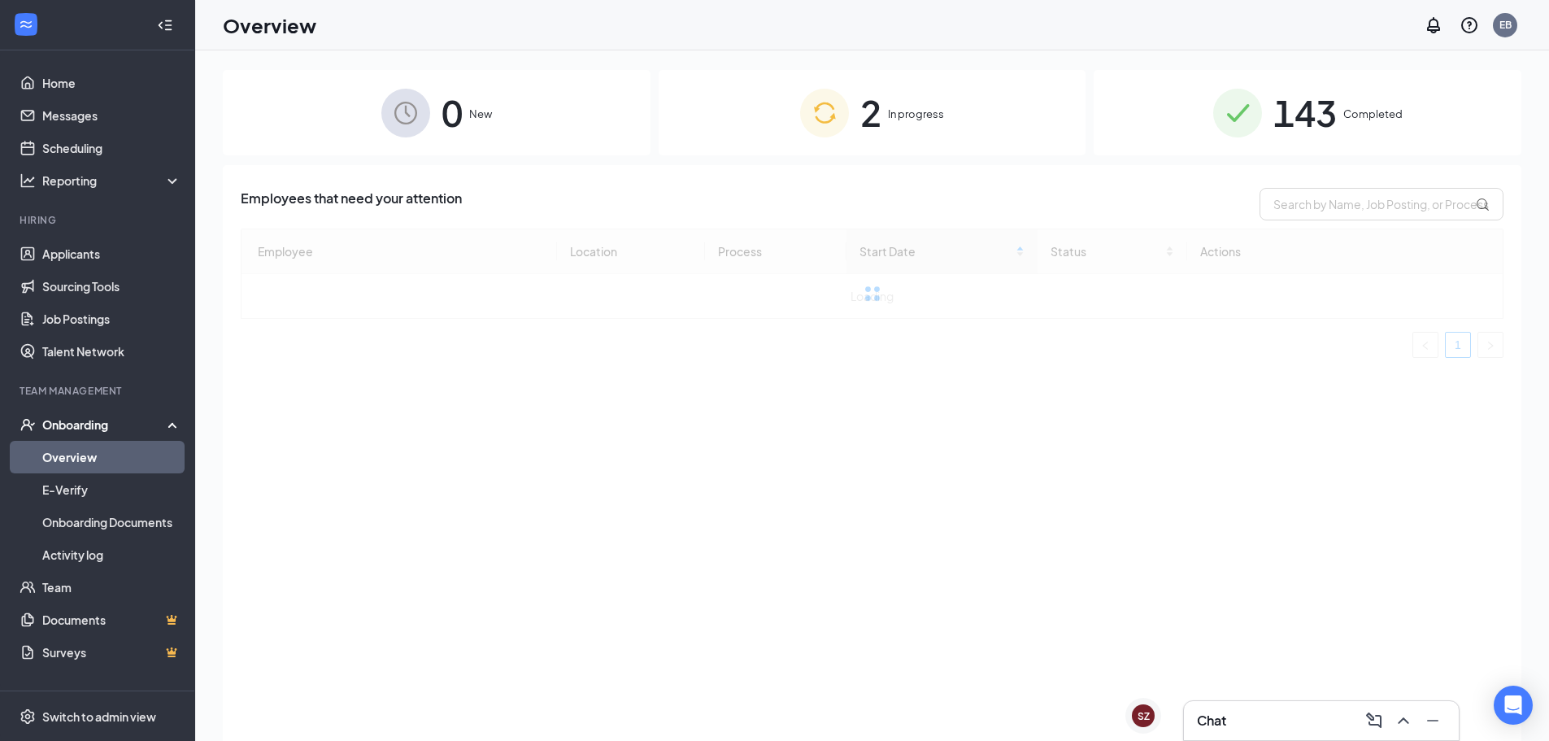
click at [1265, 141] on div "143 Completed" at bounding box center [1308, 112] width 428 height 85
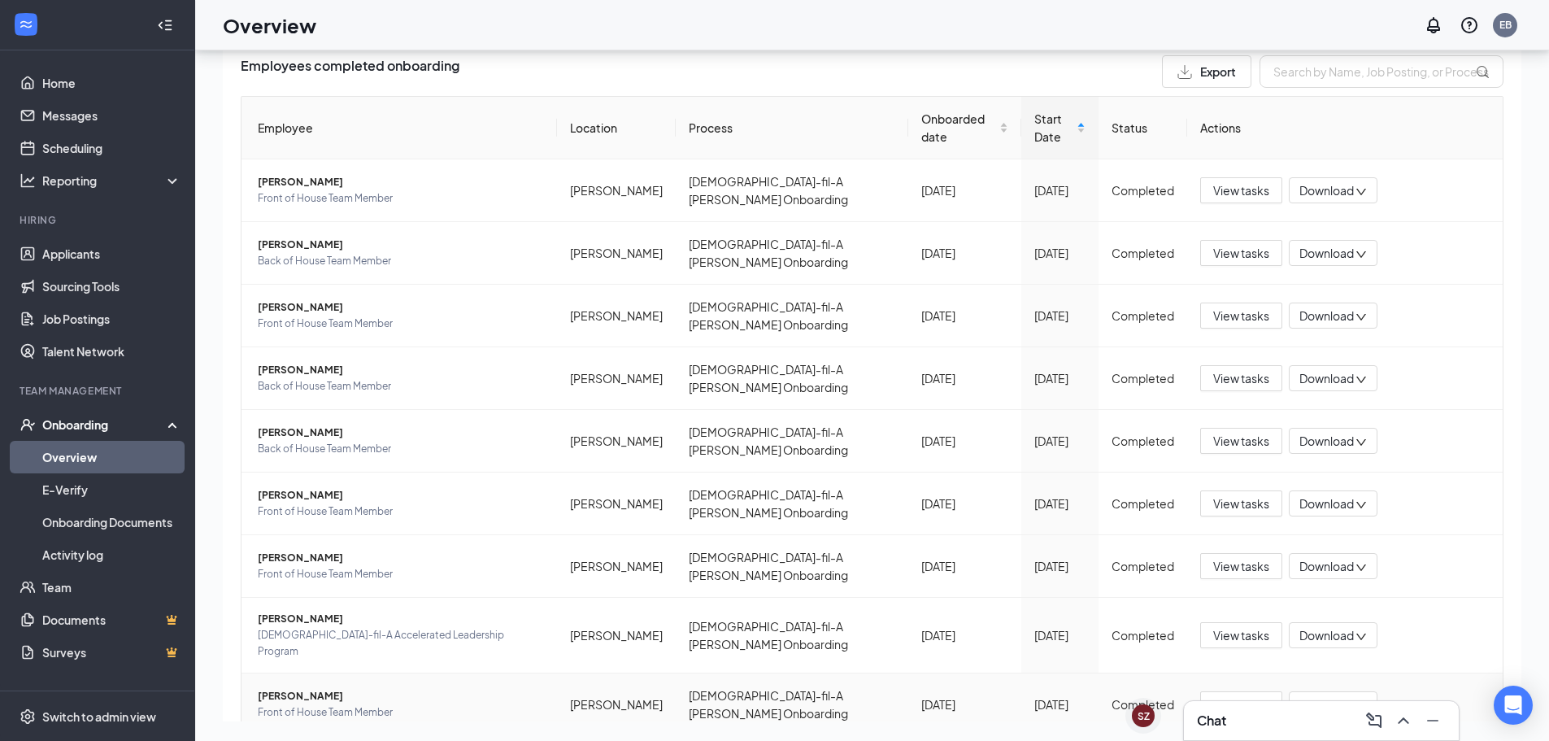
scroll to position [183, 0]
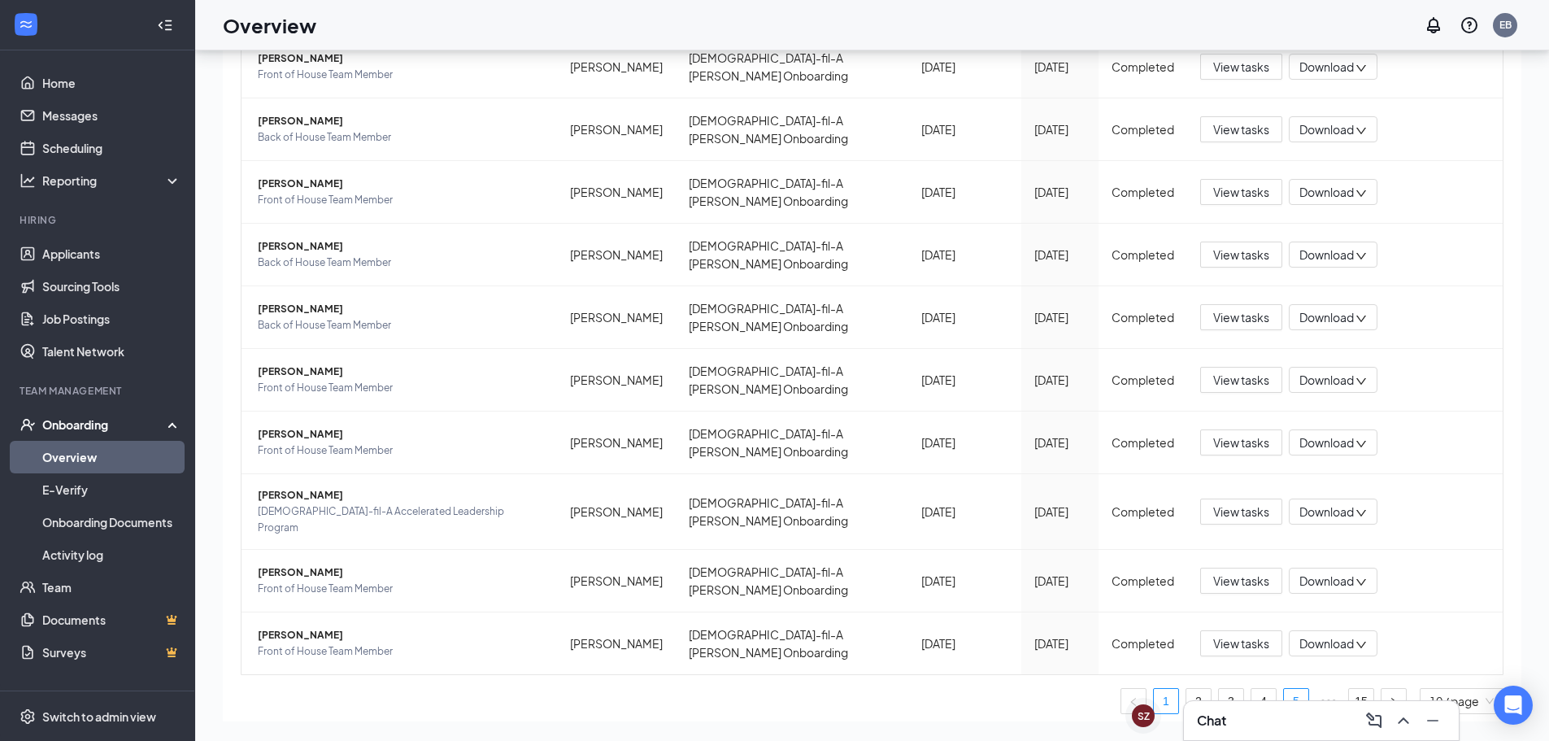
click at [1284, 689] on link "5" at bounding box center [1296, 701] width 24 height 24
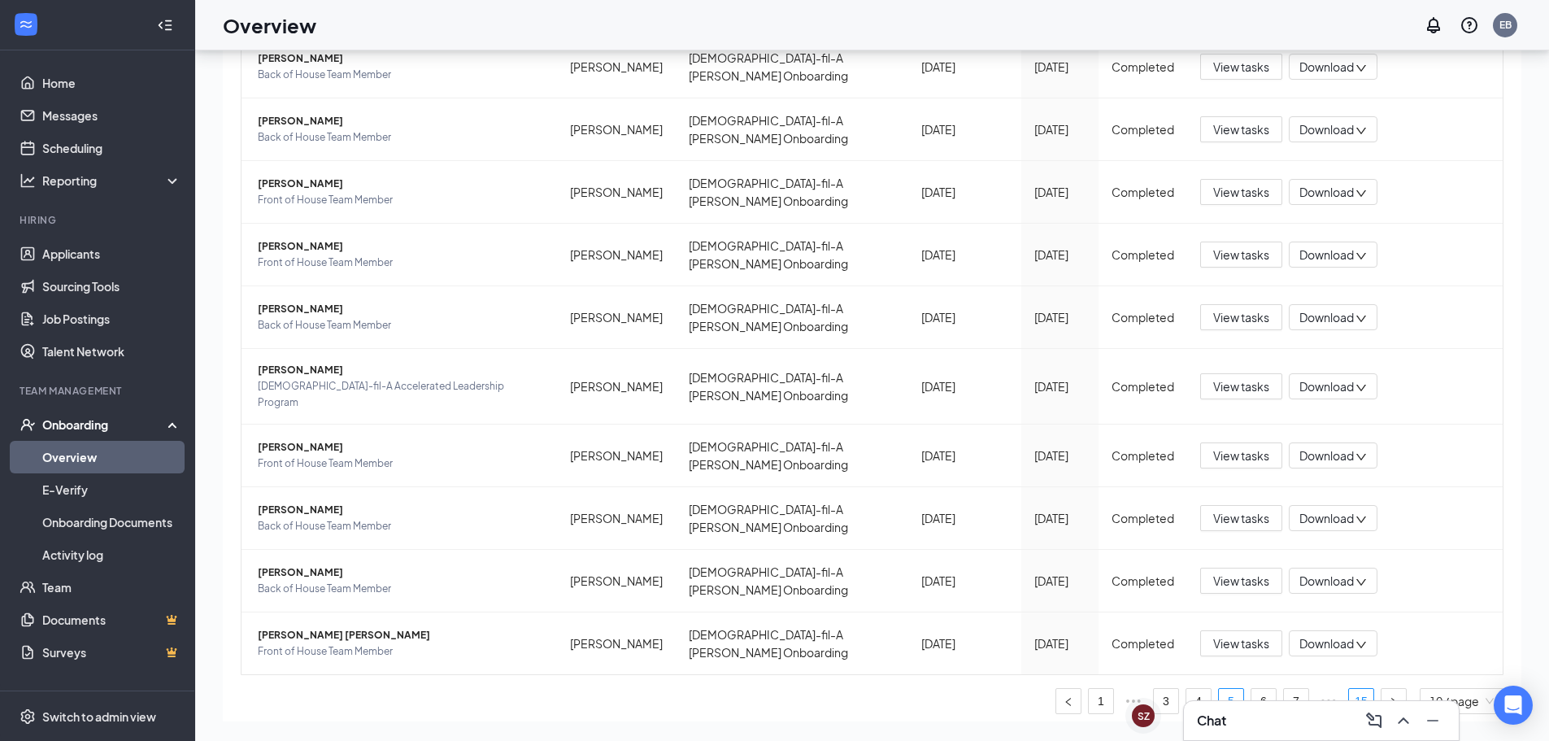
click at [1349, 689] on link "15" at bounding box center [1361, 701] width 24 height 24
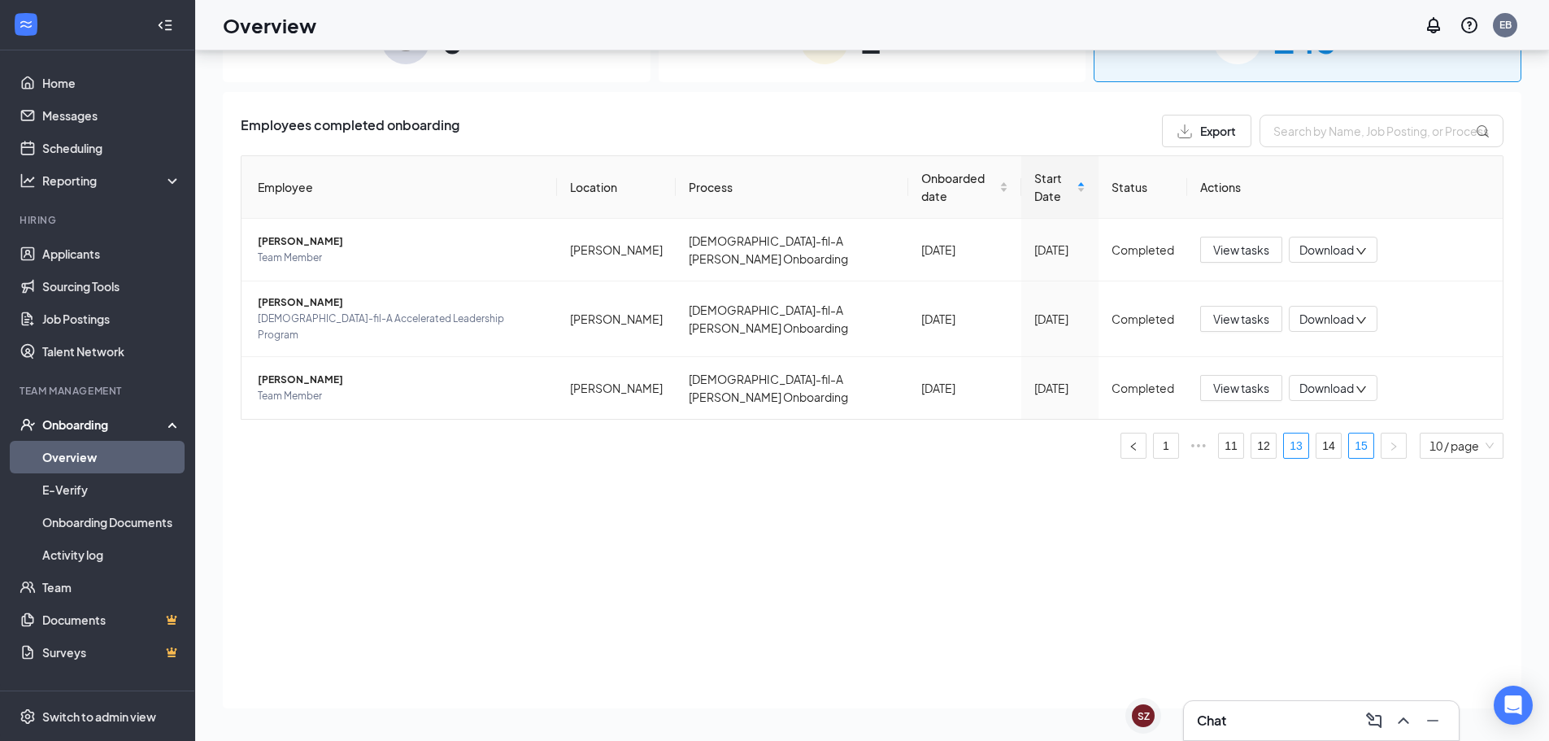
click at [1295, 433] on link "13" at bounding box center [1296, 445] width 24 height 24
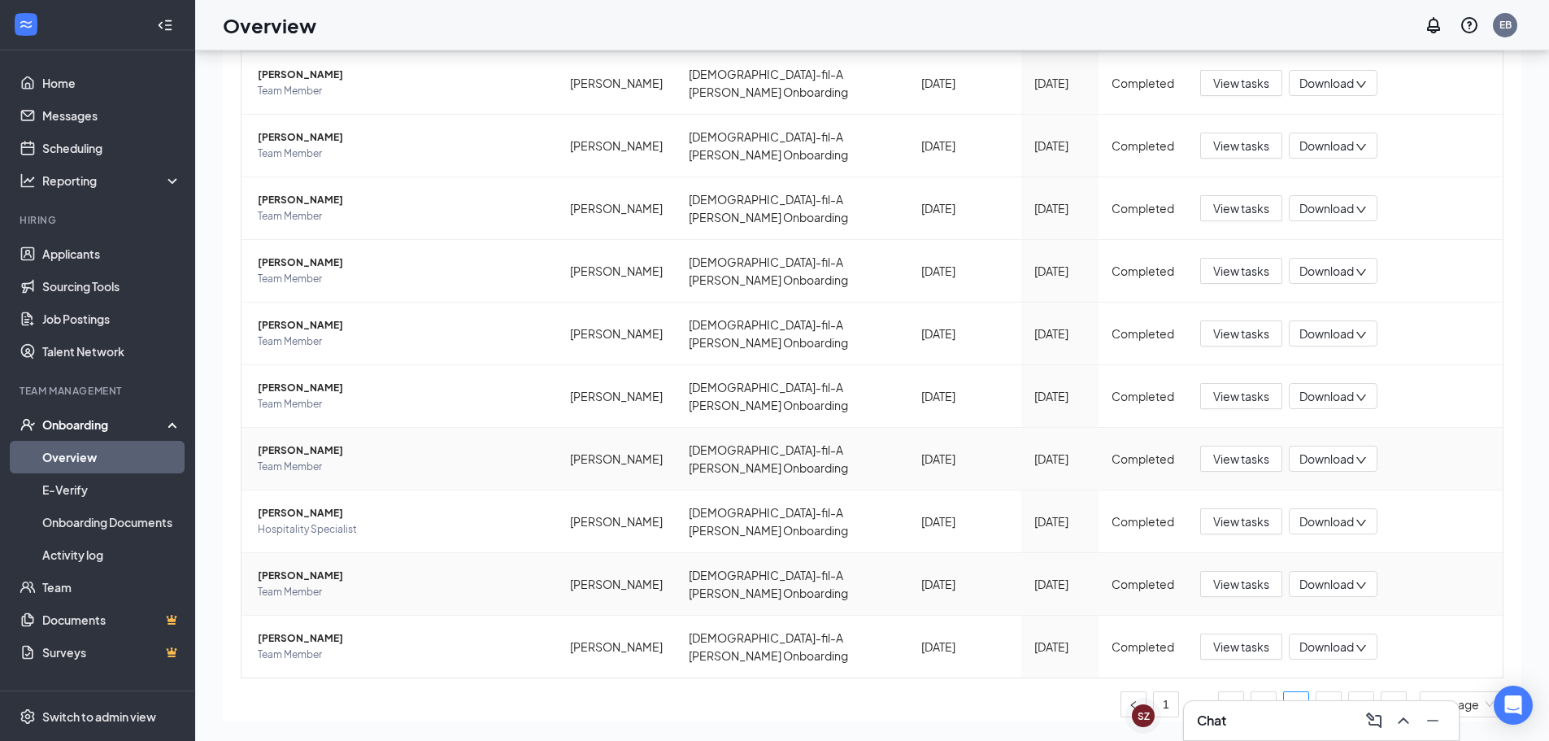
scroll to position [183, 0]
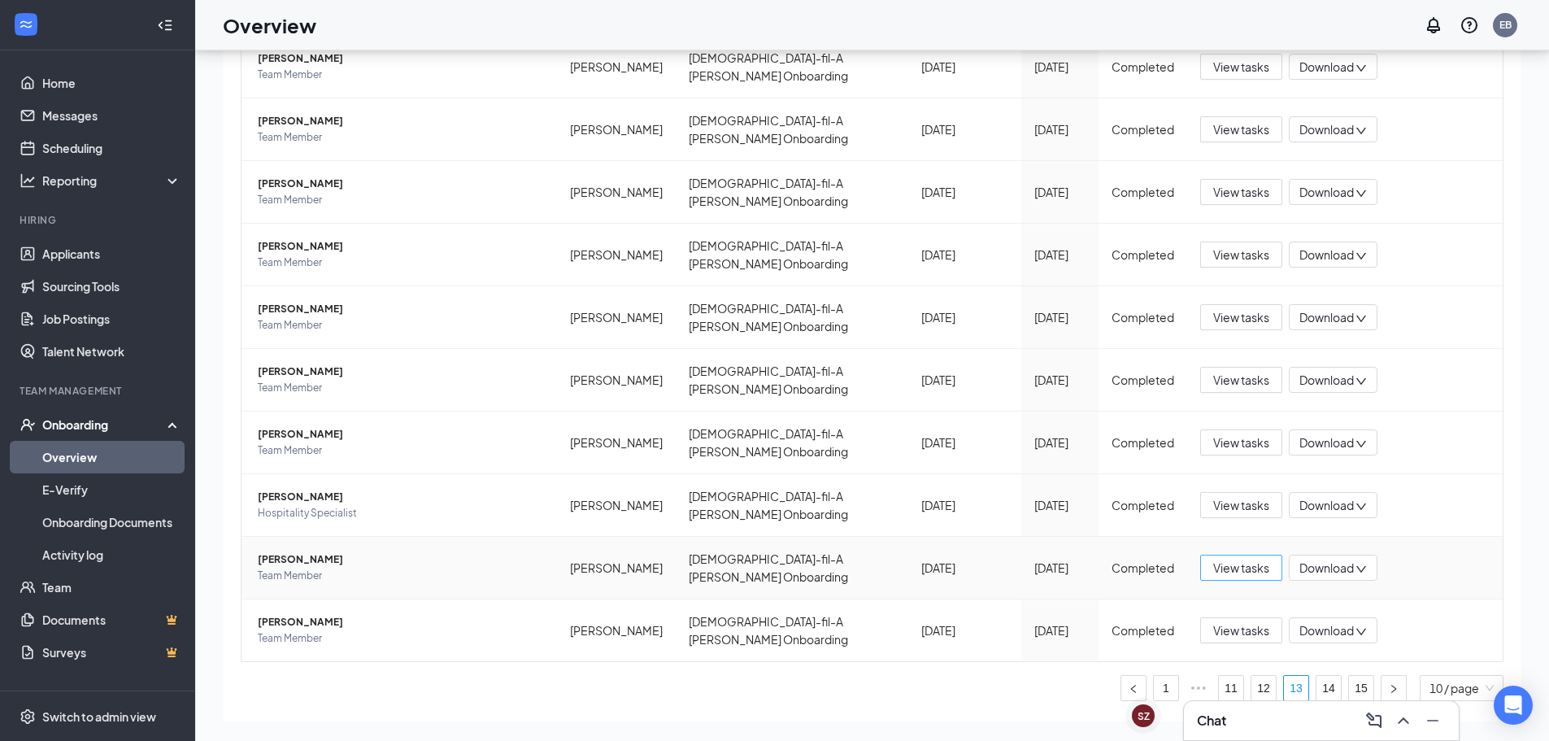
click at [1233, 559] on span "View tasks" at bounding box center [1241, 568] width 56 height 18
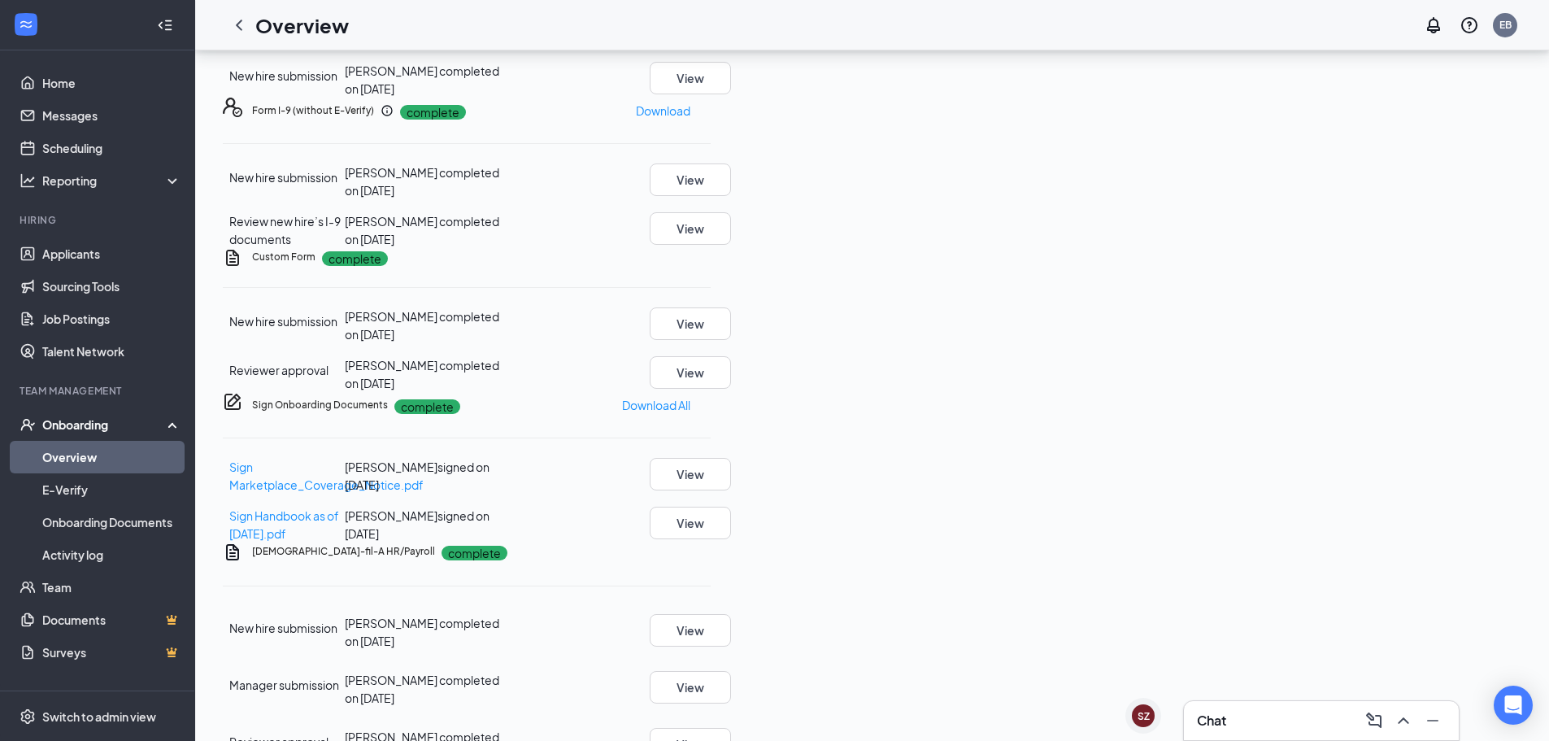
scroll to position [407, 0]
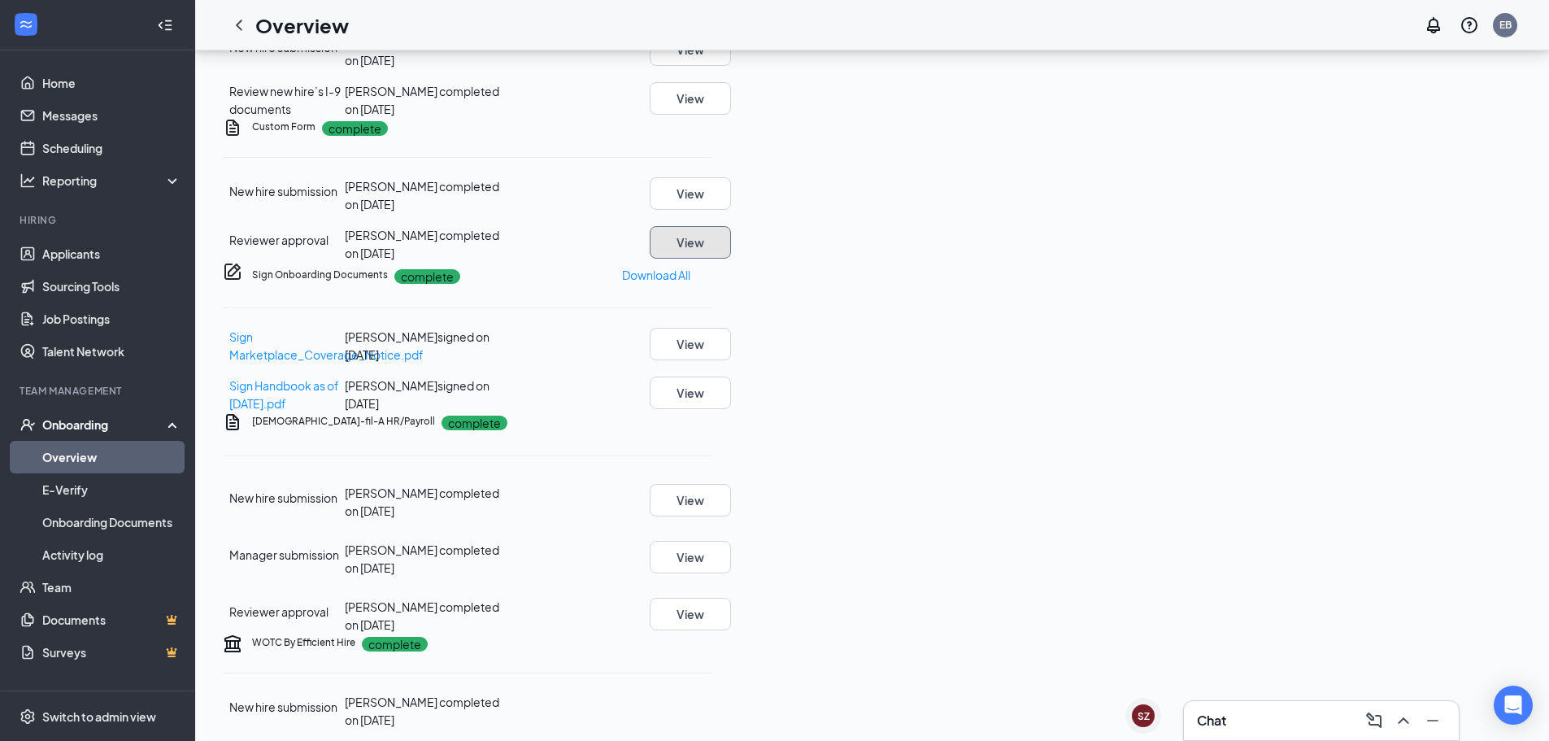
click at [731, 259] on button "View" at bounding box center [690, 242] width 81 height 33
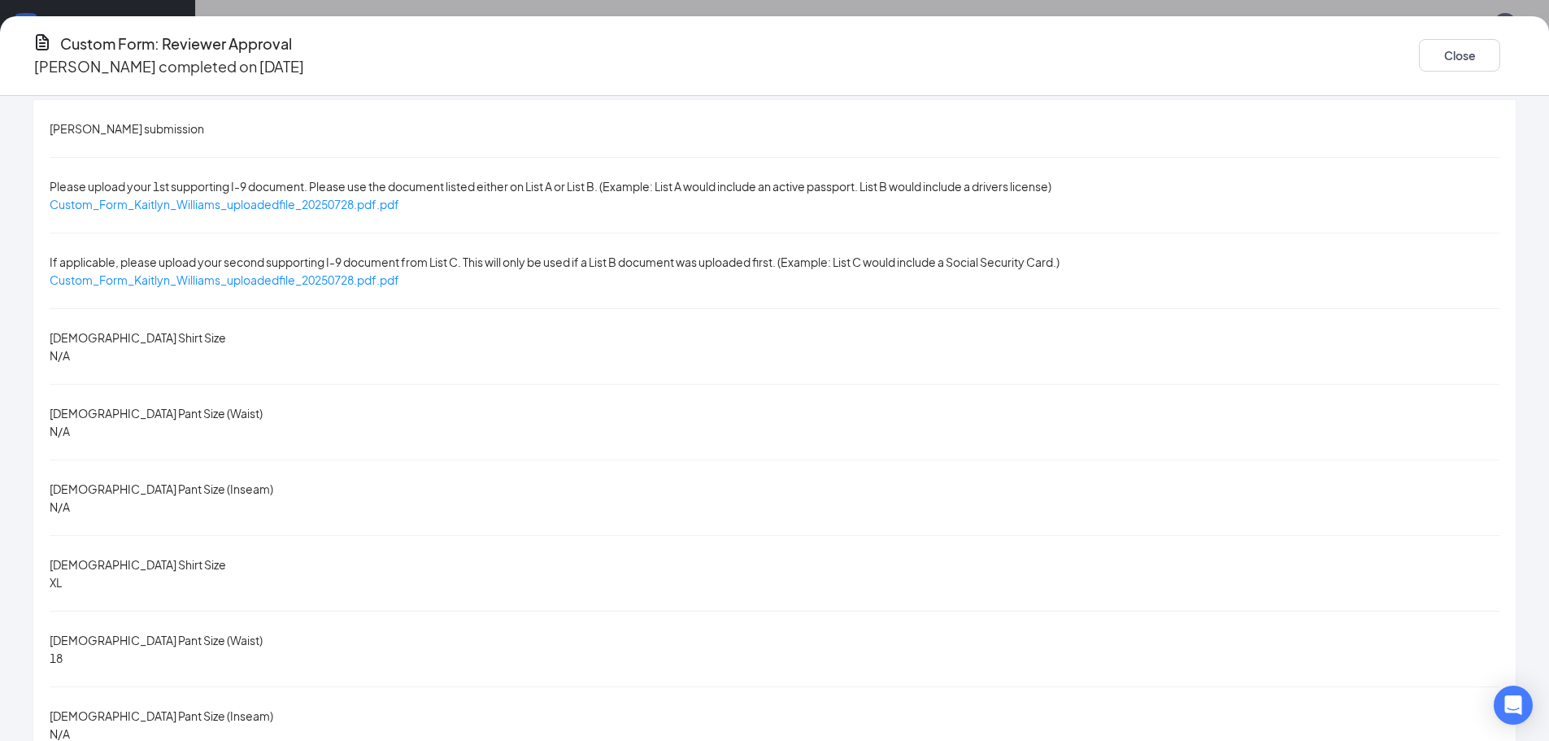
scroll to position [33, 0]
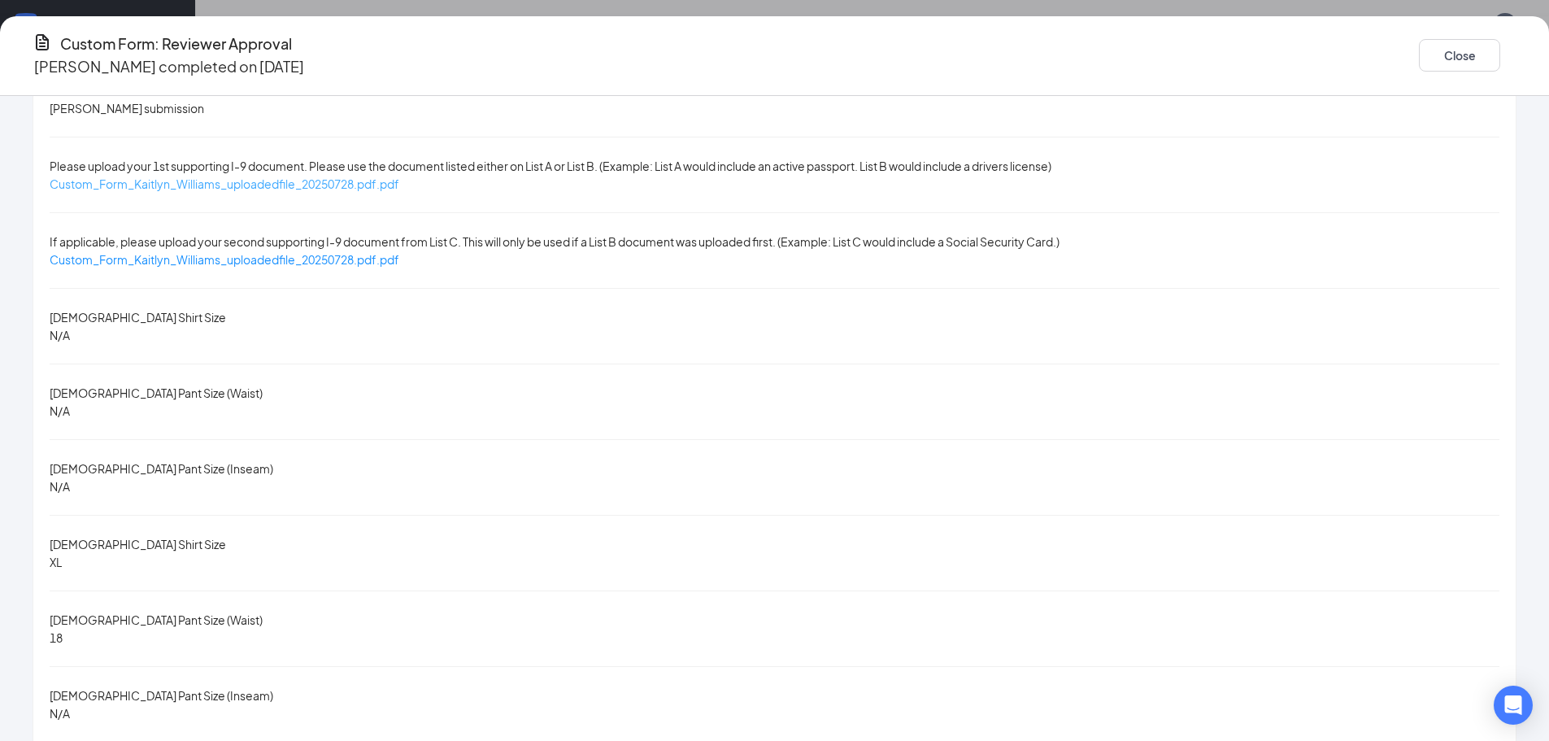
click at [399, 178] on span "Custom_Form_Kaitlyn_Williams_uploadedfile_20250728.pdf.pdf" at bounding box center [225, 183] width 350 height 15
